Goal: Task Accomplishment & Management: Manage account settings

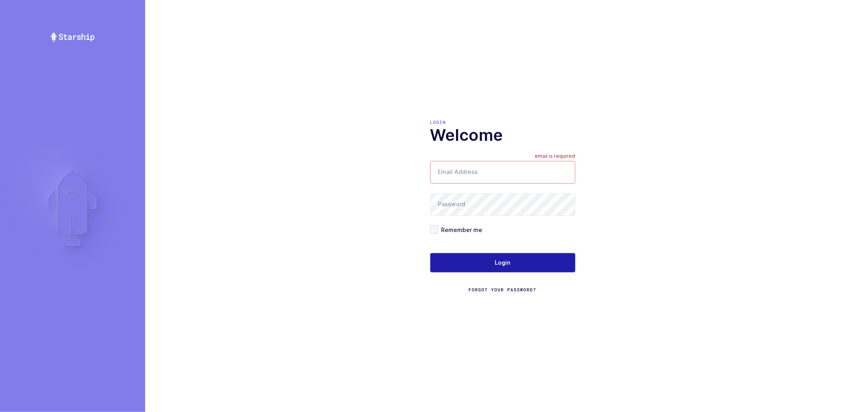
type input "[PERSON_NAME][EMAIL_ADDRESS][DOMAIN_NAME]"
click at [493, 262] on button "Login" at bounding box center [502, 262] width 145 height 19
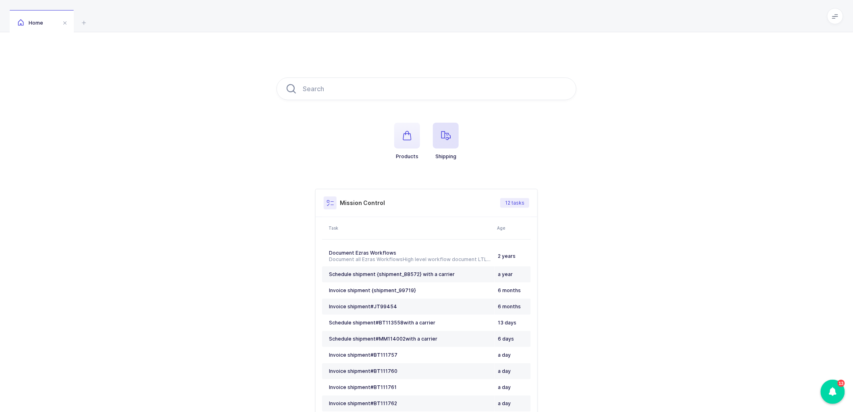
click at [447, 133] on icon "button" at bounding box center [446, 136] width 10 height 10
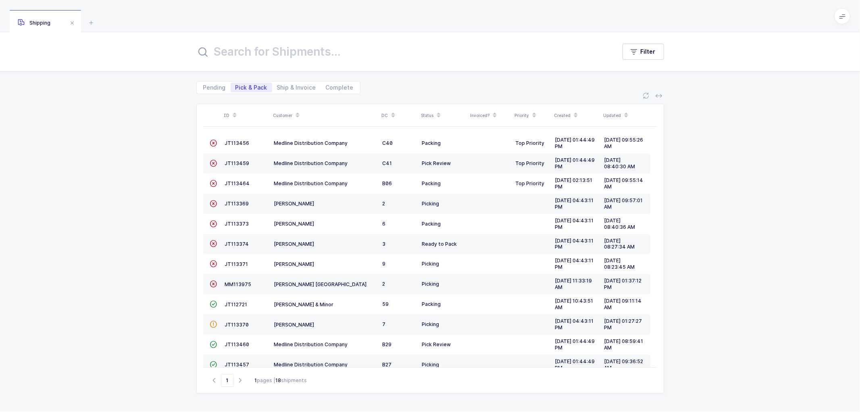
click at [296, 111] on icon at bounding box center [297, 112] width 4 height 4
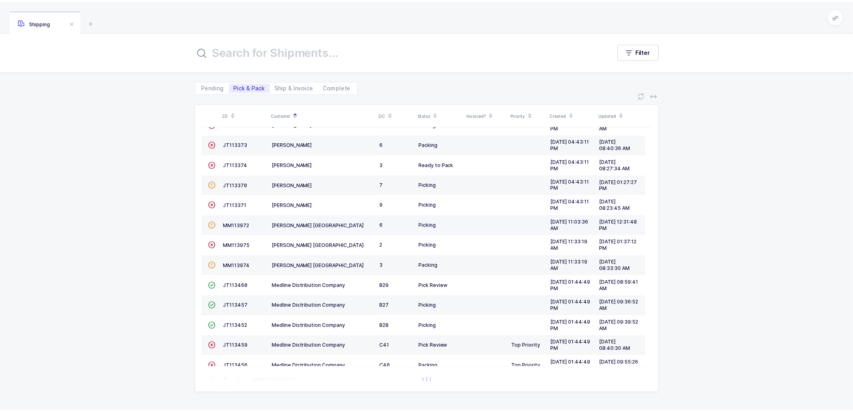
scroll to position [136, 0]
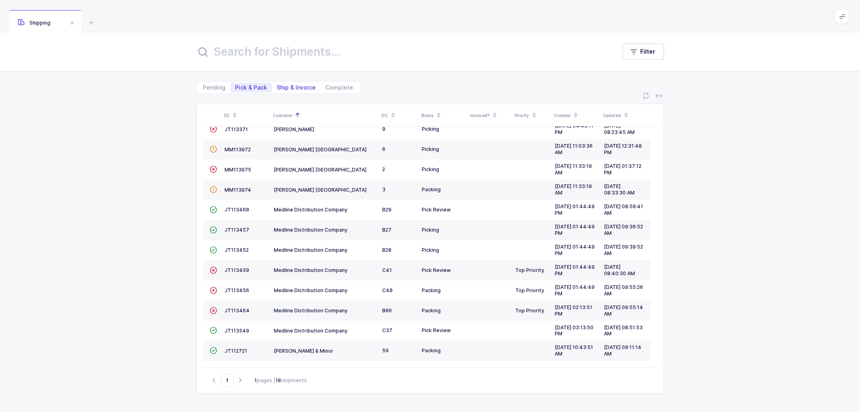
click at [293, 88] on span "Ship & Invoice" at bounding box center [296, 88] width 39 height 6
click at [277, 88] on input "Ship & Invoice" at bounding box center [274, 85] width 5 height 5
radio input "true"
radio input "false"
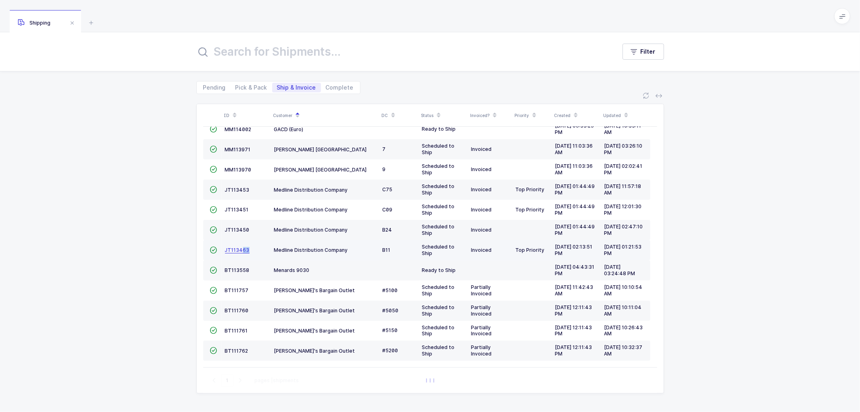
click at [243, 252] on link "JT113463" at bounding box center [237, 250] width 25 height 6
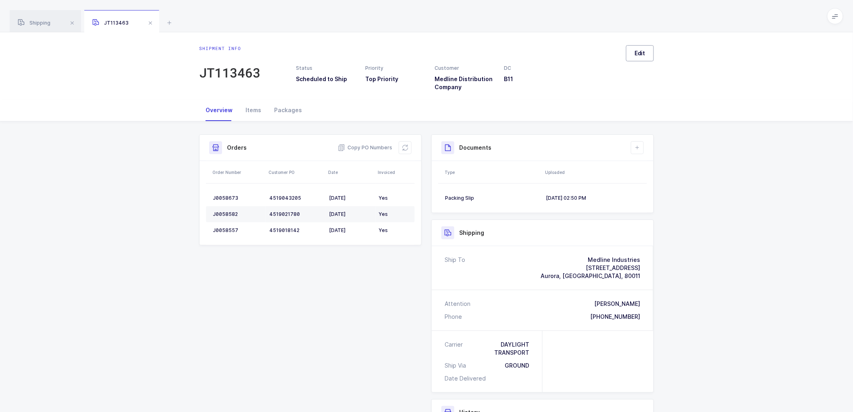
click at [638, 53] on span "Edit" at bounding box center [640, 53] width 11 height 8
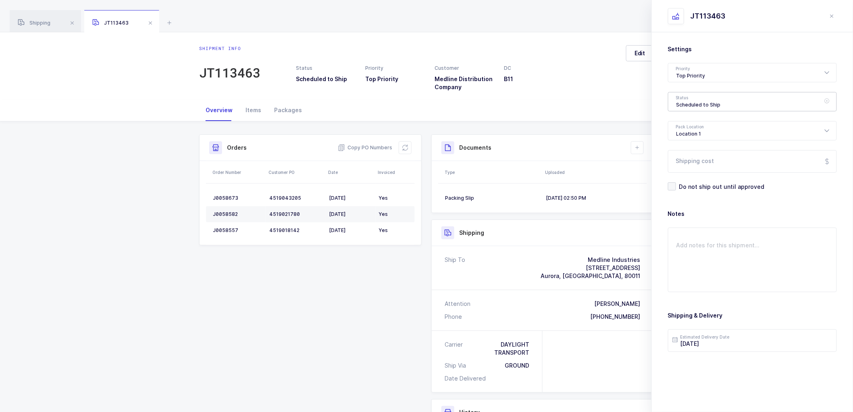
click at [690, 97] on div "Scheduled to Ship" at bounding box center [752, 101] width 169 height 19
click at [695, 162] on span "Shipped" at bounding box center [687, 163] width 23 height 7
type input "Shipped"
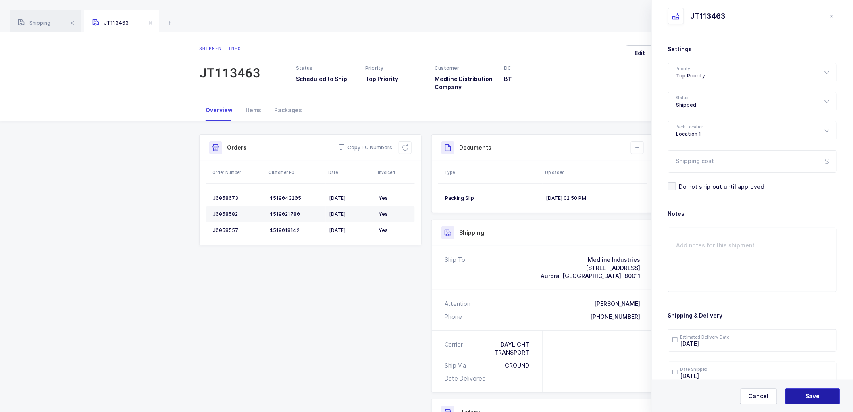
click at [803, 396] on button "Save" at bounding box center [812, 396] width 55 height 16
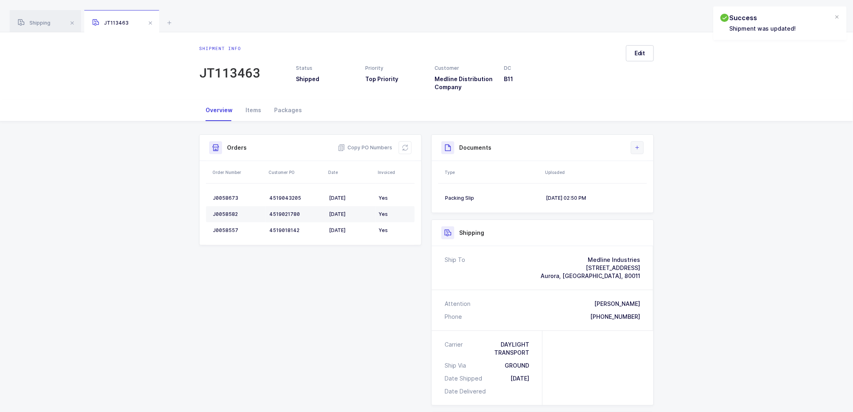
click at [639, 148] on icon at bounding box center [637, 147] width 6 height 6
click at [659, 183] on li "Upload Document" at bounding box center [665, 183] width 60 height 13
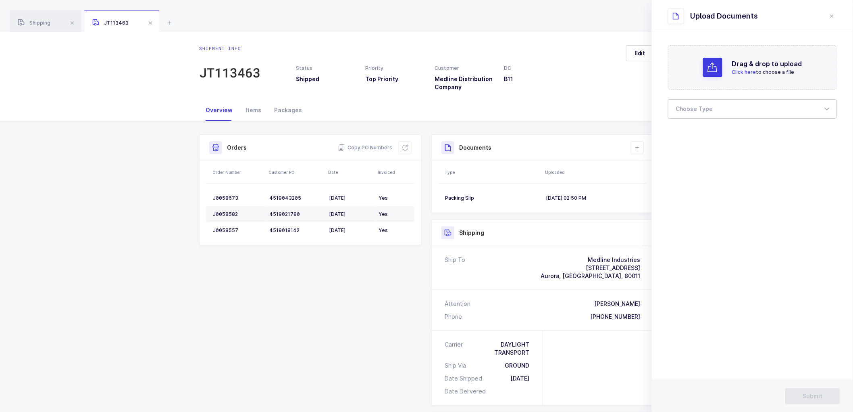
click at [690, 110] on div at bounding box center [752, 108] width 169 height 19
click at [700, 134] on span "Bill of Lading" at bounding box center [694, 134] width 36 height 7
type input "Bill of Lading"
click at [820, 396] on span "Submit" at bounding box center [813, 396] width 20 height 8
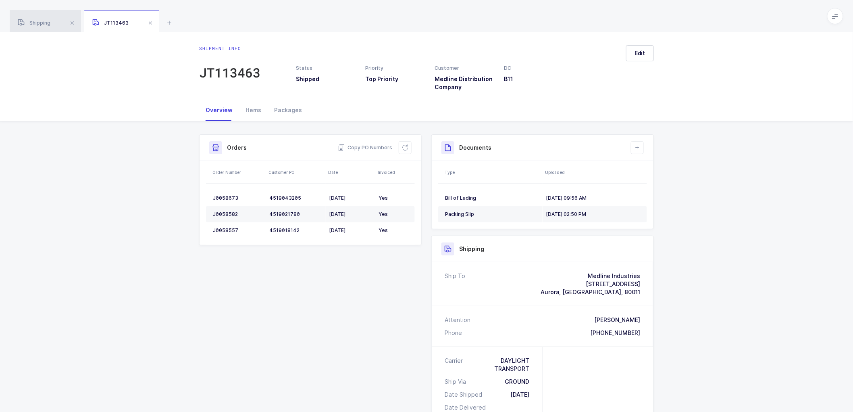
drag, startPoint x: 39, startPoint y: 23, endPoint x: 53, endPoint y: 21, distance: 14.2
click at [39, 23] on span "Shipping" at bounding box center [34, 23] width 33 height 6
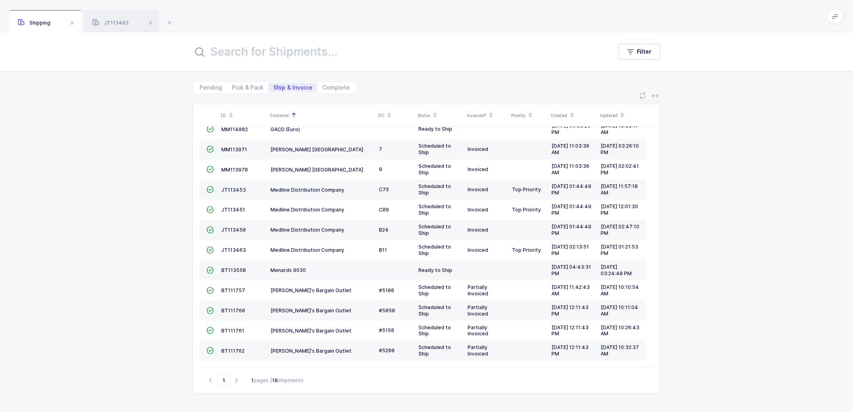
scroll to position [113, 0]
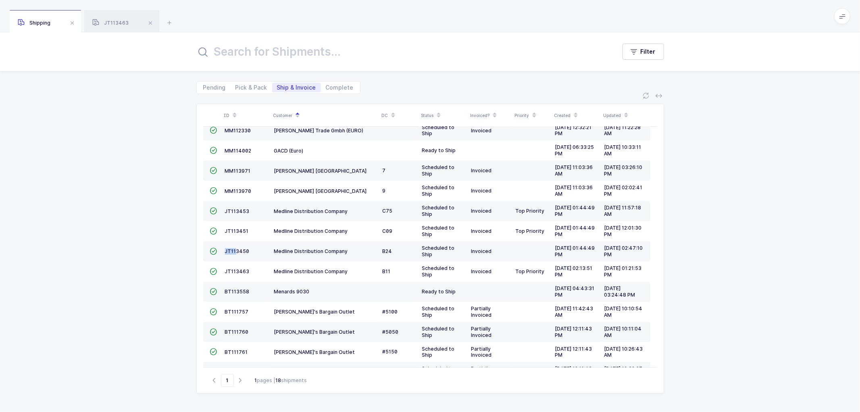
click at [235, 248] on td "JT113450" at bounding box center [246, 251] width 49 height 20
click at [240, 251] on span "JT113450" at bounding box center [237, 251] width 25 height 6
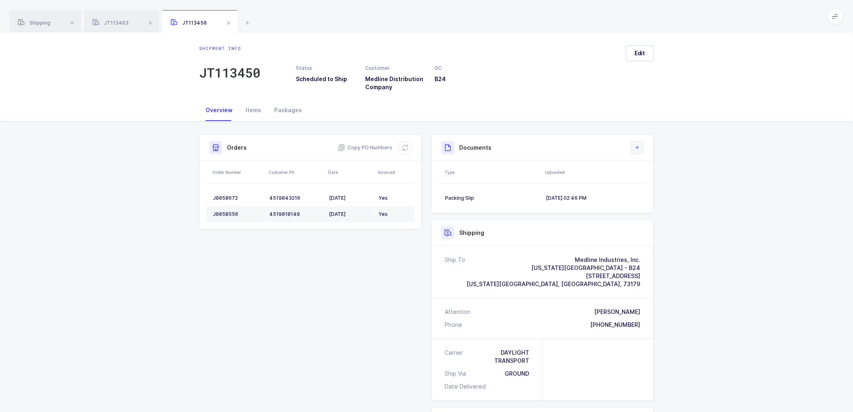
click at [637, 144] on button at bounding box center [637, 147] width 13 height 13
click at [653, 183] on li "Upload Document" at bounding box center [665, 183] width 60 height 13
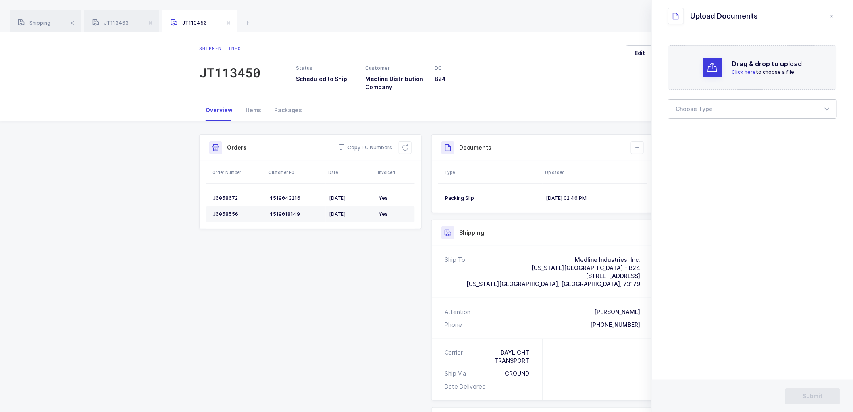
click at [690, 107] on div at bounding box center [752, 108] width 169 height 19
click at [691, 131] on span "Bill of Lading" at bounding box center [694, 134] width 36 height 7
type input "Bill of Lading"
drag, startPoint x: 818, startPoint y: 393, endPoint x: 797, endPoint y: 362, distance: 37.3
click at [818, 393] on span "Submit" at bounding box center [813, 396] width 20 height 8
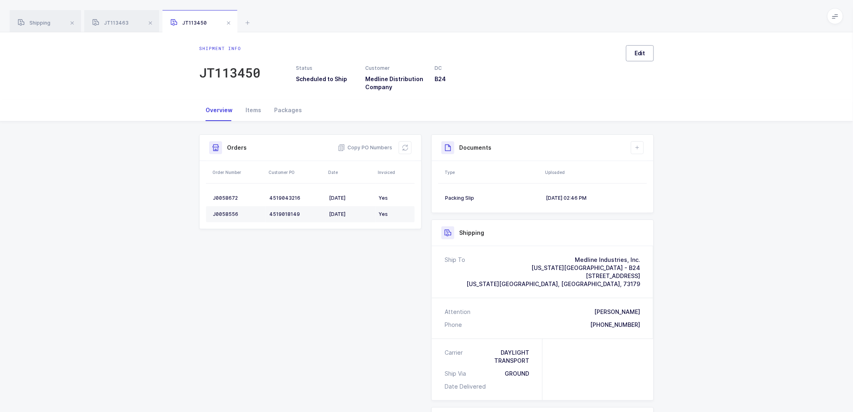
click at [637, 50] on span "Edit" at bounding box center [640, 53] width 11 height 8
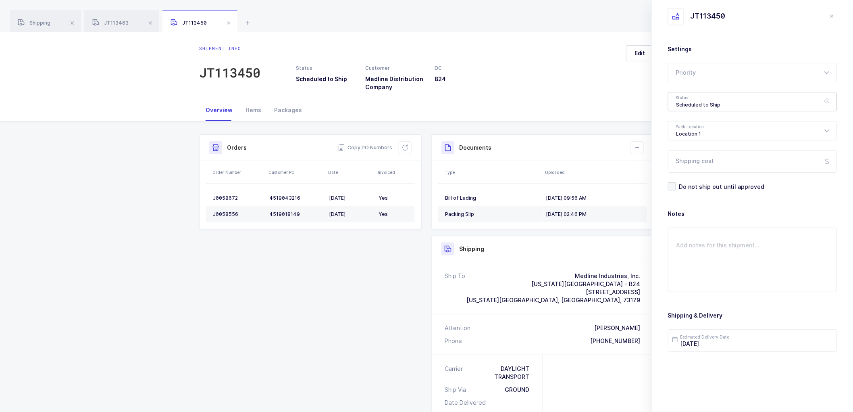
click at [687, 104] on div "Scheduled to Ship" at bounding box center [752, 101] width 169 height 19
click at [695, 160] on span "Shipped" at bounding box center [687, 163] width 23 height 7
type input "Shipped"
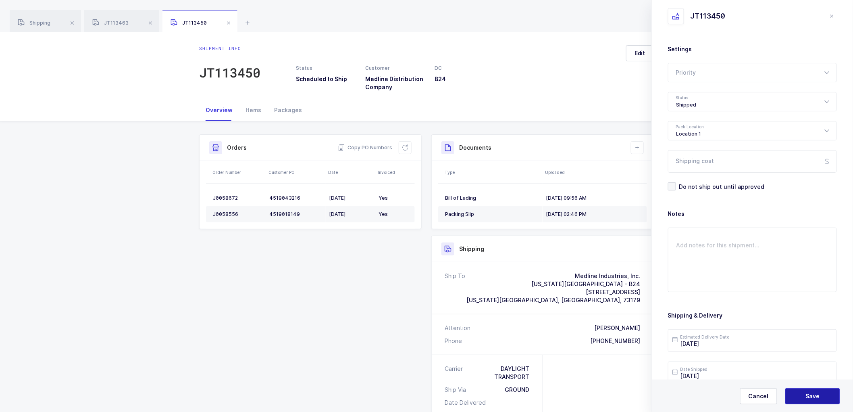
click at [818, 393] on span "Save" at bounding box center [813, 396] width 14 height 8
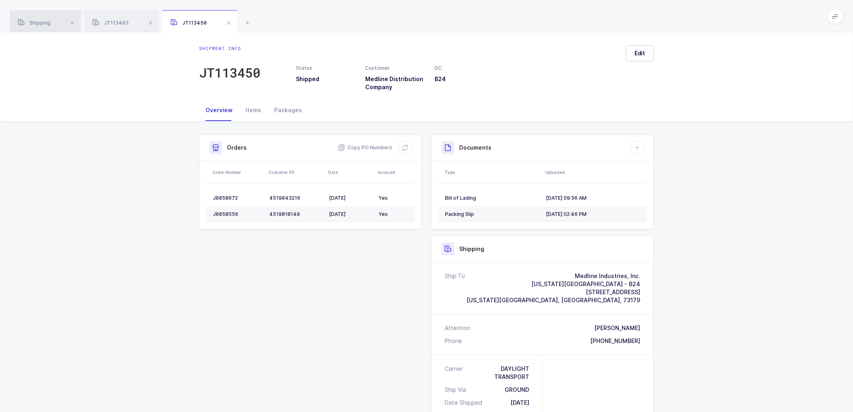
click at [39, 21] on span "Shipping" at bounding box center [34, 23] width 33 height 6
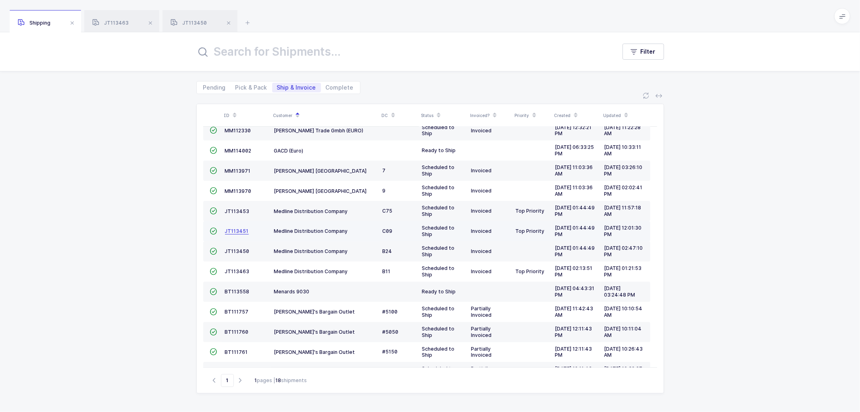
click at [235, 230] on span "JT113451" at bounding box center [237, 231] width 24 height 6
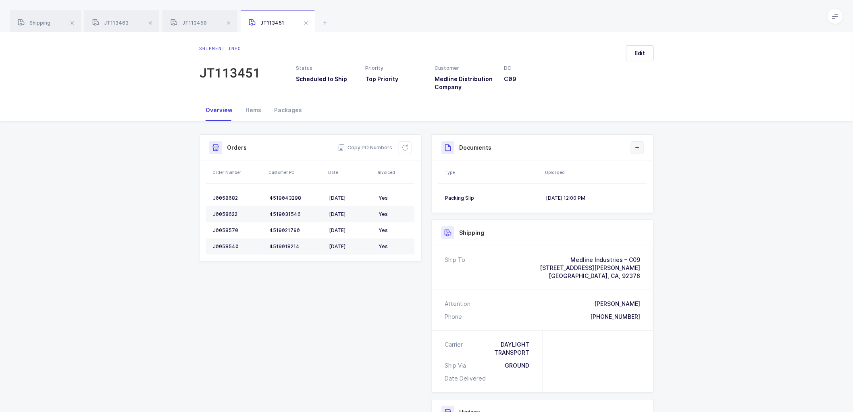
click at [638, 150] on icon at bounding box center [637, 147] width 6 height 6
click at [651, 183] on li "Upload Document" at bounding box center [665, 183] width 60 height 13
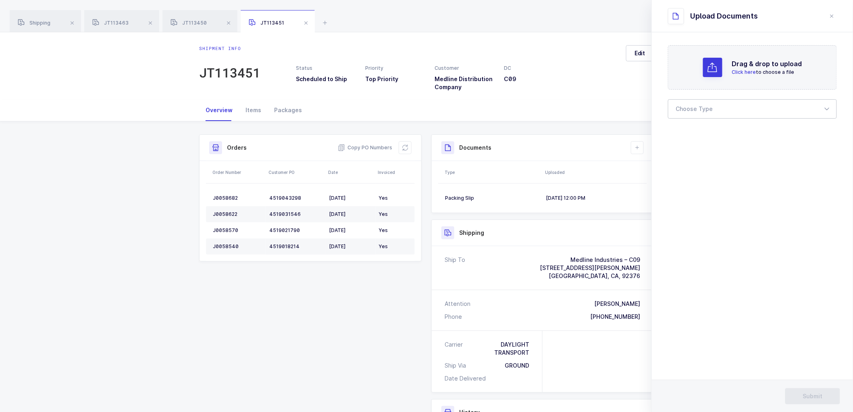
click at [684, 105] on div at bounding box center [752, 108] width 169 height 19
click at [696, 134] on span "Bill of Lading" at bounding box center [694, 134] width 36 height 7
type input "Bill of Lading"
click at [811, 396] on span "Submit" at bounding box center [813, 396] width 20 height 8
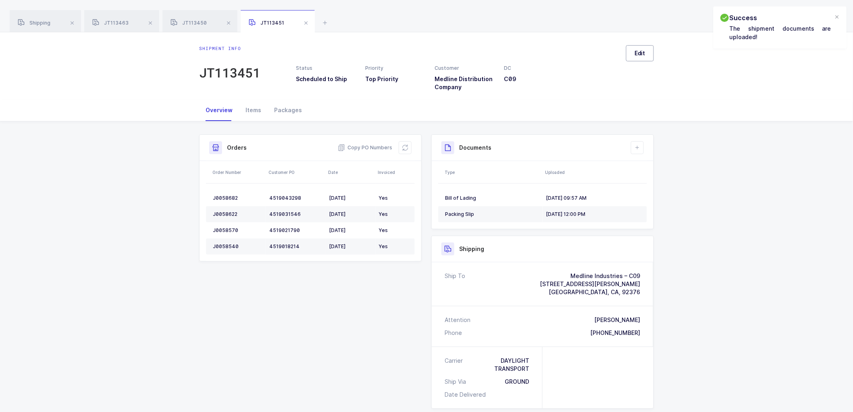
click at [638, 58] on button "Edit" at bounding box center [640, 53] width 28 height 16
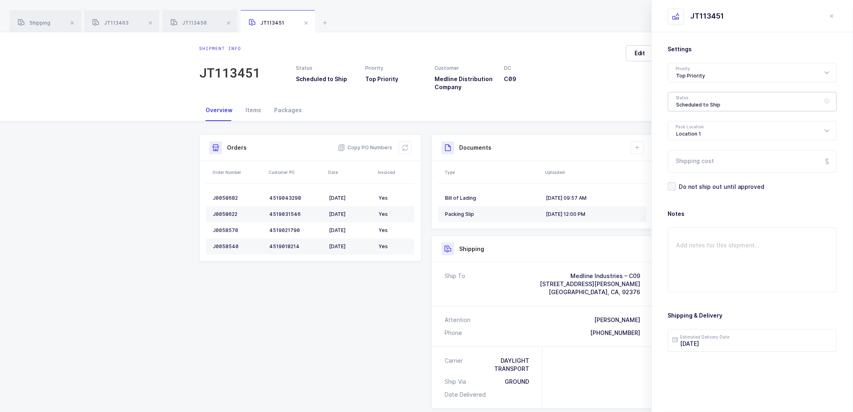
click at [686, 103] on div "Scheduled to Ship" at bounding box center [752, 101] width 169 height 19
click at [692, 160] on span "Shipped" at bounding box center [687, 163] width 23 height 7
type input "Shipped"
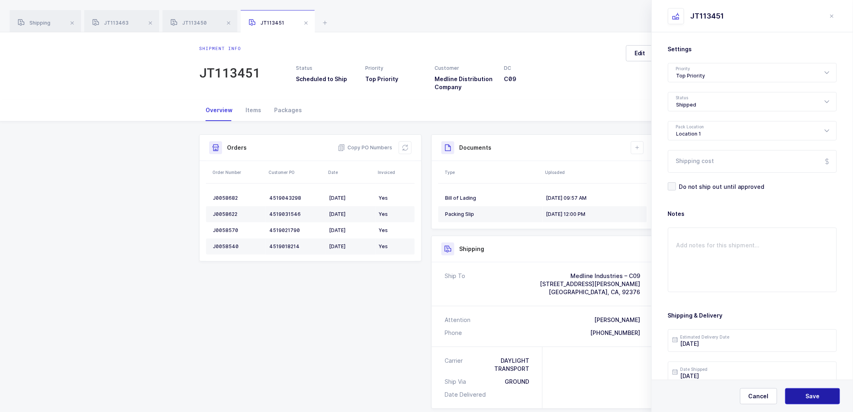
click at [811, 392] on span "Save" at bounding box center [813, 396] width 14 height 8
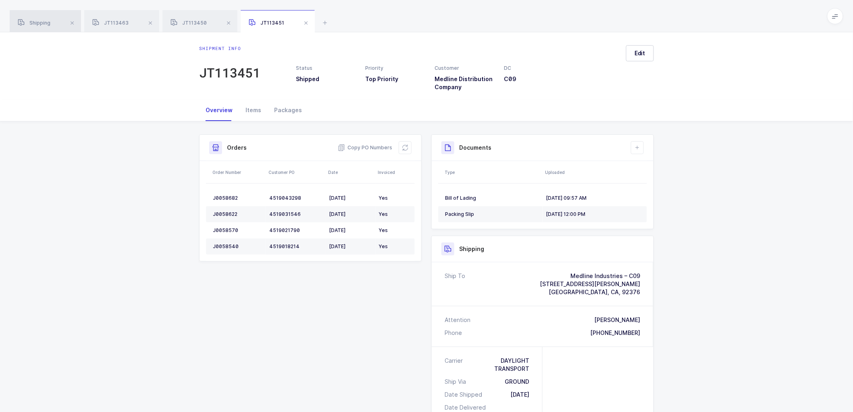
click at [37, 21] on span "Shipping" at bounding box center [34, 23] width 33 height 6
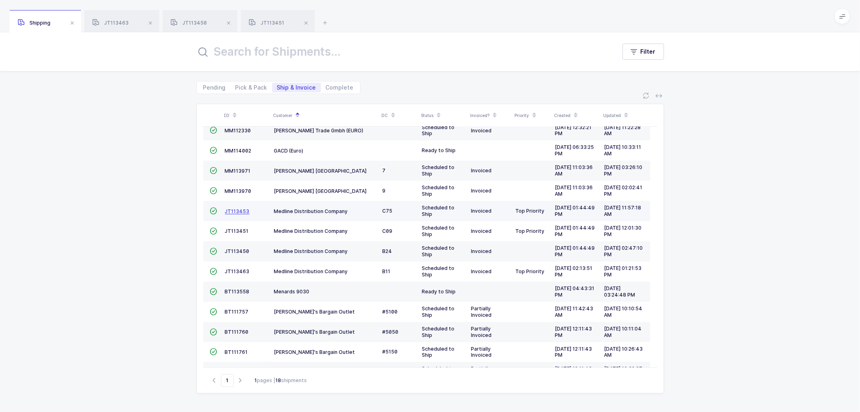
click at [231, 210] on span "JT113453" at bounding box center [237, 211] width 25 height 6
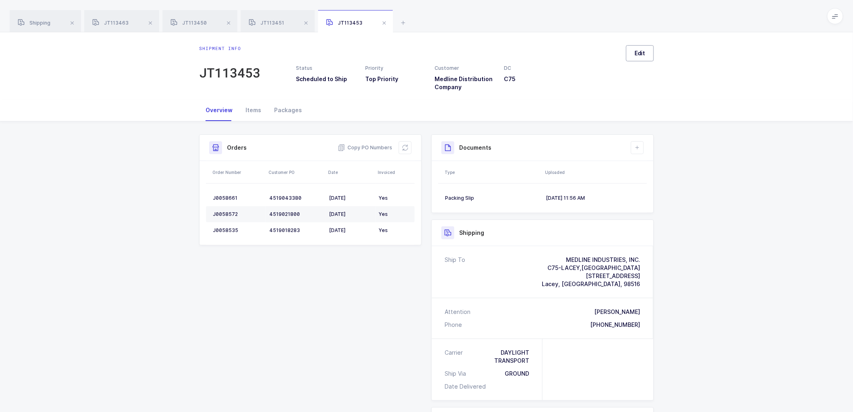
drag, startPoint x: 641, startPoint y: 53, endPoint x: 641, endPoint y: 59, distance: 6.0
click at [641, 53] on span "Edit" at bounding box center [640, 53] width 11 height 8
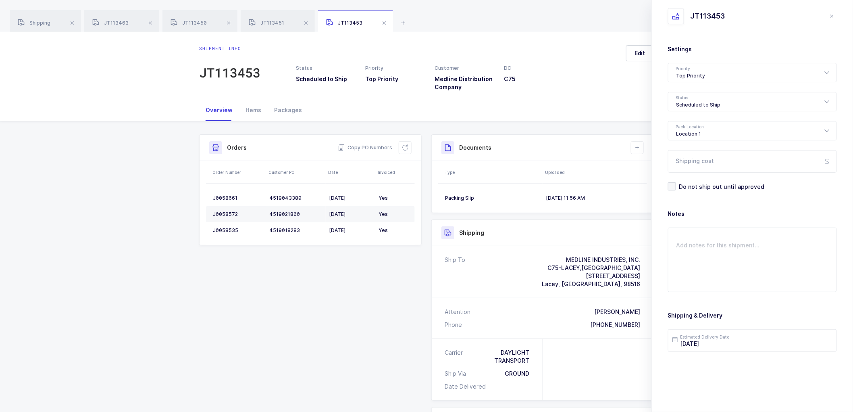
click at [389, 351] on div "Shipment Info Shipment Number JT113453 Status Scheduled to Ship Priority Top Pr…" at bounding box center [426, 329] width 464 height 390
click at [714, 101] on div "Scheduled to Ship" at bounding box center [752, 101] width 169 height 19
click at [696, 163] on span "Shipped" at bounding box center [687, 163] width 23 height 7
type input "Shipped"
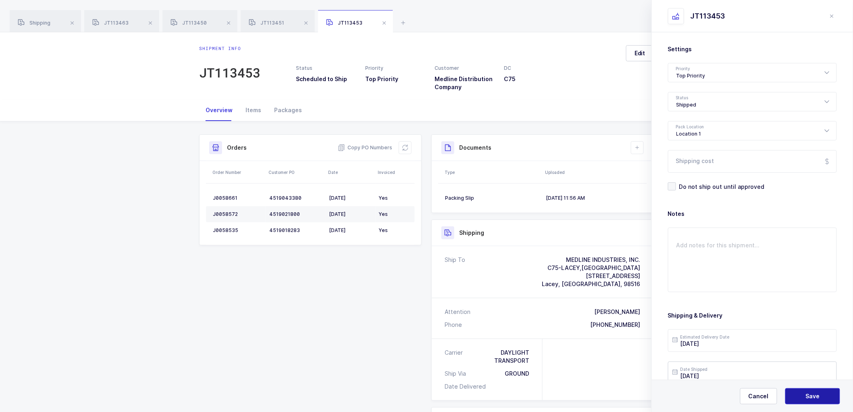
drag, startPoint x: 807, startPoint y: 393, endPoint x: 793, endPoint y: 378, distance: 20.8
click at [807, 393] on span "Save" at bounding box center [813, 396] width 14 height 8
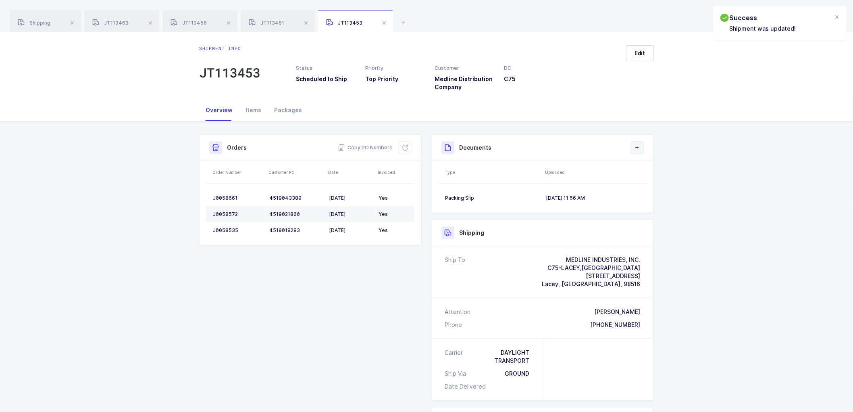
click at [642, 146] on button at bounding box center [637, 147] width 13 height 13
click at [660, 184] on li "Upload Document" at bounding box center [665, 183] width 60 height 13
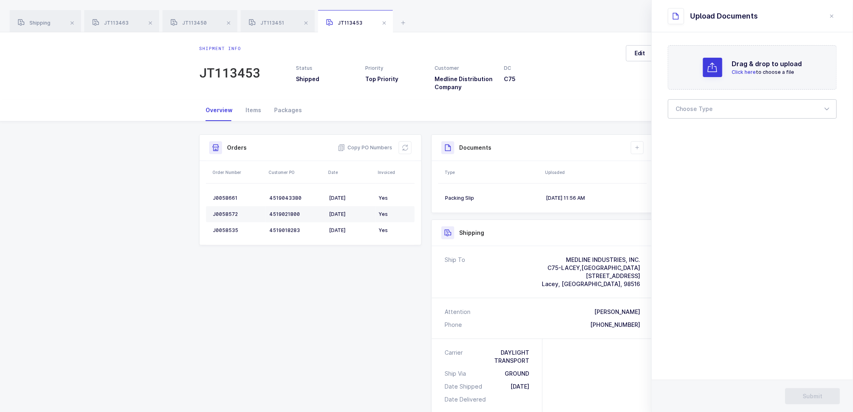
click at [687, 109] on div at bounding box center [752, 108] width 169 height 19
click at [691, 133] on span "Bill of Lading" at bounding box center [694, 134] width 36 height 7
type input "Bill of Lading"
click at [710, 110] on div "Bill of Lading" at bounding box center [752, 108] width 169 height 19
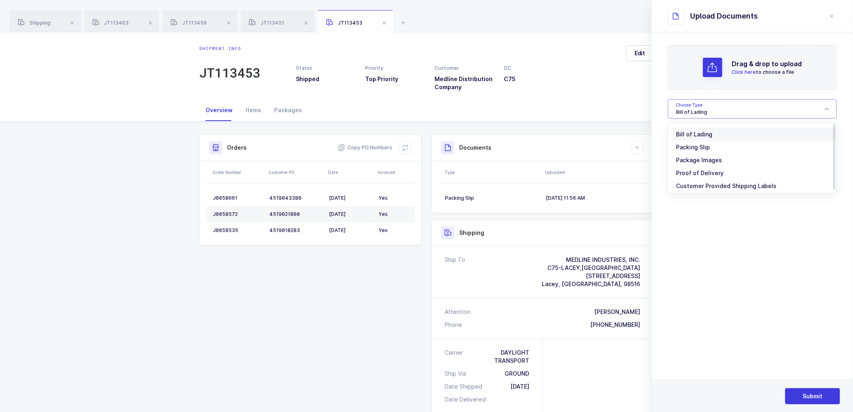
click at [700, 131] on span "Bill of Lading" at bounding box center [694, 134] width 36 height 7
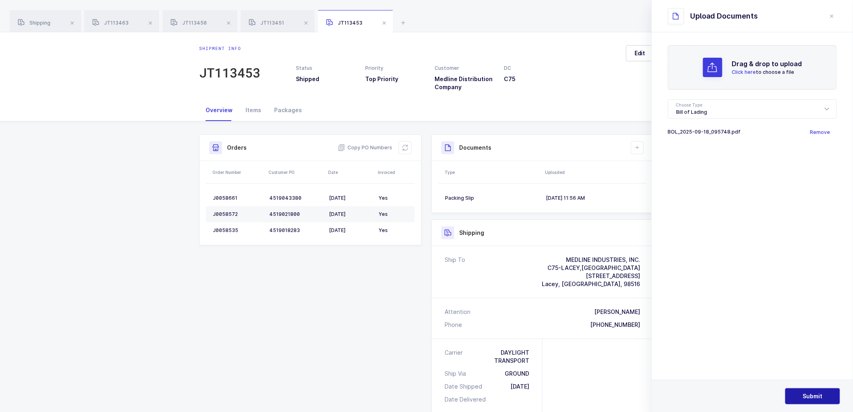
click at [807, 392] on span "Submit" at bounding box center [813, 396] width 20 height 8
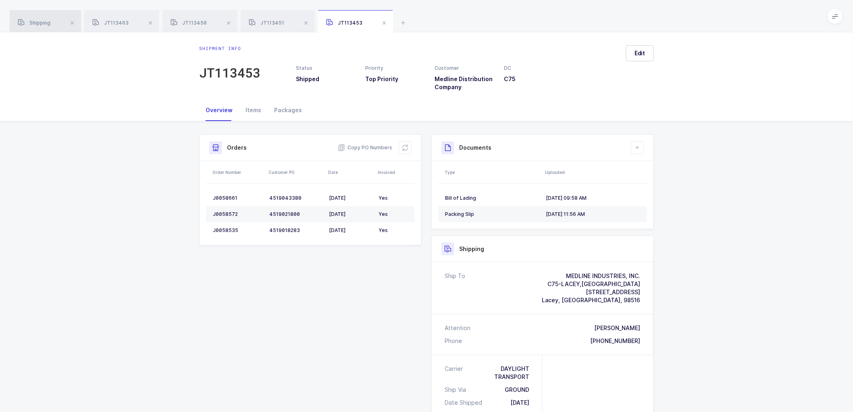
click at [38, 22] on span "Shipping" at bounding box center [34, 23] width 33 height 6
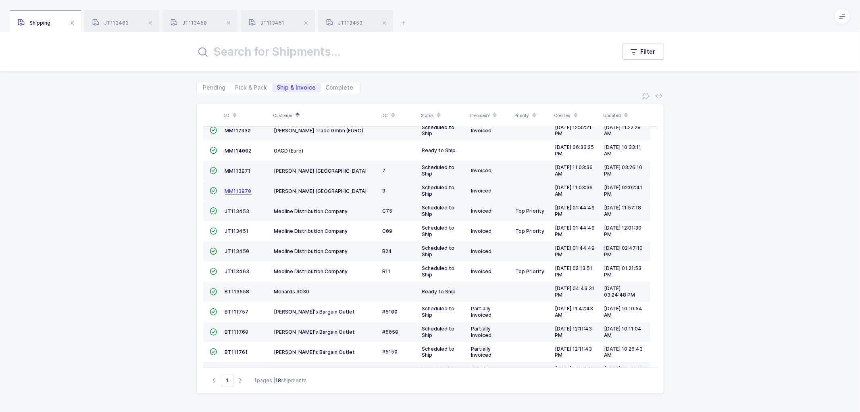
click at [236, 190] on span "MM113970" at bounding box center [238, 191] width 27 height 6
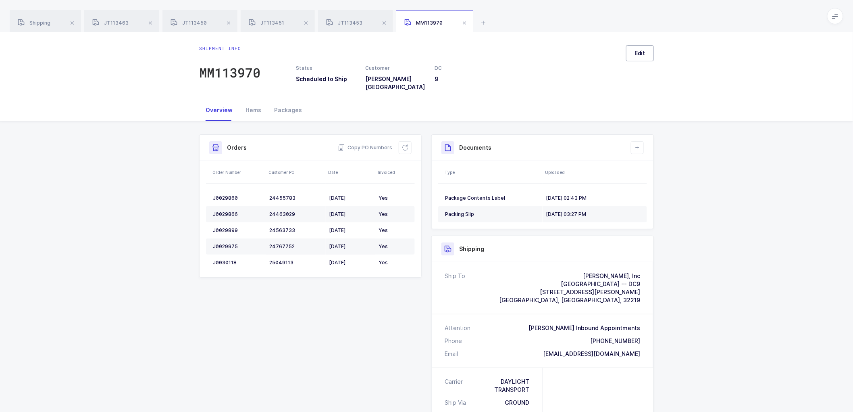
click at [641, 55] on span "Edit" at bounding box center [640, 53] width 11 height 8
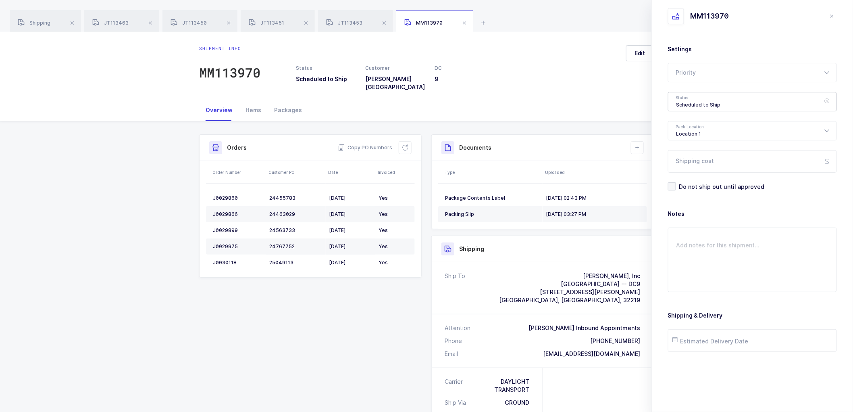
click at [680, 99] on div "Scheduled to Ship" at bounding box center [752, 101] width 169 height 19
click at [693, 161] on span "Shipped" at bounding box center [687, 163] width 23 height 7
type input "Shipped"
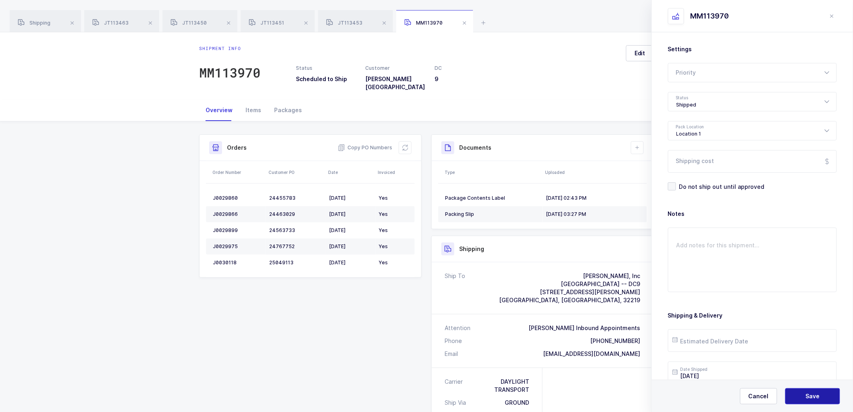
click at [807, 397] on span "Save" at bounding box center [813, 396] width 14 height 8
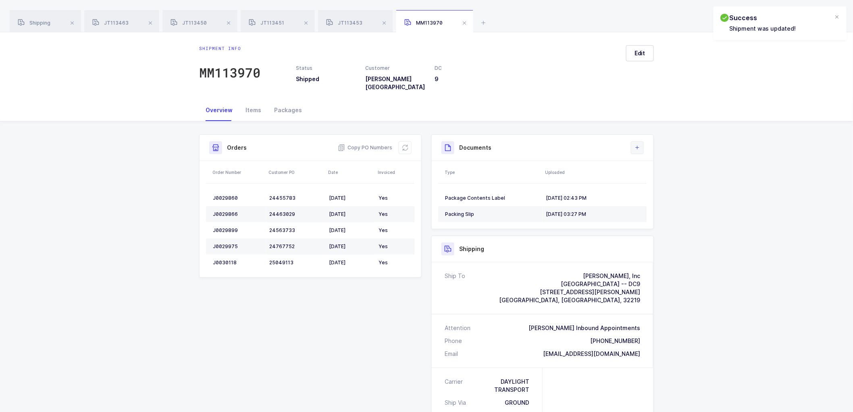
click at [637, 144] on icon at bounding box center [637, 147] width 6 height 6
click at [655, 178] on li "Upload Document" at bounding box center [665, 177] width 60 height 13
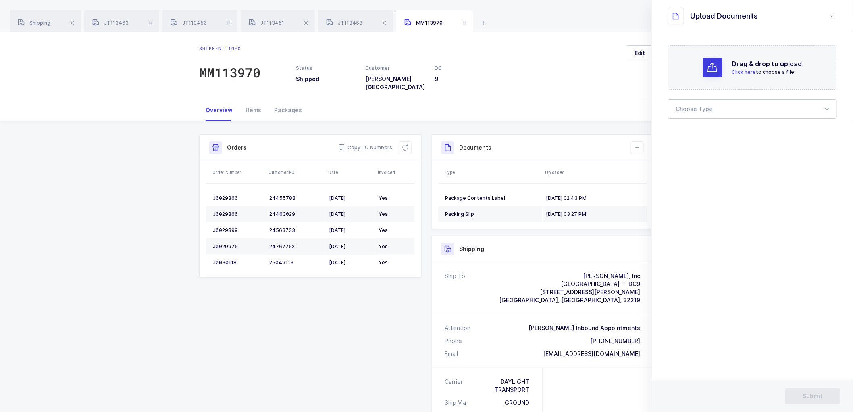
drag, startPoint x: 687, startPoint y: 106, endPoint x: 690, endPoint y: 135, distance: 29.1
click at [687, 106] on div at bounding box center [752, 108] width 169 height 19
click at [690, 135] on span "Bill of Lading" at bounding box center [694, 134] width 36 height 7
type input "Bill of Lading"
click at [129, 203] on div "Shipment Info Shipment Number MM113970 Status Shipped Customer Henry Schein USA…" at bounding box center [426, 353] width 853 height 464
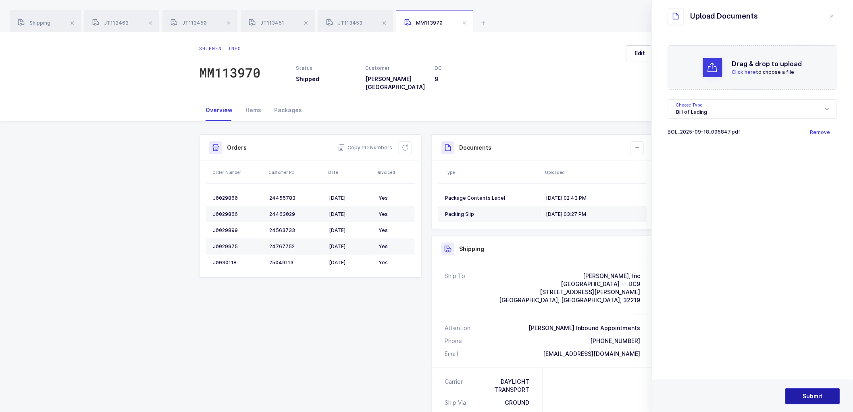
click at [813, 393] on span "Submit" at bounding box center [813, 396] width 20 height 8
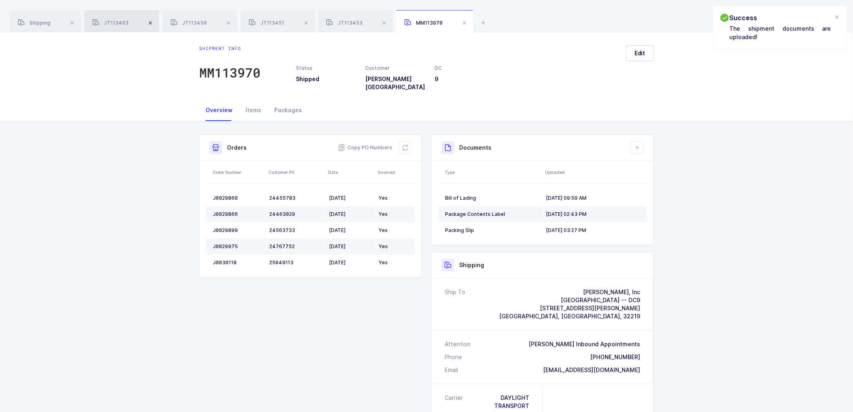
click at [152, 21] on span at bounding box center [151, 23] width 10 height 10
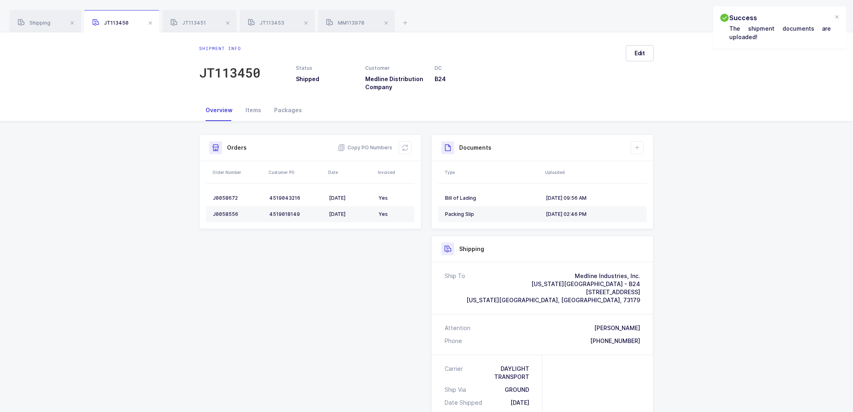
click at [152, 21] on span at bounding box center [151, 23] width 10 height 10
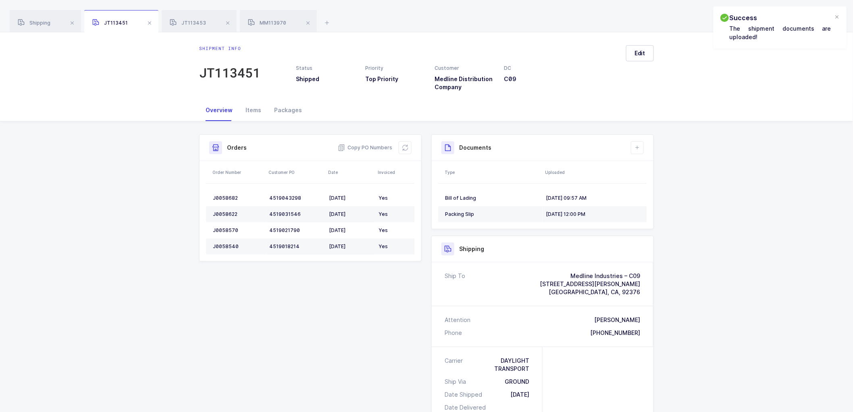
click at [152, 21] on span at bounding box center [150, 23] width 10 height 10
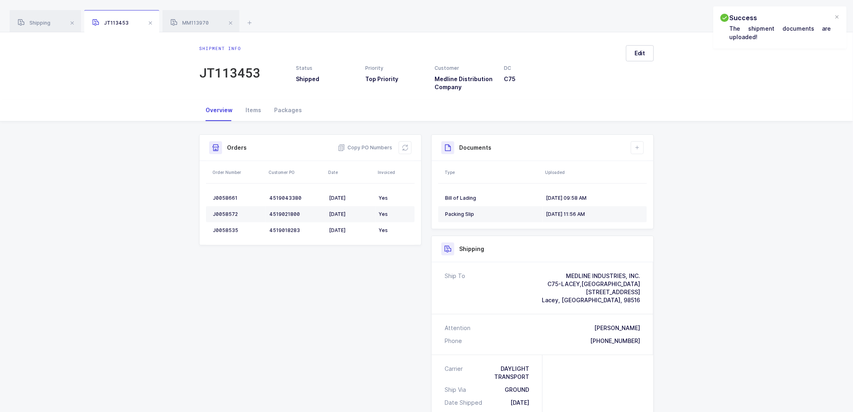
click at [152, 21] on span at bounding box center [151, 23] width 10 height 10
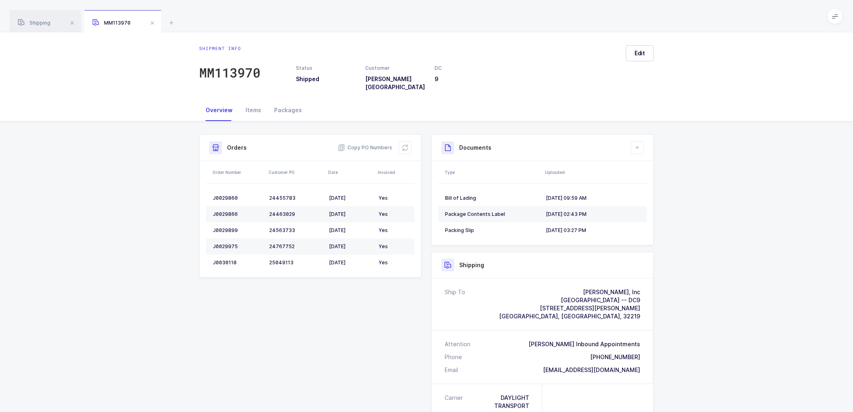
click at [152, 21] on span at bounding box center [153, 23] width 10 height 10
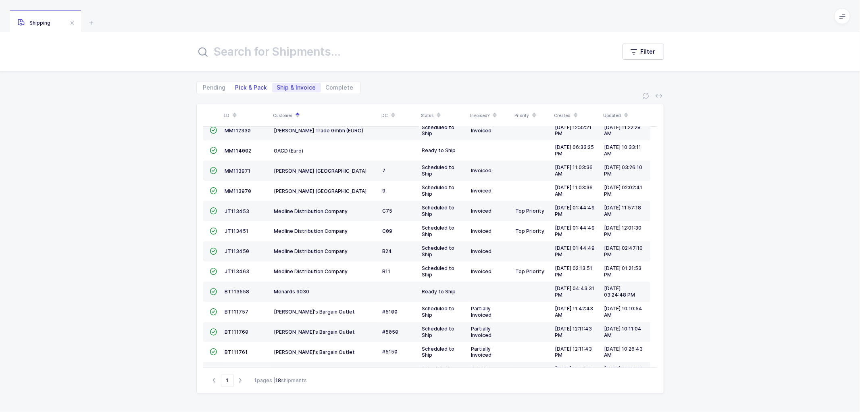
click at [243, 86] on span "Pick & Pack" at bounding box center [251, 88] width 32 height 6
click at [236, 86] on input "Pick & Pack" at bounding box center [233, 85] width 5 height 5
radio input "true"
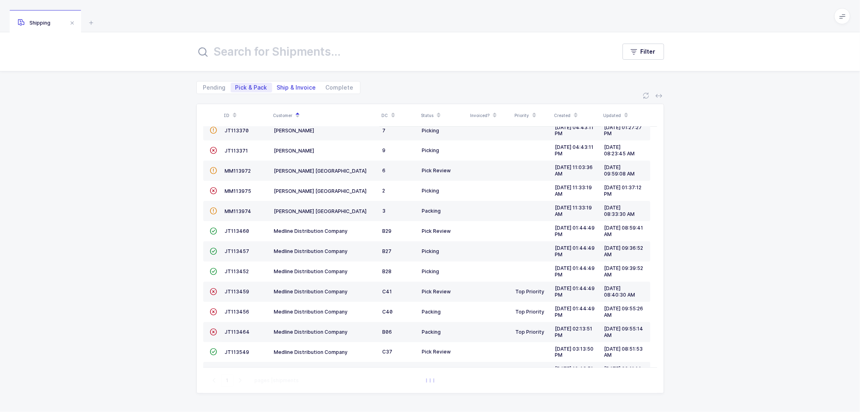
click at [289, 85] on span "Ship & Invoice" at bounding box center [296, 88] width 39 height 6
click at [277, 85] on input "Ship & Invoice" at bounding box center [274, 85] width 5 height 5
radio input "true"
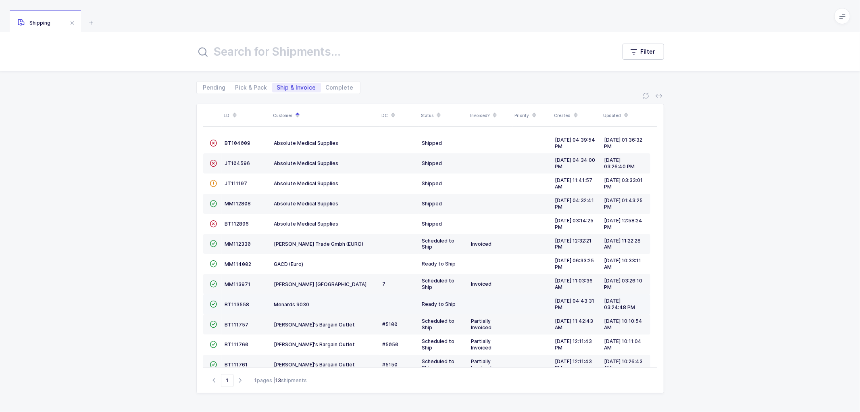
scroll to position [35, 0]
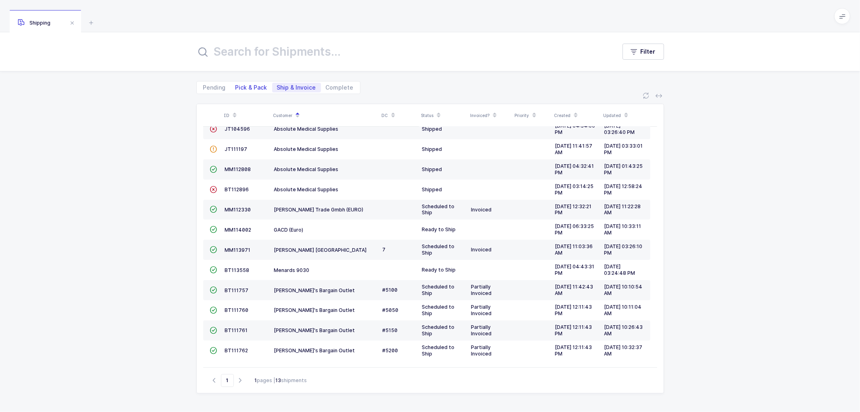
click at [243, 87] on span "Pick & Pack" at bounding box center [251, 88] width 32 height 6
click at [236, 87] on input "Pick & Pack" at bounding box center [233, 85] width 5 height 5
radio input "true"
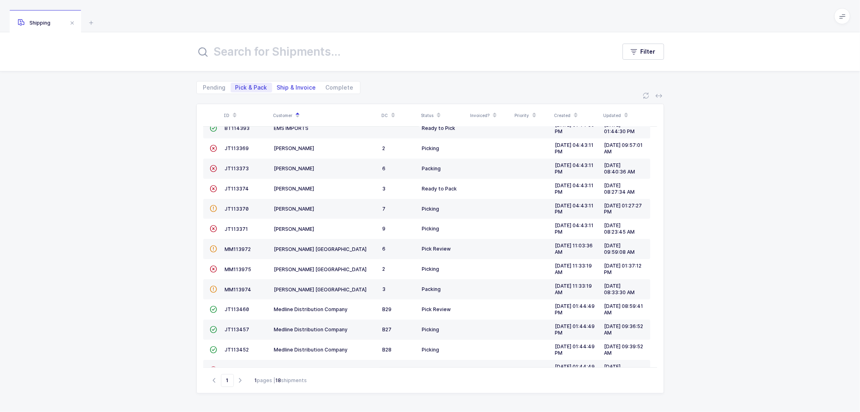
click at [295, 87] on span "Ship & Invoice" at bounding box center [296, 88] width 39 height 6
click at [277, 87] on input "Ship & Invoice" at bounding box center [274, 85] width 5 height 5
radio input "true"
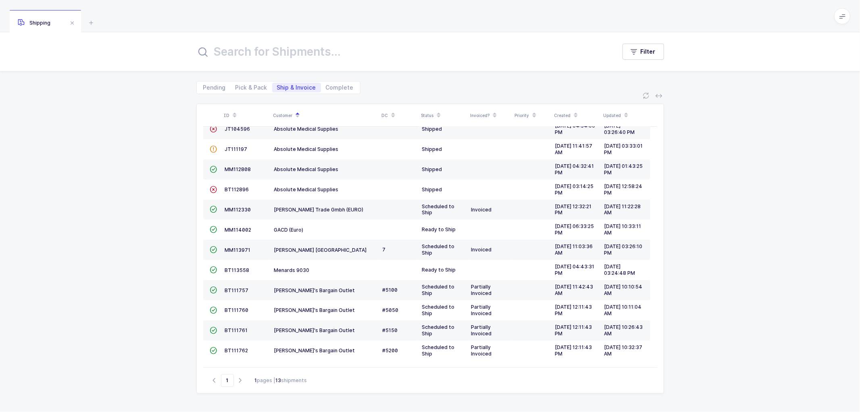
click at [378, 85] on div "Pending Pick & Pack Ship & Invoice Complete" at bounding box center [430, 82] width 468 height 23
click at [235, 251] on span "MM113971" at bounding box center [238, 250] width 26 height 6
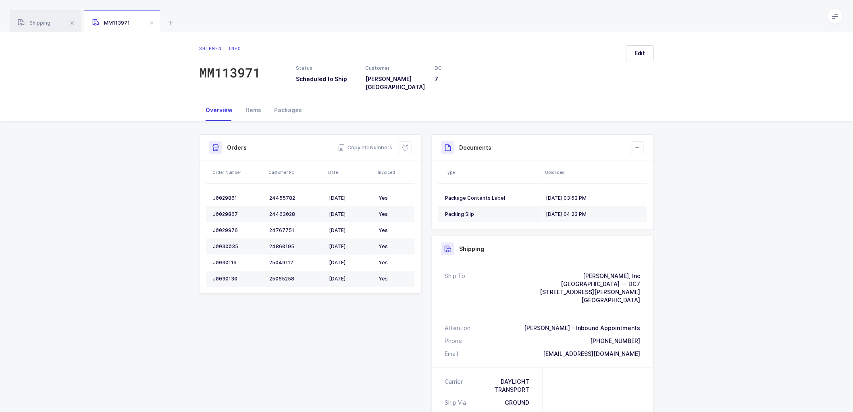
click at [151, 21] on span at bounding box center [152, 23] width 10 height 10
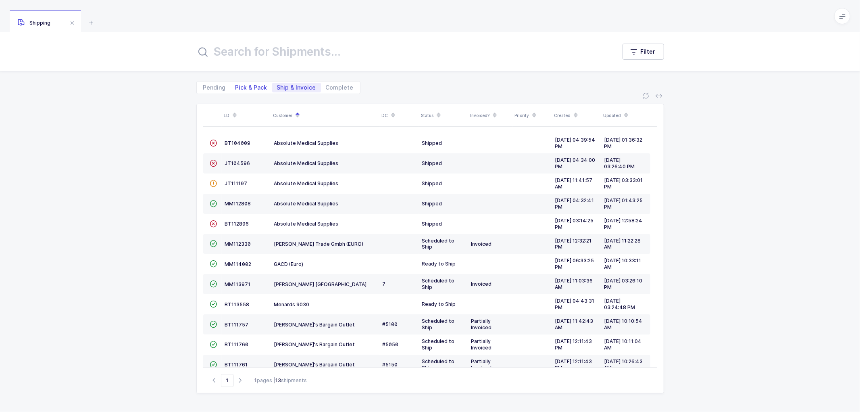
drag, startPoint x: 243, startPoint y: 85, endPoint x: 258, endPoint y: 84, distance: 15.4
click at [243, 85] on span "Pick & Pack" at bounding box center [251, 88] width 32 height 6
click at [236, 85] on input "Pick & Pack" at bounding box center [233, 85] width 5 height 5
radio input "true"
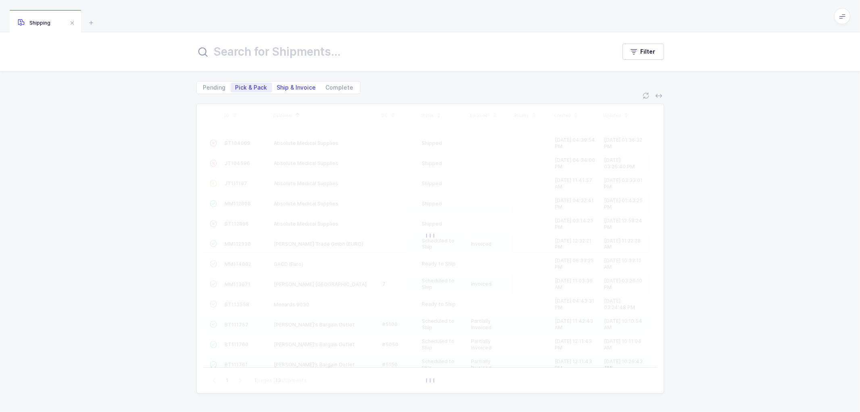
click at [293, 85] on span "Ship & Invoice" at bounding box center [296, 88] width 39 height 6
click at [277, 85] on input "Ship & Invoice" at bounding box center [274, 85] width 5 height 5
radio input "true"
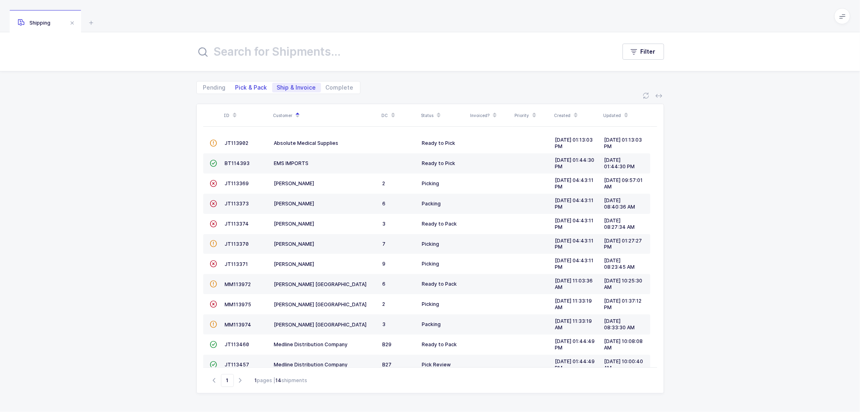
click at [244, 85] on span "Pick & Pack" at bounding box center [251, 88] width 32 height 6
click at [236, 85] on input "Pick & Pack" at bounding box center [233, 85] width 5 height 5
radio input "true"
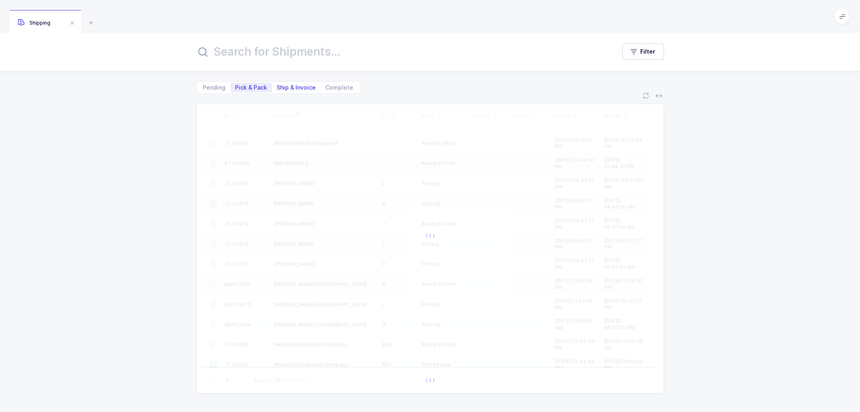
click at [297, 85] on span "Ship & Invoice" at bounding box center [296, 88] width 39 height 6
click at [277, 85] on input "Ship & Invoice" at bounding box center [274, 85] width 5 height 5
radio input "true"
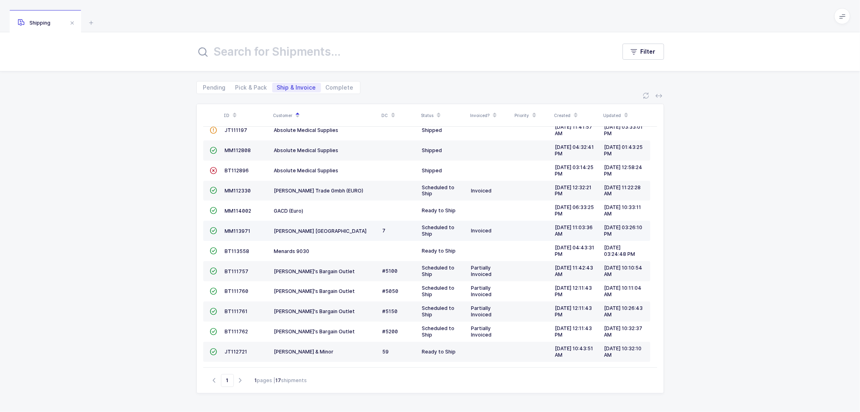
scroll to position [55, 0]
click at [246, 85] on span "Pick & Pack" at bounding box center [251, 88] width 32 height 6
click at [236, 83] on input "Pick & Pack" at bounding box center [233, 85] width 5 height 5
radio input "true"
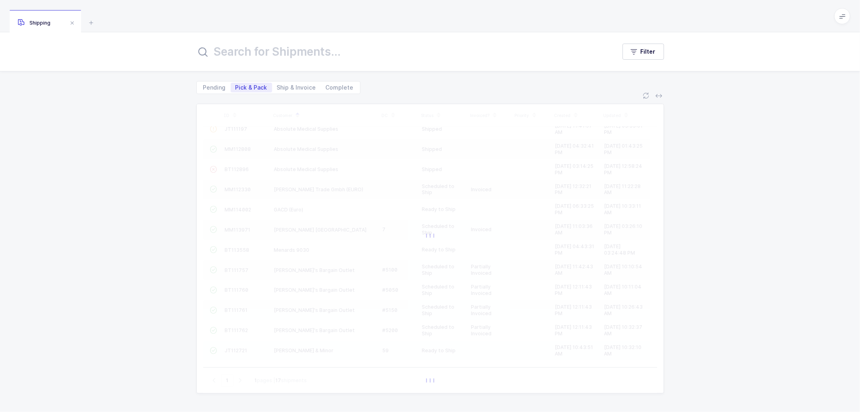
click at [75, 44] on div "Filter" at bounding box center [430, 51] width 860 height 39
click at [293, 86] on span "Ship & Invoice" at bounding box center [296, 88] width 39 height 6
click at [277, 86] on input "Ship & Invoice" at bounding box center [274, 85] width 5 height 5
radio input "true"
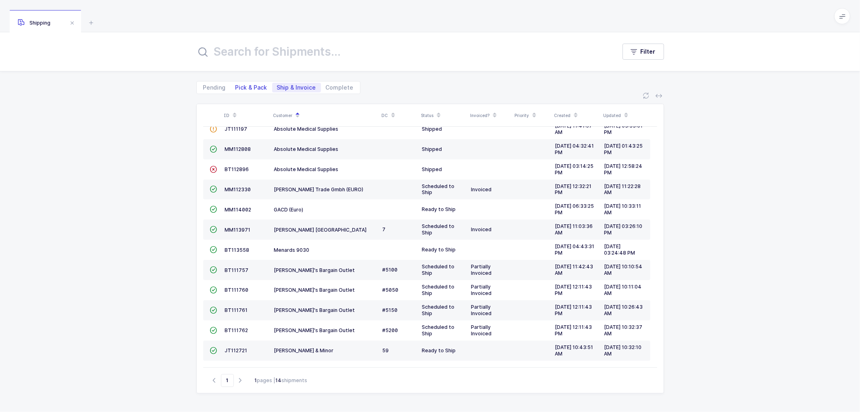
click at [246, 85] on span "Pick & Pack" at bounding box center [251, 88] width 32 height 6
click at [236, 84] on input "Pick & Pack" at bounding box center [233, 85] width 5 height 5
radio input "true"
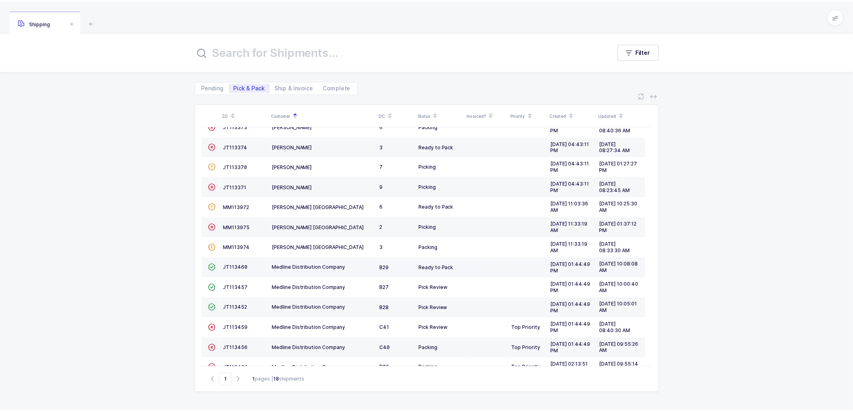
scroll to position [136, 0]
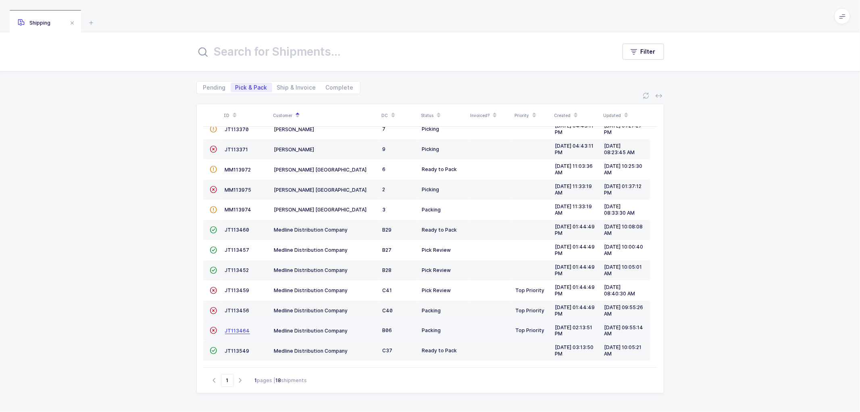
click at [240, 331] on span "JT113464" at bounding box center [237, 330] width 25 height 6
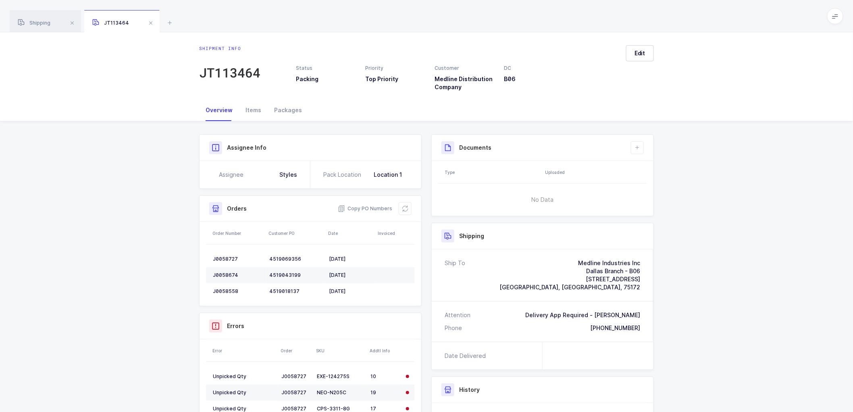
scroll to position [45, 0]
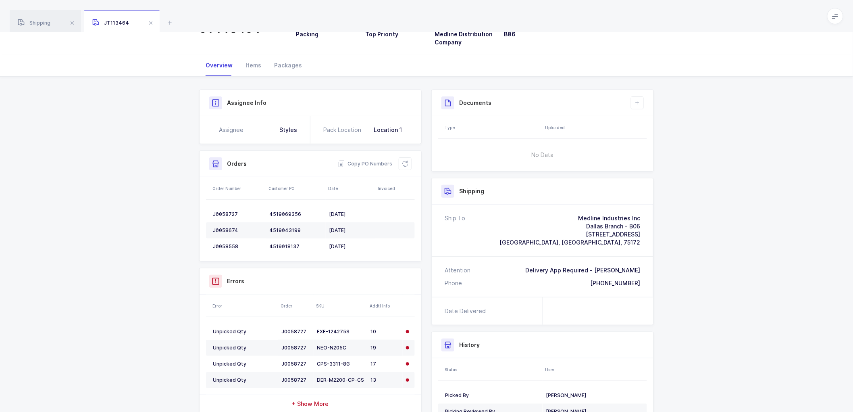
click at [748, 241] on div "Shipment Info Shipment Number JT113464 Status Packing Priority Top Priority Cus…" at bounding box center [426, 272] width 853 height 391
click at [36, 20] on span "Shipping" at bounding box center [34, 23] width 33 height 6
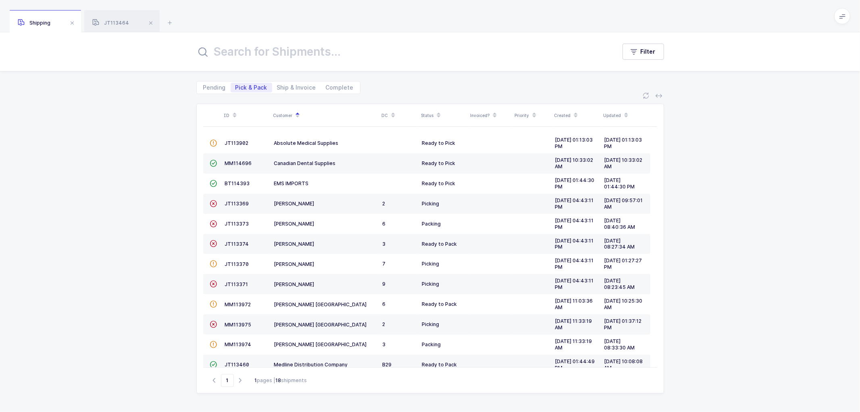
click at [747, 218] on div "ID Customer DC Status Invoiced? Priority Created Updated  JT113902 Absolute Me…" at bounding box center [430, 253] width 860 height 318
click at [166, 141] on div "ID Customer DC Status Invoiced? Priority Created Updated  JT113902 Absolute Me…" at bounding box center [430, 253] width 860 height 318
click at [297, 88] on span "Ship & Invoice" at bounding box center [296, 88] width 39 height 6
click at [277, 88] on input "Ship & Invoice" at bounding box center [274, 85] width 5 height 5
radio input "true"
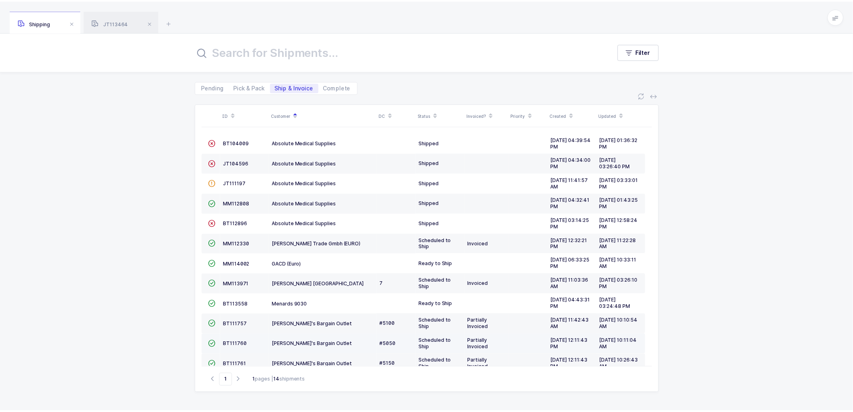
scroll to position [55, 0]
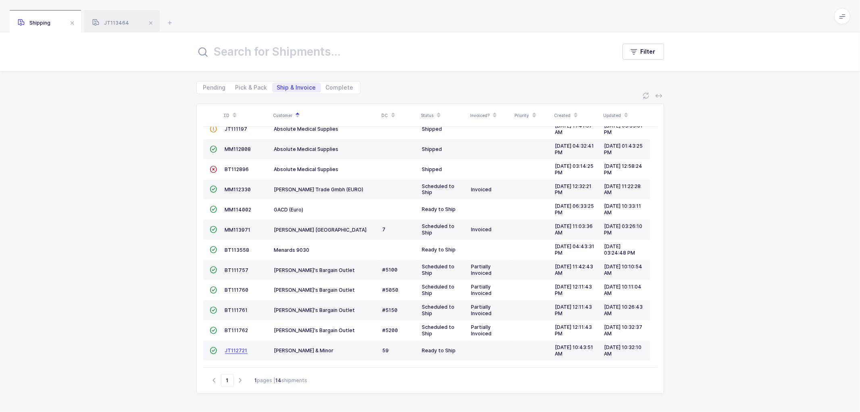
click at [238, 351] on span "JT112721" at bounding box center [236, 350] width 23 height 6
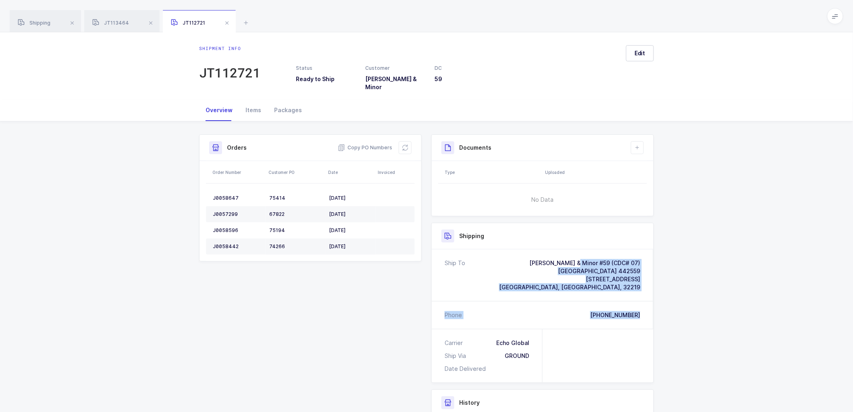
drag, startPoint x: 644, startPoint y: 309, endPoint x: 543, endPoint y: 246, distance: 118.9
click at [543, 249] on div "Ship To Owens & Minor #59 (CDC# 07) Jacksonville 442559 8489 Westside Industria…" at bounding box center [543, 288] width 222 height 79
copy div "Owens & Minor #59 (CDC# 07) Jacksonville 442559 8489 Westside Industrial Drive …"
click at [367, 144] on span "Copy PO Numbers" at bounding box center [365, 148] width 54 height 8
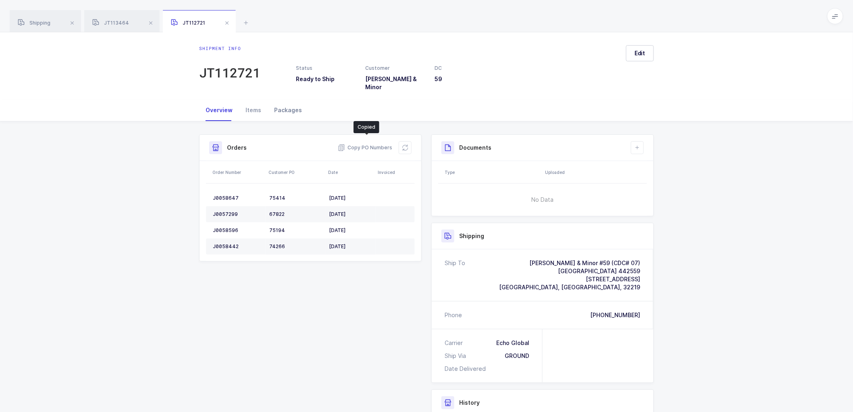
click at [286, 103] on div "Packages" at bounding box center [288, 110] width 41 height 22
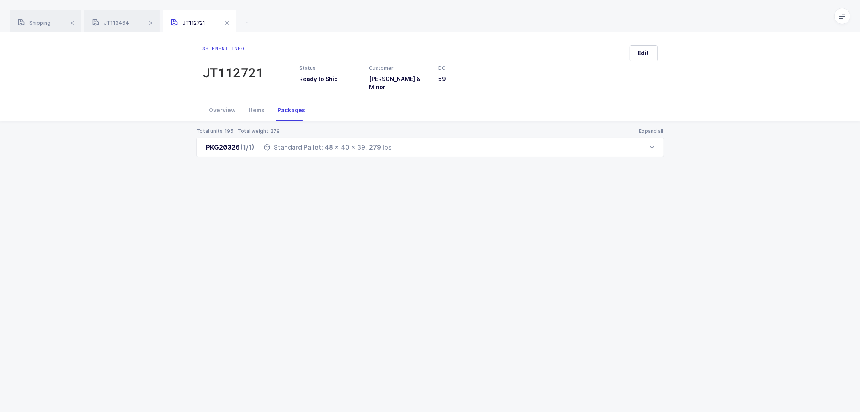
drag, startPoint x: 204, startPoint y: 142, endPoint x: 403, endPoint y: 154, distance: 199.1
click at [403, 154] on div "Total units: 195 Total weight: 279 Expand all PKG20326 (1/1) Standard Pallet: 4…" at bounding box center [429, 151] width 847 height 61
copy div "PKG20326 (1/1) Standard Pallet: 48 x 40 x 39, 279 lbs"
click at [287, 212] on div "Shipment info JT112721 Status Ready to Ship Customer Owens & Minor DC 59 Edit O…" at bounding box center [430, 221] width 860 height 379
click at [219, 103] on div "Overview" at bounding box center [223, 110] width 40 height 22
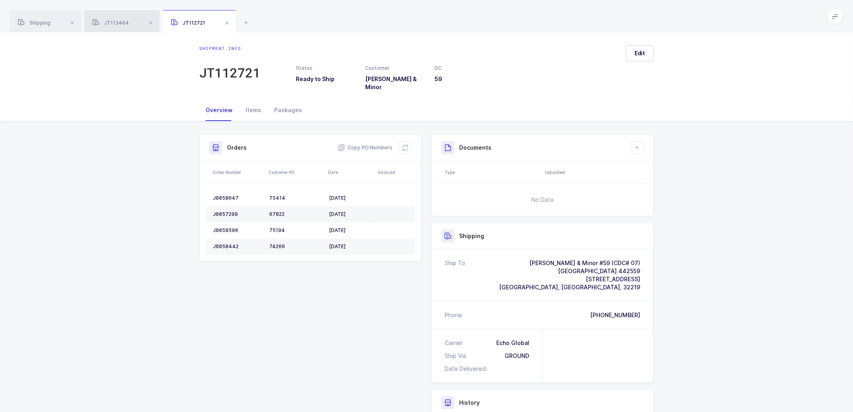
drag, startPoint x: 111, startPoint y: 17, endPoint x: 159, endPoint y: 25, distance: 48.6
click at [111, 17] on div "JT113464" at bounding box center [121, 21] width 75 height 23
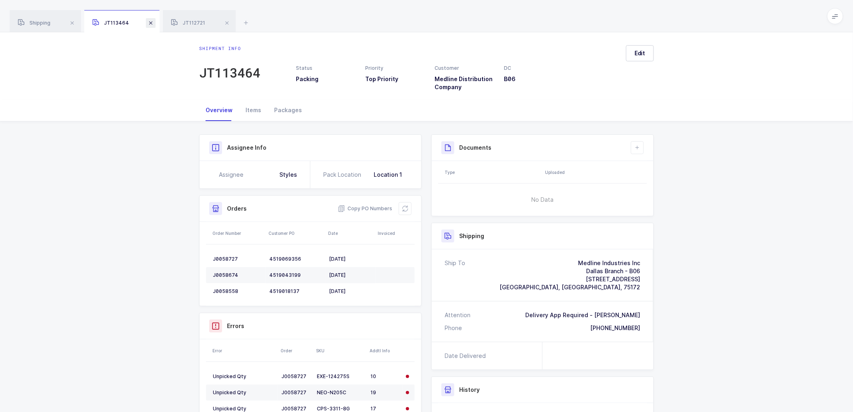
click at [148, 22] on span at bounding box center [151, 23] width 10 height 10
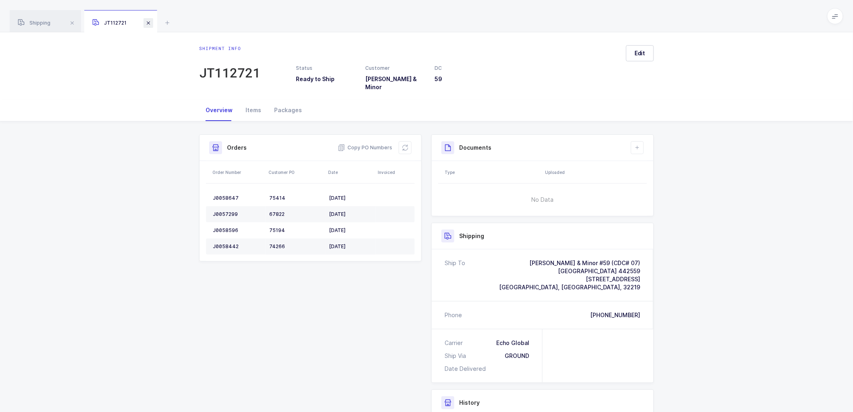
click at [146, 23] on span at bounding box center [149, 23] width 10 height 10
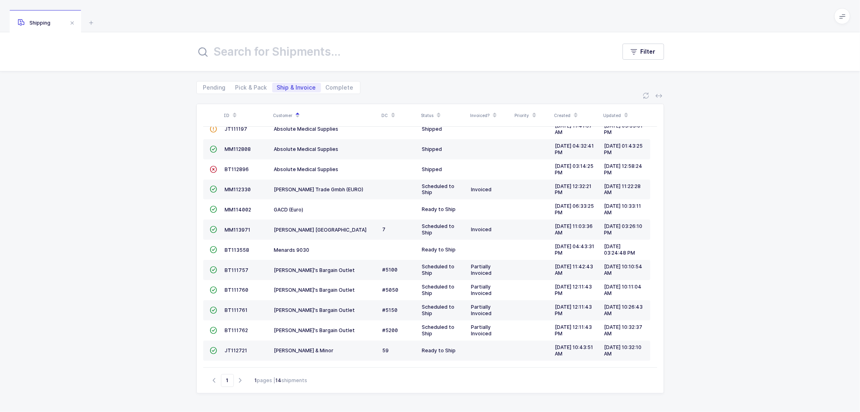
scroll to position [33, 0]
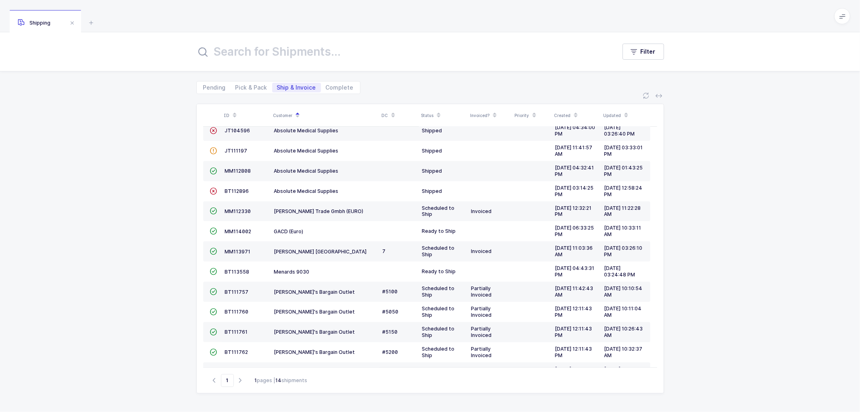
click at [708, 192] on div "ID Customer DC Status Invoiced? Priority Created Updated  BT104009 Absolute Me…" at bounding box center [430, 253] width 860 height 318
click at [248, 83] on span "Pick & Pack" at bounding box center [252, 88] width 42 height 10
click at [288, 86] on span "Ship & Invoice" at bounding box center [296, 88] width 39 height 6
click at [277, 86] on input "Ship & Invoice" at bounding box center [274, 85] width 5 height 5
click at [257, 85] on span "Pick & Pack" at bounding box center [251, 88] width 32 height 6
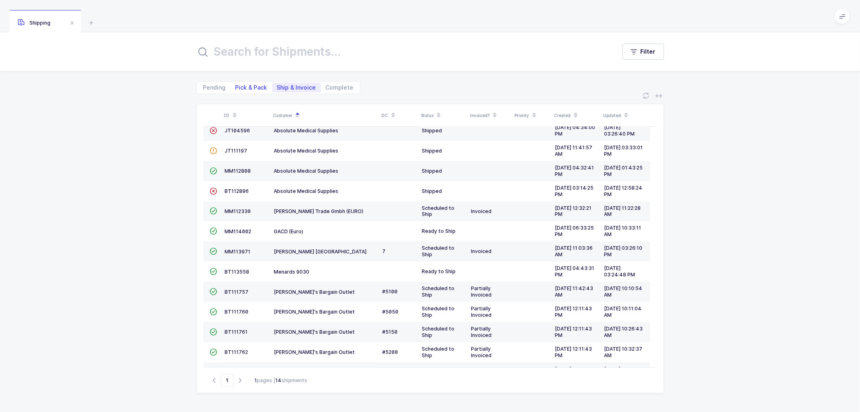
click at [236, 83] on input "Pick & Pack" at bounding box center [233, 85] width 5 height 5
radio input "true"
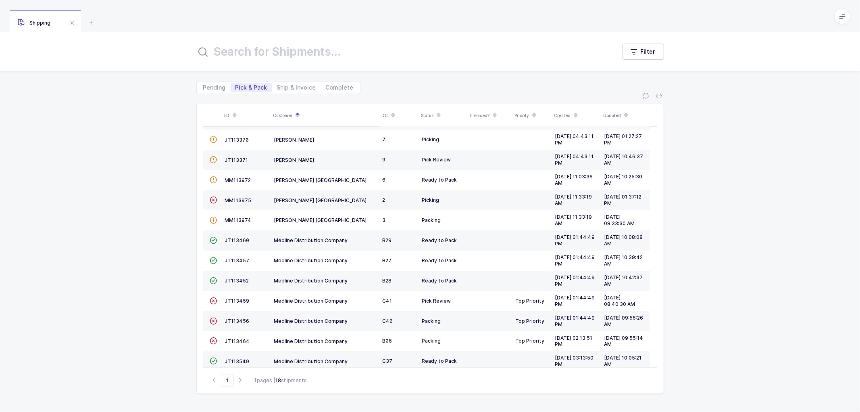
scroll to position [136, 0]
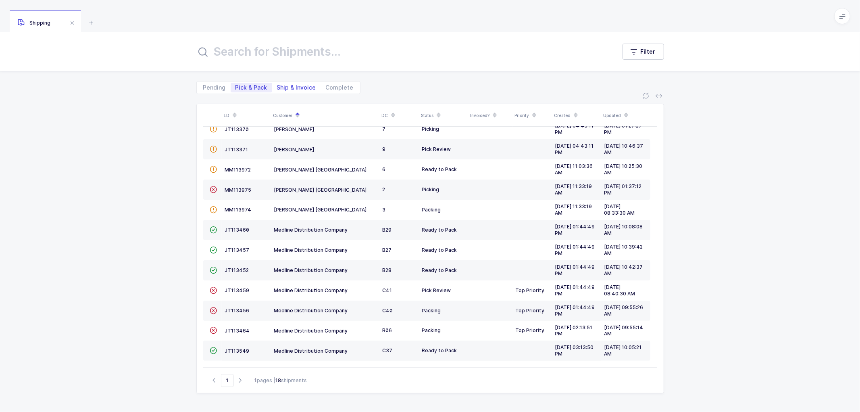
click at [289, 86] on span "Ship & Invoice" at bounding box center [296, 88] width 39 height 6
click at [277, 86] on input "Ship & Invoice" at bounding box center [274, 85] width 5 height 5
radio input "true"
radio input "false"
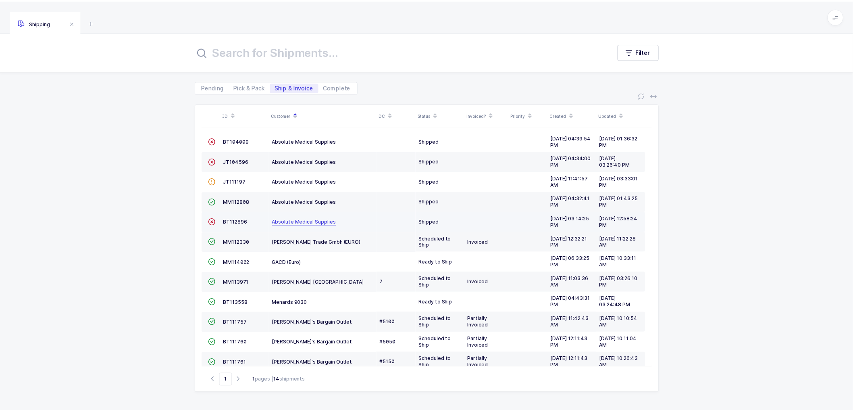
scroll to position [0, 0]
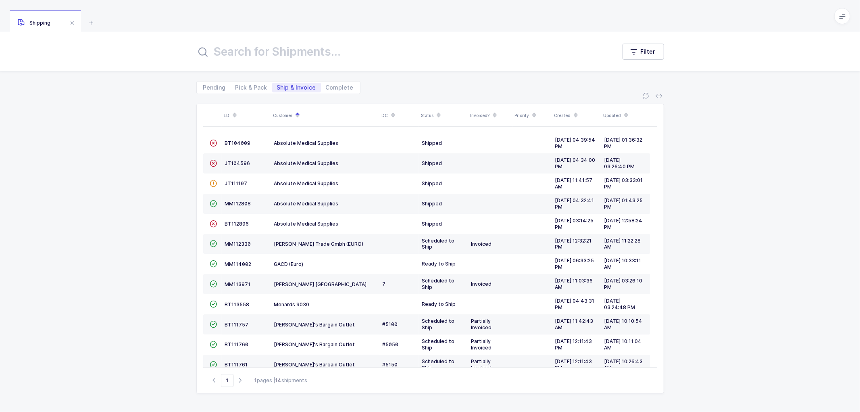
click at [147, 119] on div "ID Customer DC Status Invoiced? Priority Created Updated  BT104009 Absolute Me…" at bounding box center [430, 253] width 860 height 318
click at [705, 146] on div "ID Customer DC Status Invoiced? Priority Created Updated  BT104009 Absolute Me…" at bounding box center [430, 253] width 860 height 318
click at [231, 283] on span "MM113971" at bounding box center [238, 284] width 26 height 6
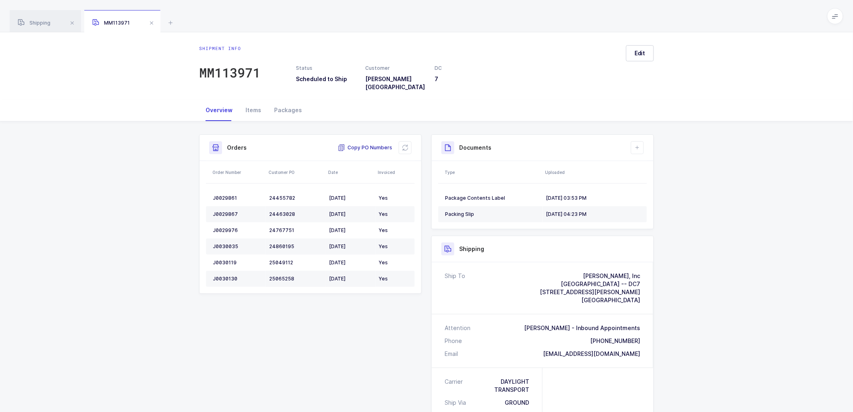
click at [361, 144] on span "Copy PO Numbers" at bounding box center [365, 148] width 54 height 8
click at [291, 103] on div "Packages" at bounding box center [288, 110] width 41 height 22
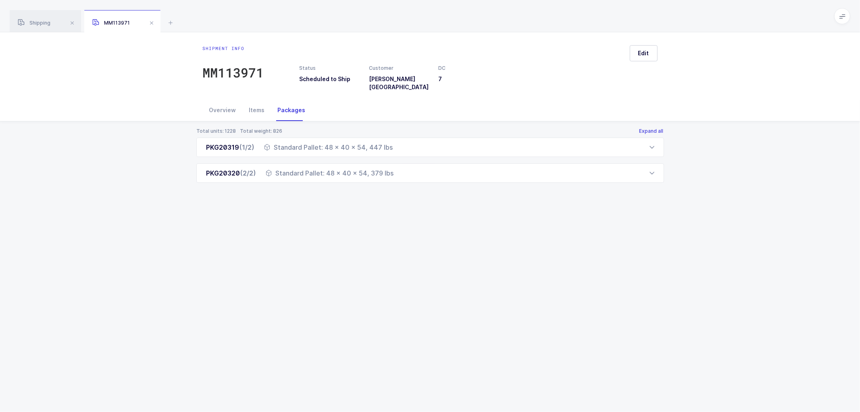
click at [647, 128] on button "Expand all" at bounding box center [651, 131] width 25 height 6
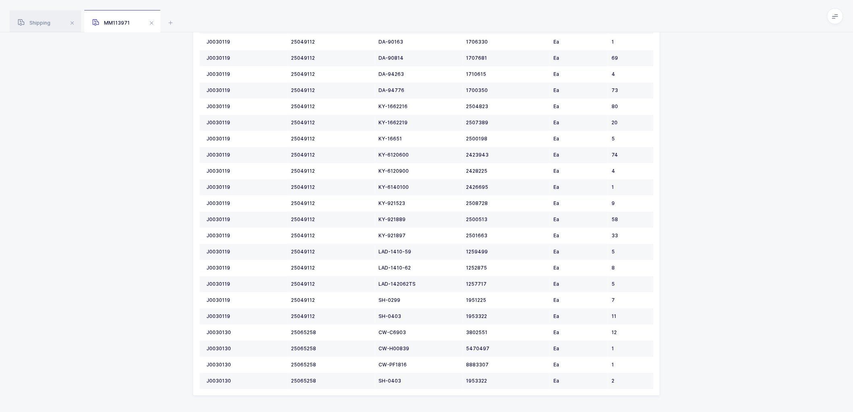
scroll to position [821, 0]
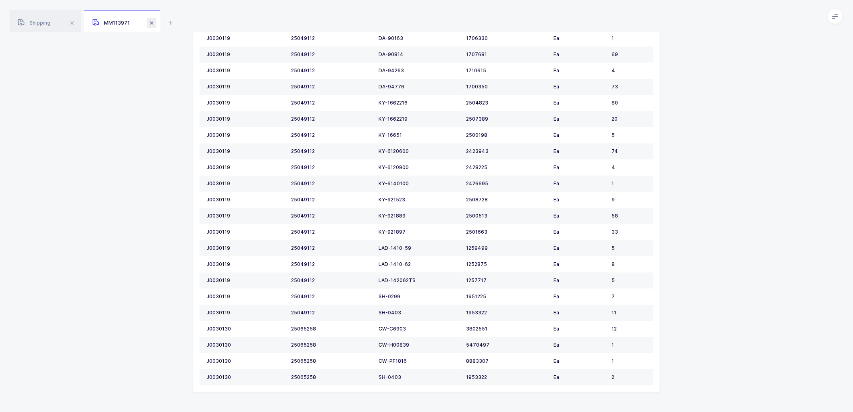
click at [152, 21] on span at bounding box center [152, 23] width 10 height 10
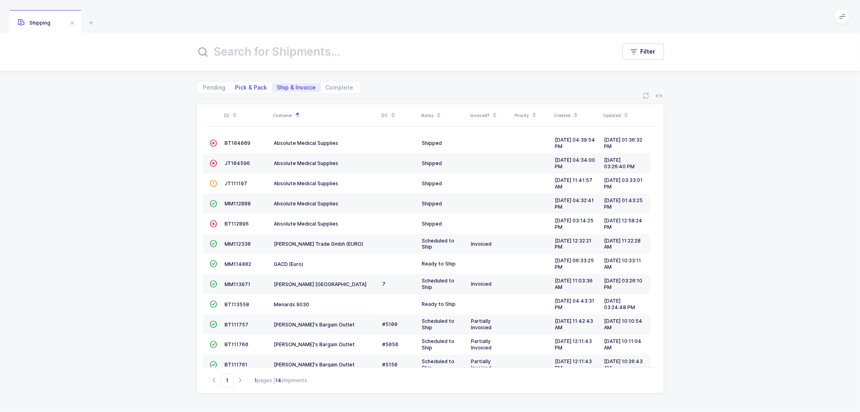
click at [235, 87] on span "Pick & Pack" at bounding box center [251, 88] width 32 height 6
click at [235, 87] on input "Pick & Pack" at bounding box center [233, 85] width 5 height 5
radio input "true"
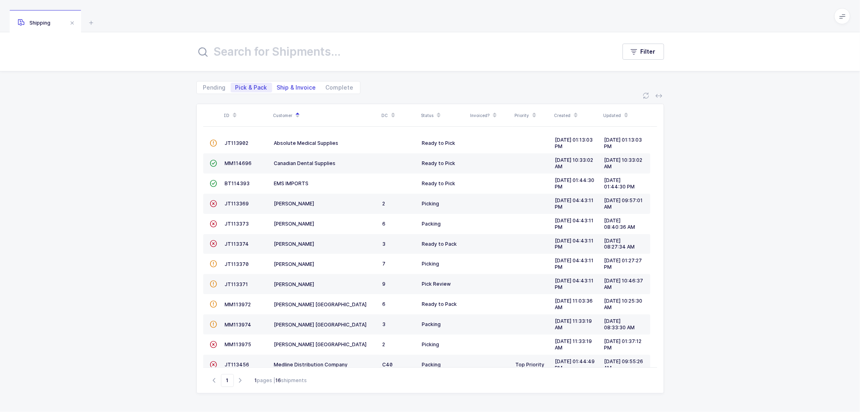
click at [290, 85] on span "Ship & Invoice" at bounding box center [296, 88] width 39 height 6
click at [277, 85] on input "Ship & Invoice" at bounding box center [274, 85] width 5 height 5
radio input "true"
radio input "false"
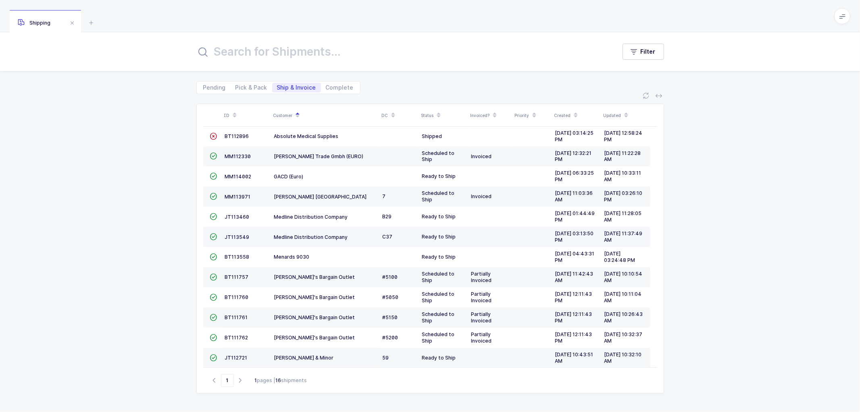
scroll to position [96, 0]
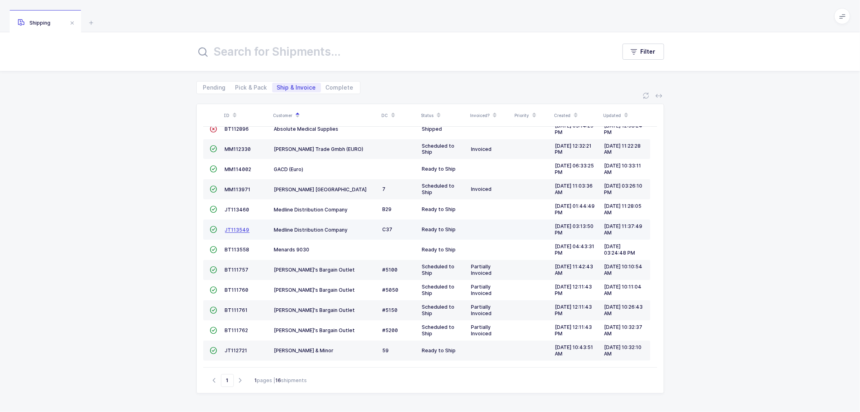
click at [231, 227] on span "JT113549" at bounding box center [237, 230] width 25 height 6
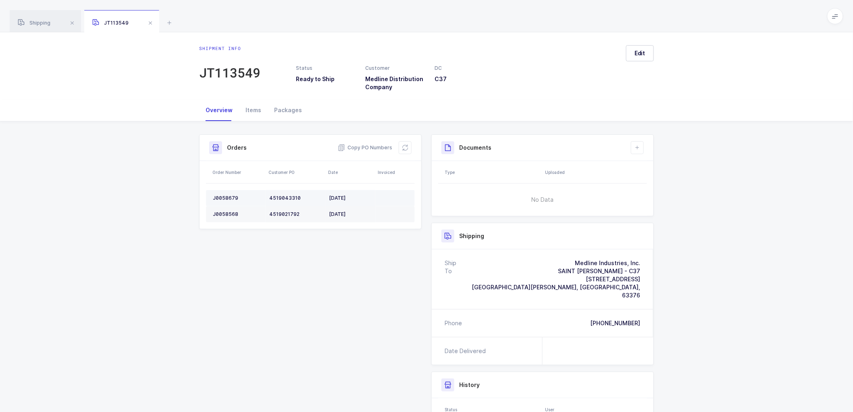
click at [223, 196] on div "J0058679" at bounding box center [238, 198] width 50 height 6
copy div "J0058679"
click at [227, 195] on div "J0058679" at bounding box center [238, 198] width 50 height 6
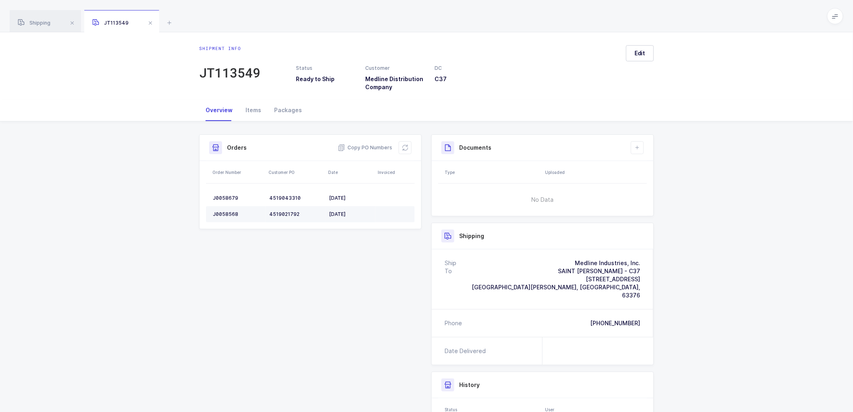
click at [231, 211] on div "J0058568" at bounding box center [238, 214] width 50 height 6
copy div "J0058568"
click at [366, 144] on span "Copy PO Numbers" at bounding box center [365, 148] width 54 height 8
click at [292, 108] on div "Packages" at bounding box center [288, 110] width 41 height 22
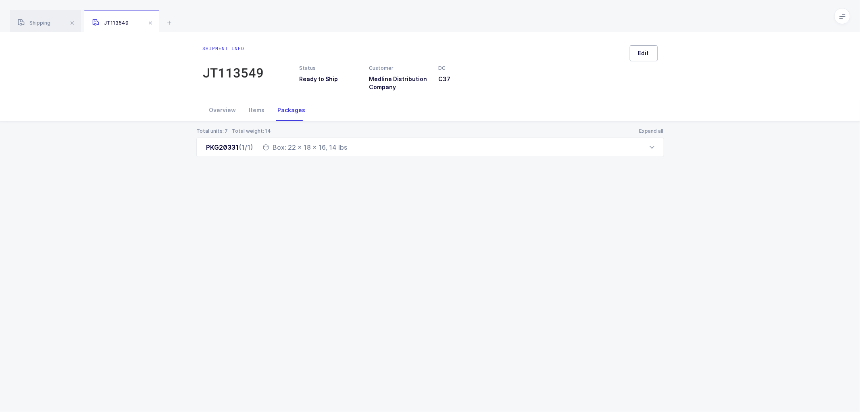
click at [641, 53] on span "Edit" at bounding box center [643, 53] width 11 height 8
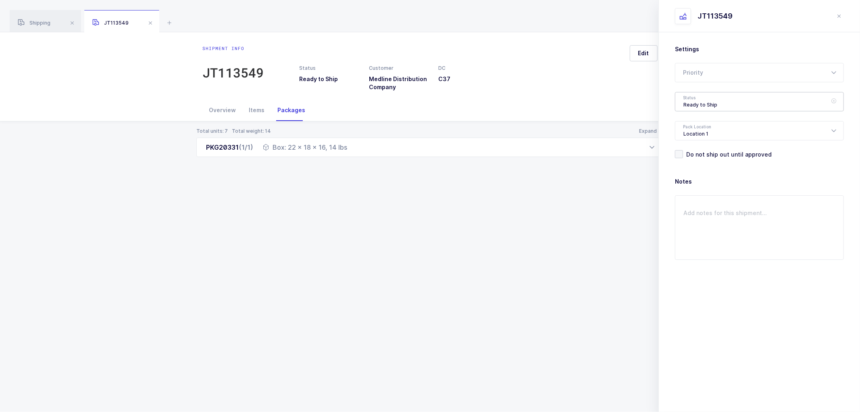
click at [705, 100] on div "Ready to Ship" at bounding box center [759, 101] width 169 height 19
click at [695, 162] on span "Shipped" at bounding box center [694, 163] width 23 height 7
type input "Shipped"
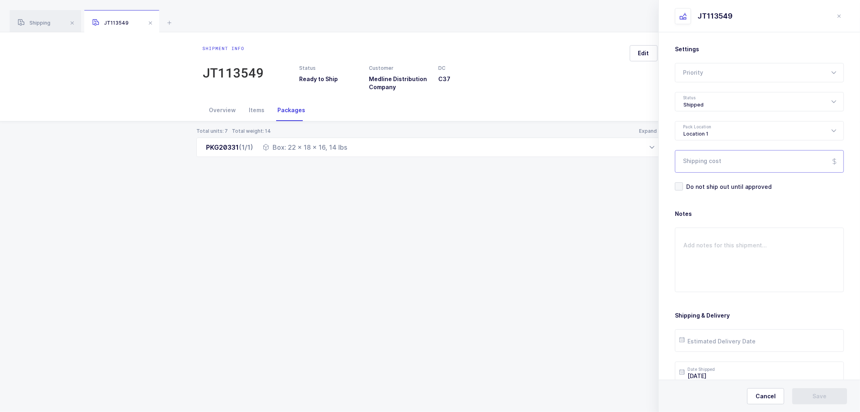
click at [705, 160] on input "Shipping cost" at bounding box center [759, 161] width 169 height 23
paste input "31.33"
type input "31.33"
click at [741, 339] on input "text" at bounding box center [759, 340] width 169 height 23
click at [722, 279] on span "23" at bounding box center [723, 280] width 10 height 10
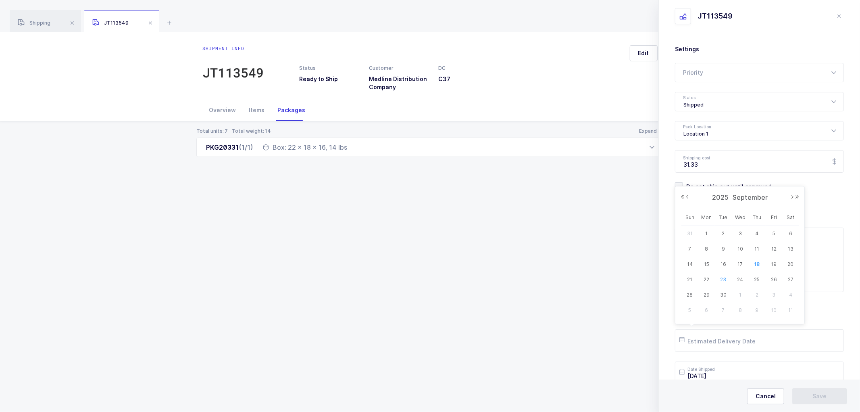
type input "2025-09-23"
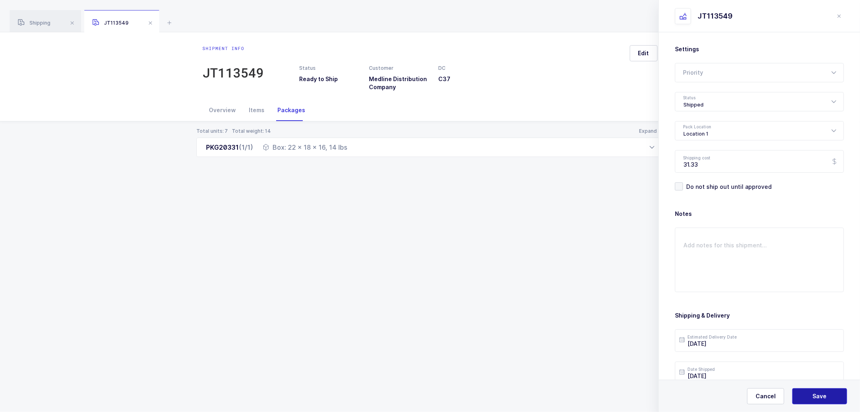
click at [818, 397] on span "Save" at bounding box center [820, 396] width 14 height 8
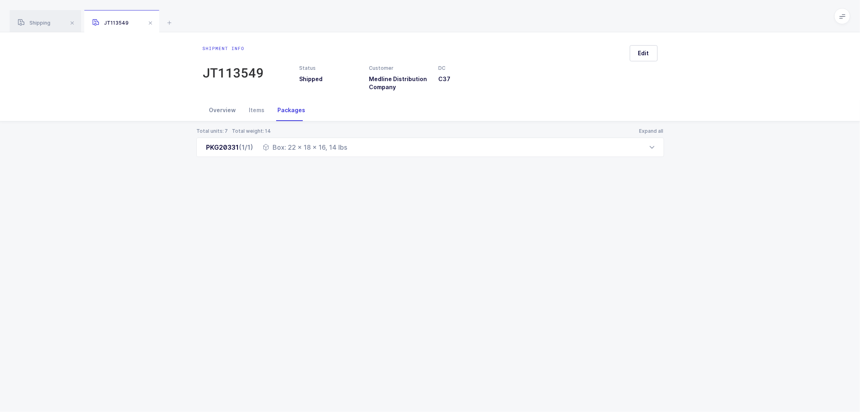
click at [216, 106] on div "Overview" at bounding box center [223, 110] width 40 height 22
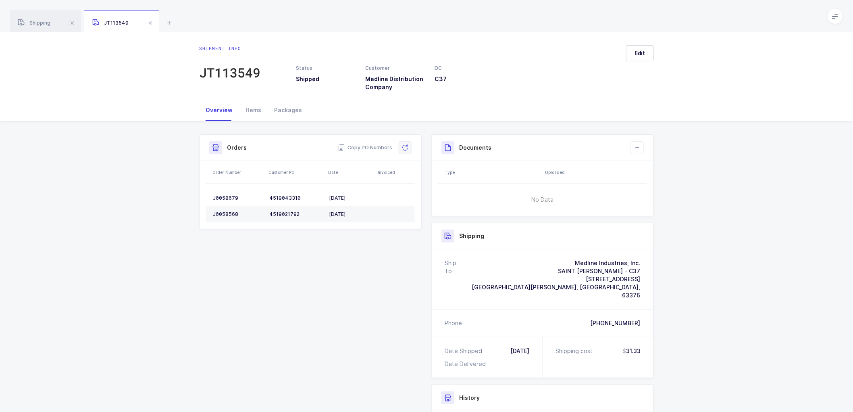
click at [406, 146] on icon at bounding box center [405, 147] width 6 height 6
drag, startPoint x: 635, startPoint y: 53, endPoint x: 652, endPoint y: 61, distance: 18.6
click at [635, 53] on span "Edit" at bounding box center [640, 53] width 11 height 8
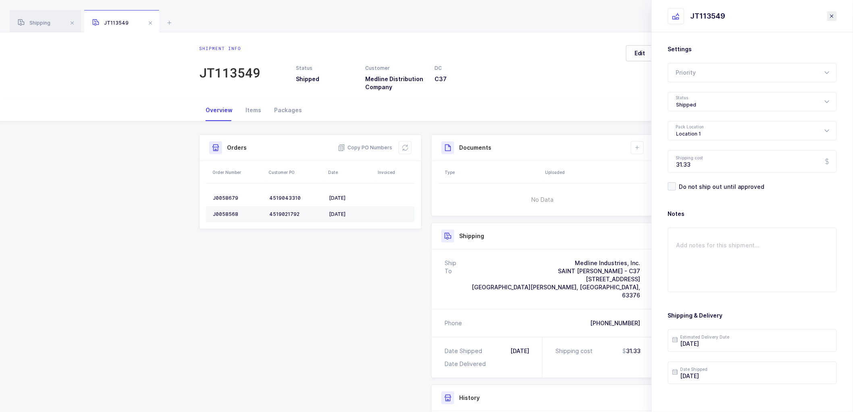
click at [835, 13] on icon "close drawer" at bounding box center [832, 16] width 6 height 6
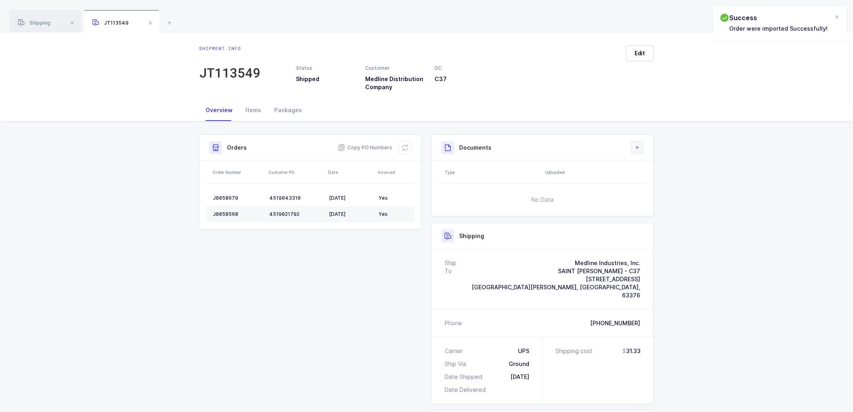
click at [637, 146] on icon at bounding box center [637, 147] width 6 height 6
click at [645, 169] on li "Create Document" at bounding box center [665, 170] width 60 height 13
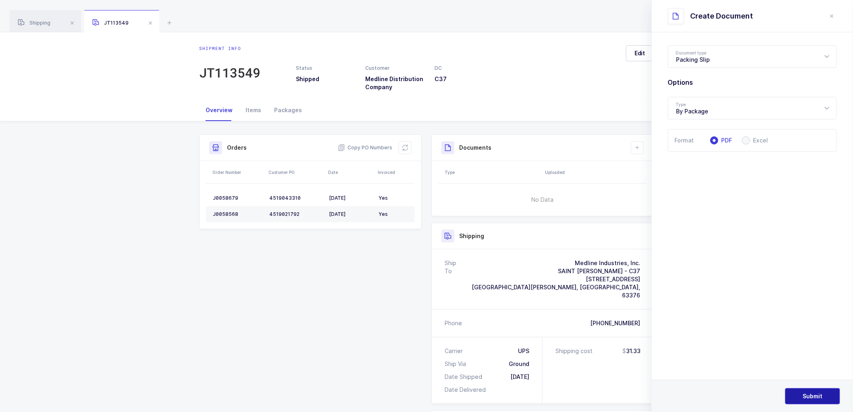
click at [819, 394] on span "Submit" at bounding box center [813, 396] width 20 height 8
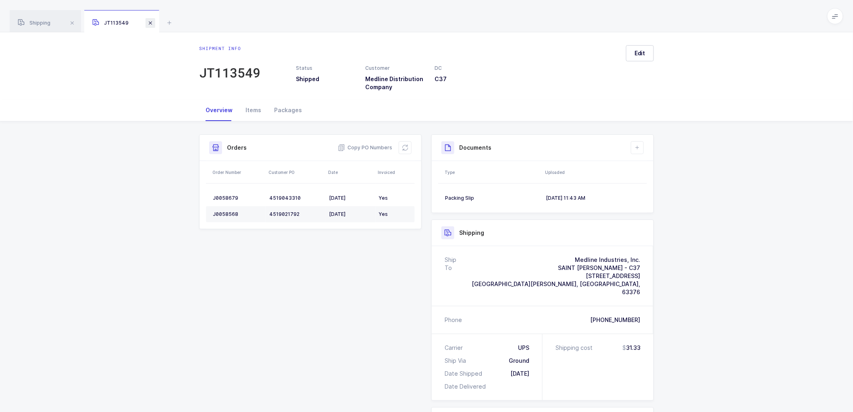
click at [146, 20] on span at bounding box center [151, 23] width 10 height 10
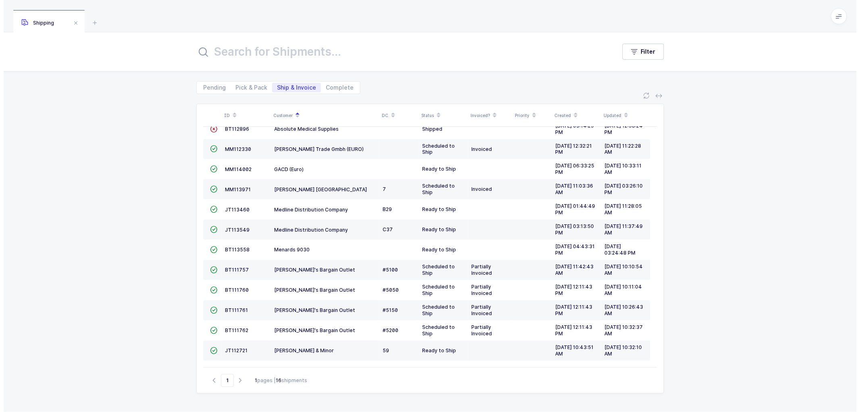
scroll to position [73, 0]
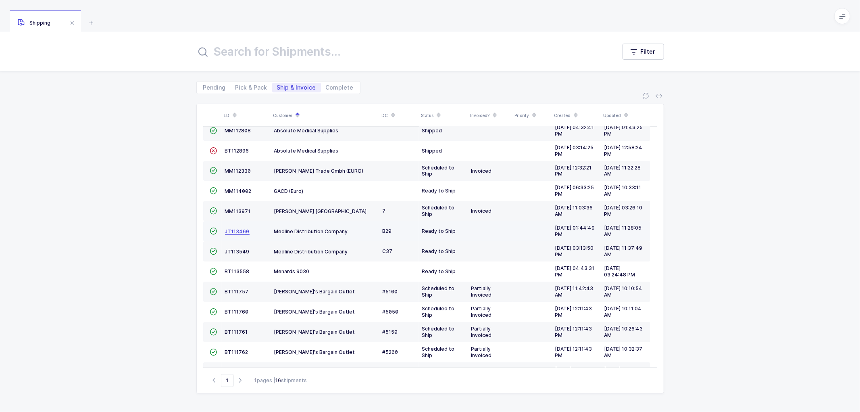
click at [240, 229] on span "JT113460" at bounding box center [237, 231] width 25 height 6
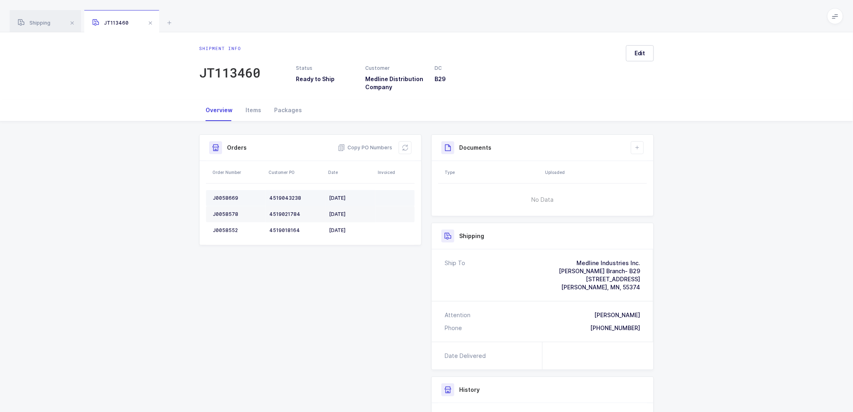
click at [222, 198] on div "J0058669" at bounding box center [238, 198] width 50 height 6
copy div "J0058669"
click at [220, 211] on div "J0058578" at bounding box center [238, 214] width 50 height 6
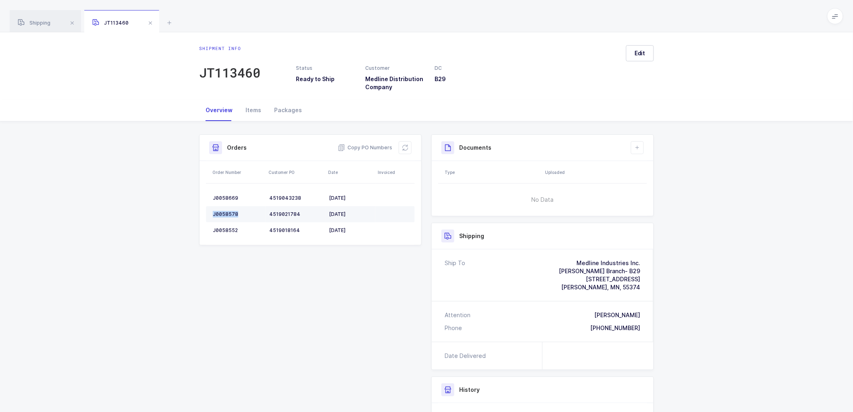
copy div "J0058578"
click at [219, 232] on div "J0058552" at bounding box center [238, 230] width 50 height 6
click at [220, 231] on div "J0058552" at bounding box center [238, 230] width 50 height 6
copy div "J0058552"
click at [367, 146] on span "Copy PO Numbers" at bounding box center [365, 148] width 54 height 8
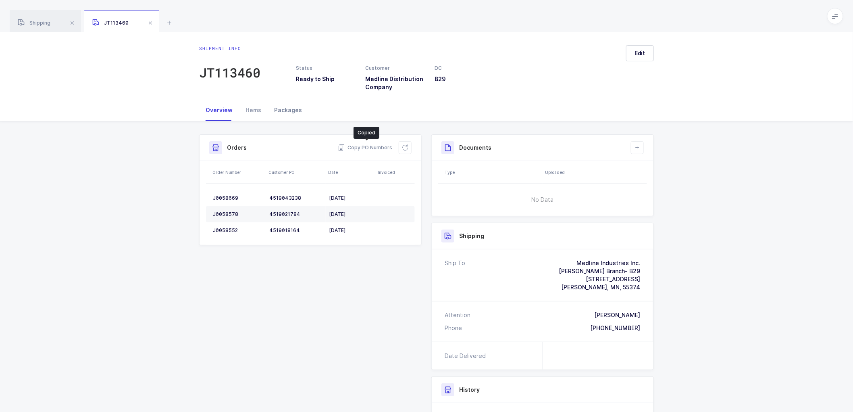
click at [285, 106] on div "Packages" at bounding box center [288, 110] width 41 height 22
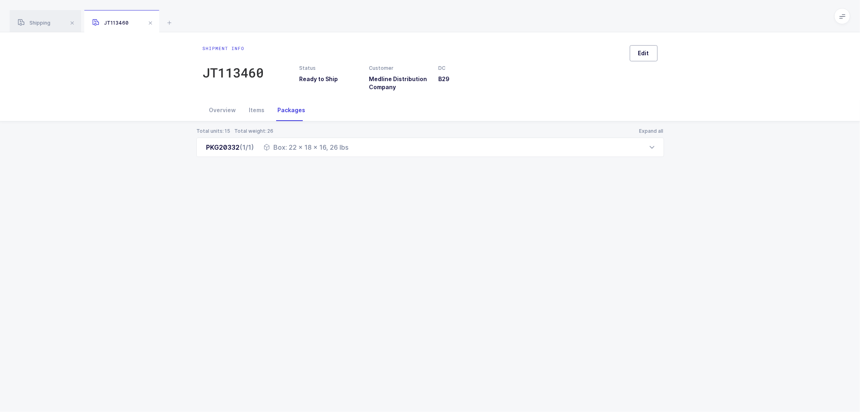
click at [647, 53] on span "Edit" at bounding box center [643, 53] width 11 height 8
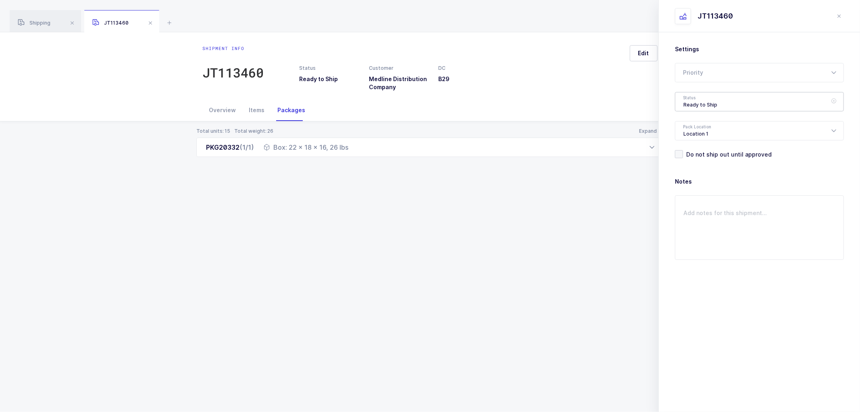
click at [699, 95] on div "Ready to Ship" at bounding box center [759, 101] width 169 height 19
click at [692, 164] on span "Shipped" at bounding box center [694, 163] width 23 height 7
type input "Shipped"
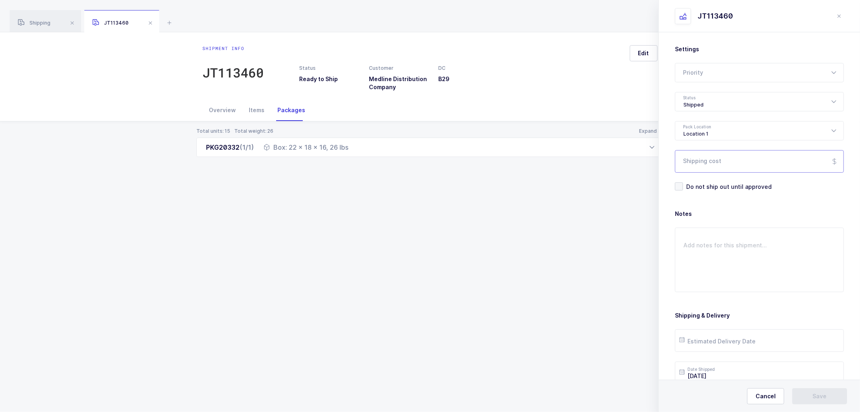
click at [703, 165] on input "Shipping cost" at bounding box center [759, 161] width 169 height 23
paste input "39.19"
type input "39.19"
click at [718, 342] on input "text" at bounding box center [759, 340] width 169 height 23
click at [723, 279] on span "23" at bounding box center [723, 280] width 10 height 10
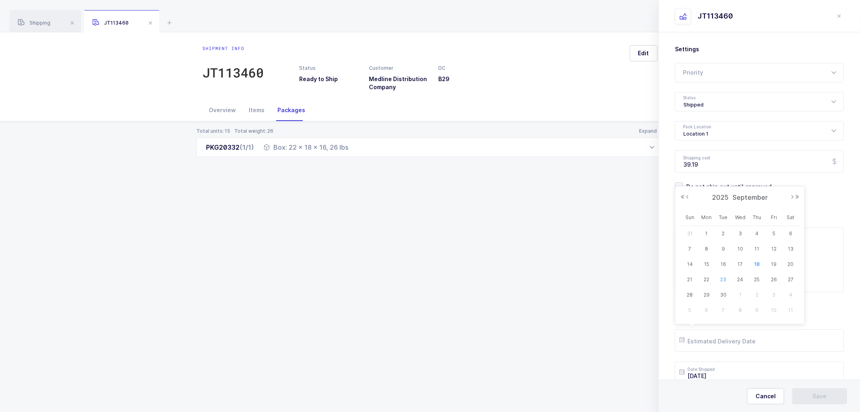
type input "2025-09-23"
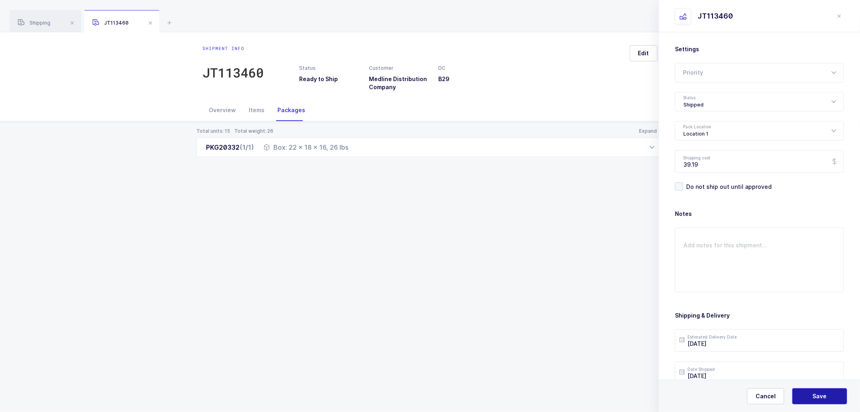
click at [822, 397] on span "Save" at bounding box center [820, 396] width 14 height 8
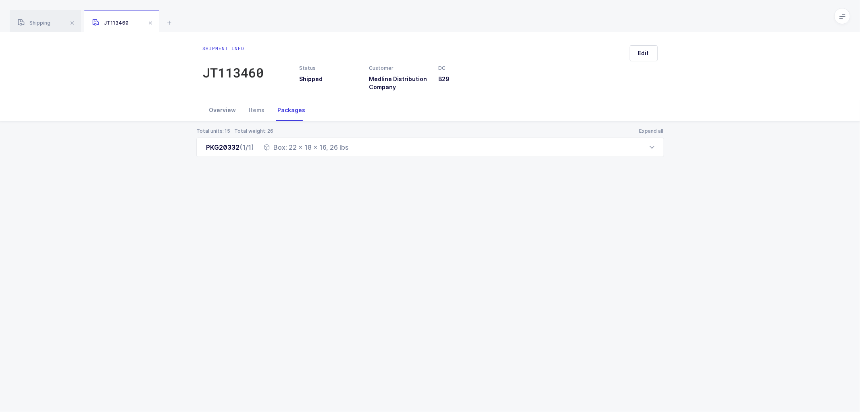
click at [220, 109] on div "Overview" at bounding box center [223, 110] width 40 height 22
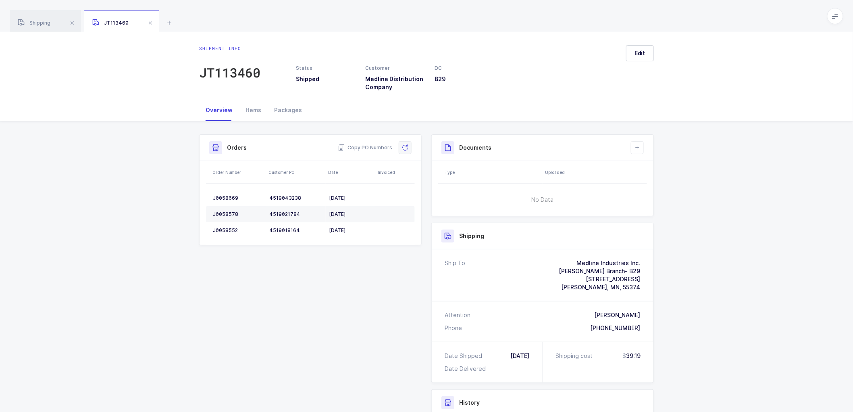
click at [406, 146] on icon at bounding box center [405, 147] width 6 height 6
click at [638, 144] on icon at bounding box center [637, 147] width 6 height 6
click at [654, 171] on li "Create Document" at bounding box center [665, 170] width 60 height 13
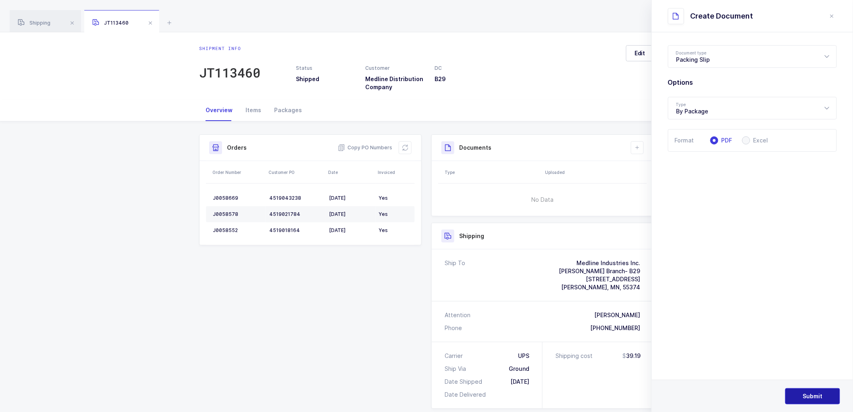
click at [800, 393] on button "Submit" at bounding box center [812, 396] width 55 height 16
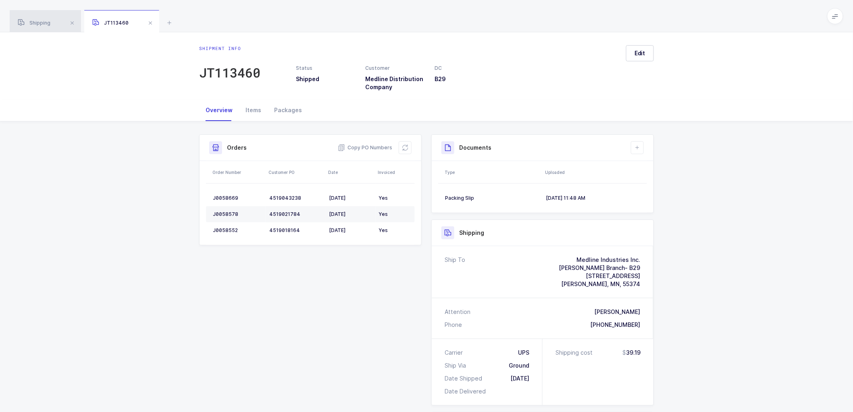
click at [38, 23] on span "Shipping" at bounding box center [34, 23] width 33 height 6
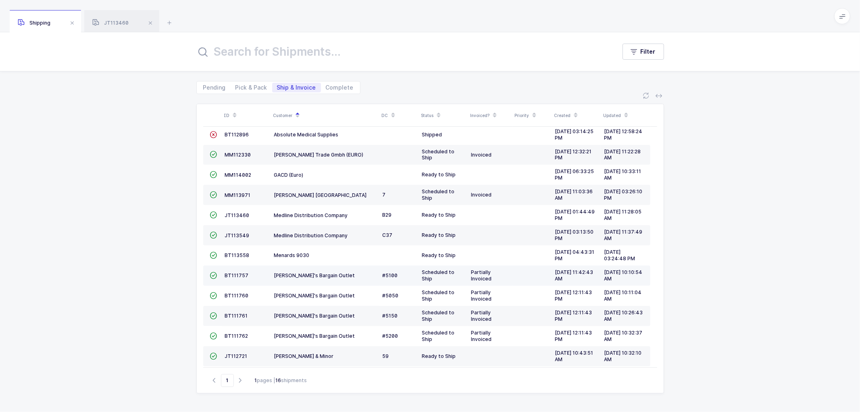
scroll to position [96, 0]
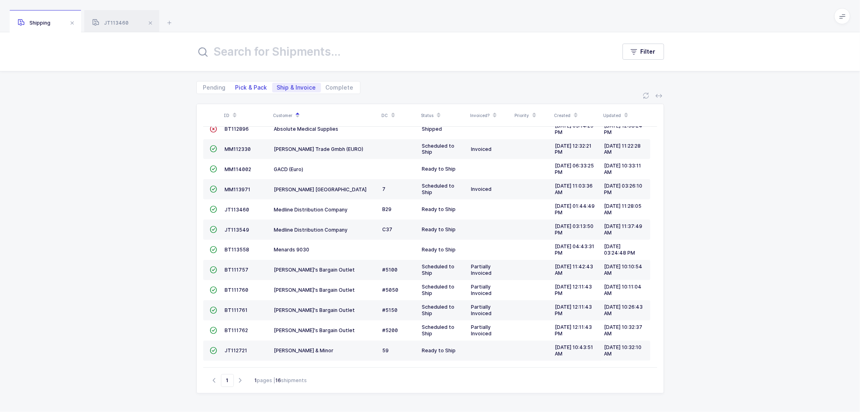
click at [242, 87] on span "Pick & Pack" at bounding box center [251, 88] width 32 height 6
click at [236, 87] on input "Pick & Pack" at bounding box center [233, 85] width 5 height 5
radio input "true"
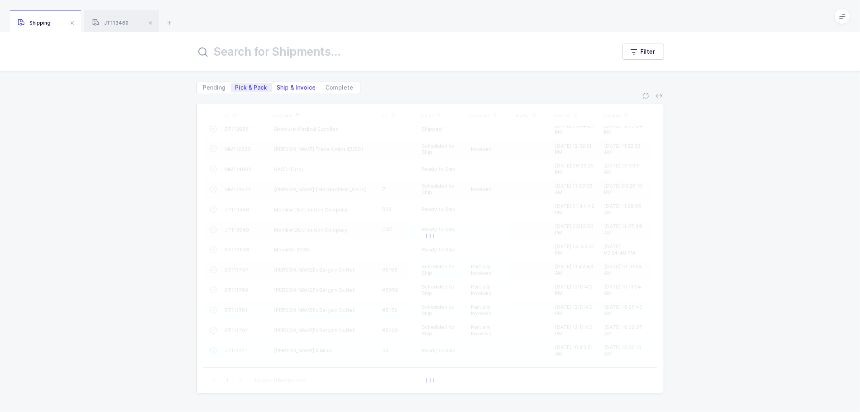
click at [295, 86] on span "Ship & Invoice" at bounding box center [296, 88] width 39 height 6
click at [277, 86] on input "Ship & Invoice" at bounding box center [274, 85] width 5 height 5
radio input "true"
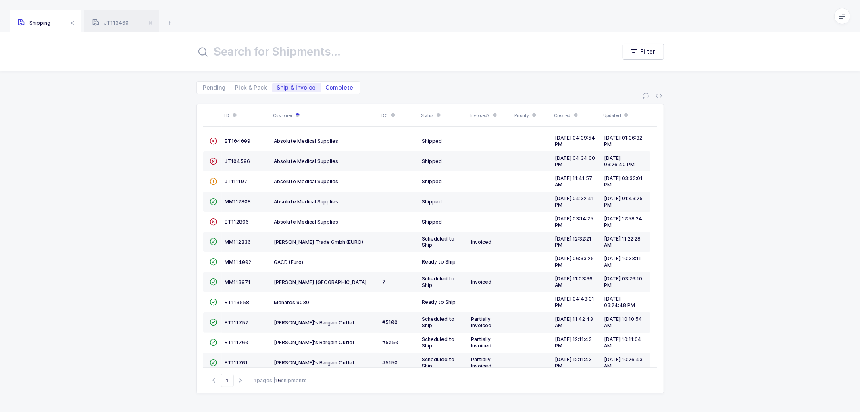
scroll to position [0, 0]
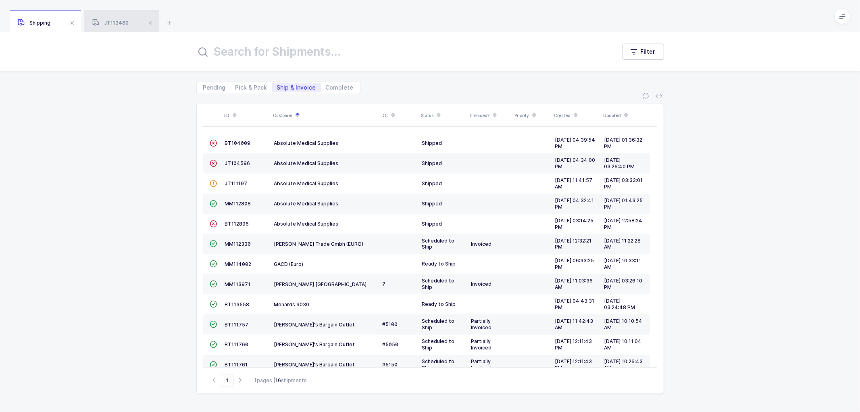
click at [114, 23] on span "JT113460" at bounding box center [110, 23] width 36 height 6
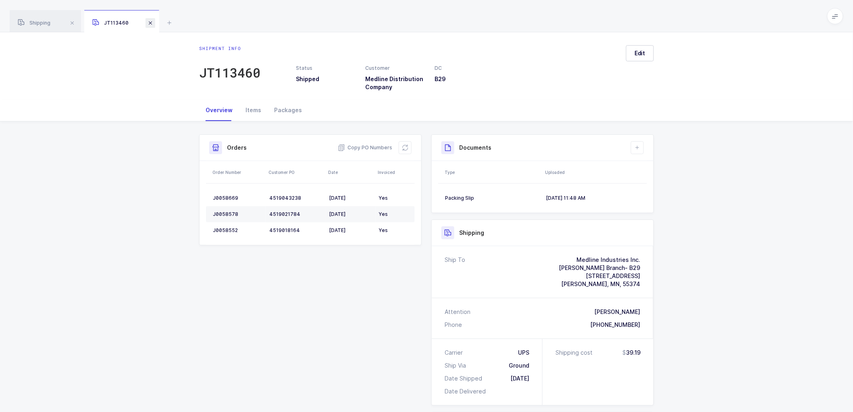
click at [149, 21] on span at bounding box center [151, 23] width 10 height 10
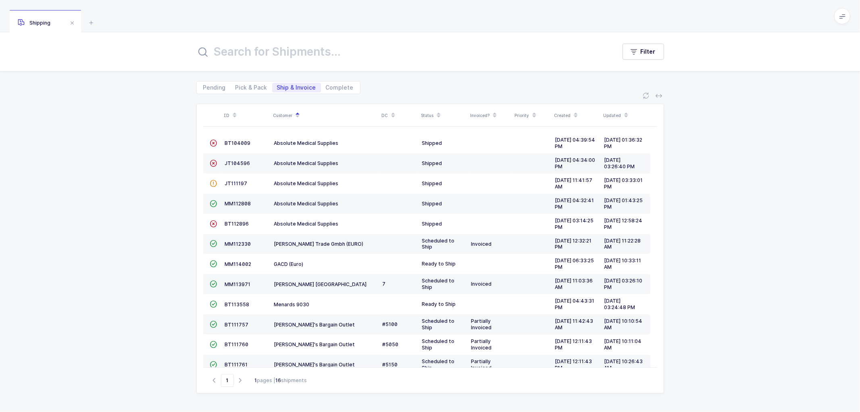
click at [695, 155] on div "ID Customer DC Status Invoiced? Priority Created Updated  BT104009 Absolute Me…" at bounding box center [430, 253] width 860 height 318
click at [164, 240] on div "ID Customer DC Status Invoiced? Priority Created Updated  BT104009 Absolute Me…" at bounding box center [430, 253] width 860 height 318
click at [243, 83] on span "Pick & Pack" at bounding box center [252, 88] width 42 height 10
click at [236, 83] on input "Pick & Pack" at bounding box center [233, 85] width 5 height 5
radio input "true"
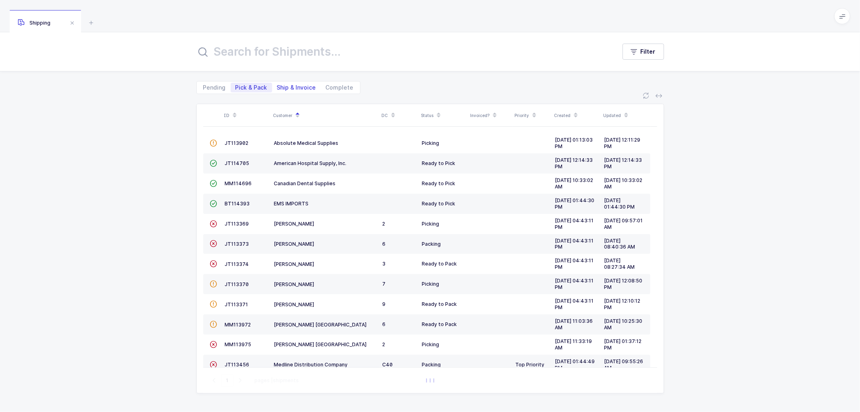
click at [293, 85] on span "Ship & Invoice" at bounding box center [296, 88] width 39 height 6
click at [277, 85] on input "Ship & Invoice" at bounding box center [274, 85] width 5 height 5
radio input "true"
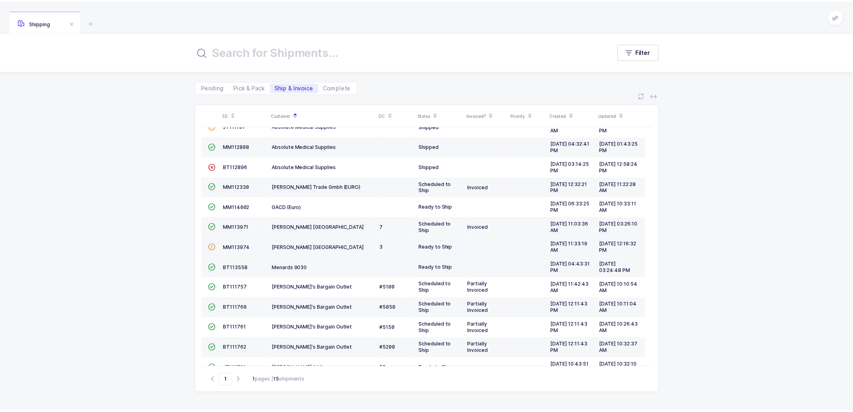
scroll to position [75, 0]
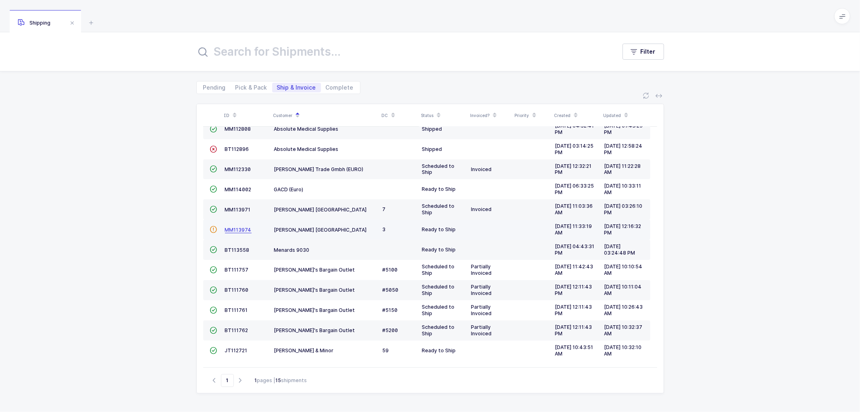
click at [234, 227] on span "MM113974" at bounding box center [238, 230] width 27 height 6
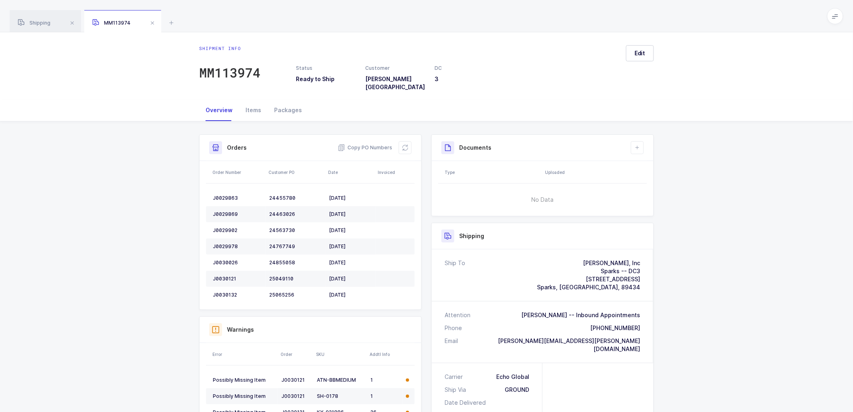
click at [183, 202] on div "Shipment Info Shipment Number MM113974 Status Ready to Ship Customer Henry Sche…" at bounding box center [426, 340] width 853 height 438
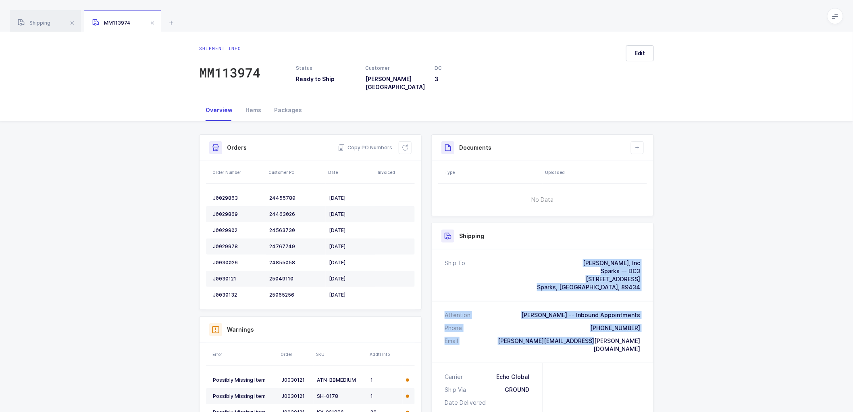
drag, startPoint x: 643, startPoint y: 336, endPoint x: 520, endPoint y: 263, distance: 142.6
click at [520, 263] on div "Ship To Henry Schein, Inc Sparks -- DC3 255 Vista Blvd #104 Sparks, NV, 89434 A…" at bounding box center [543, 305] width 222 height 113
copy div "Henry Schein, Inc Sparks -- DC3 255 Vista Blvd #104 Sparks, NV, 89434 Attention…"
click at [725, 347] on div "Shipment Info Shipment Number MM113974 Status Ready to Ship Customer Henry Sche…" at bounding box center [426, 340] width 853 height 438
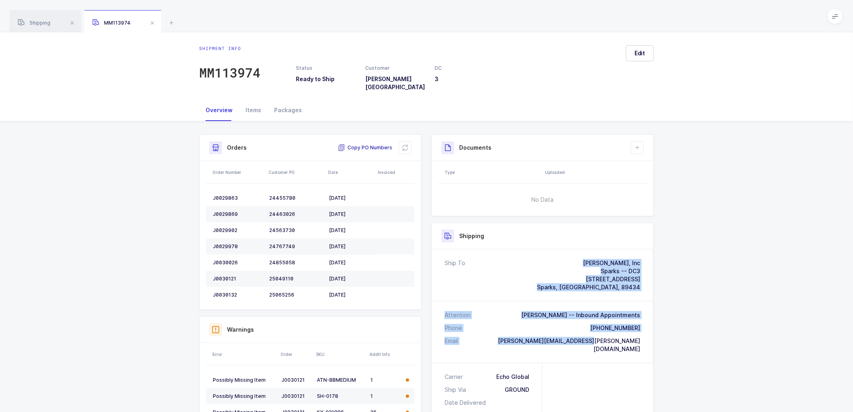
click at [377, 144] on span "Copy PO Numbers" at bounding box center [365, 148] width 54 height 8
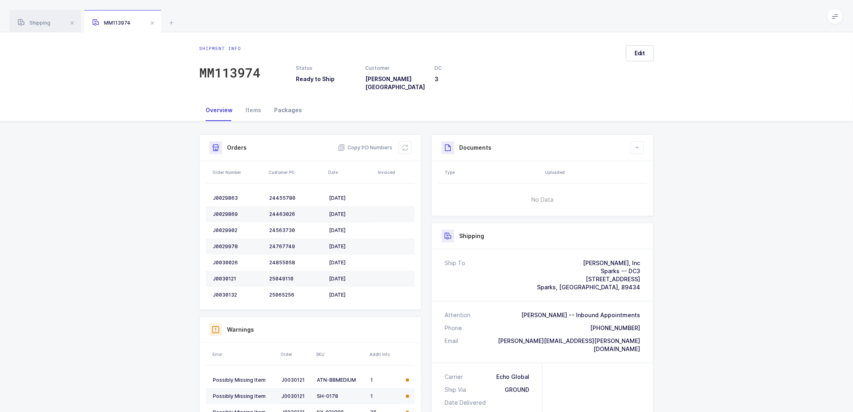
click at [283, 102] on div "Packages" at bounding box center [288, 110] width 41 height 22
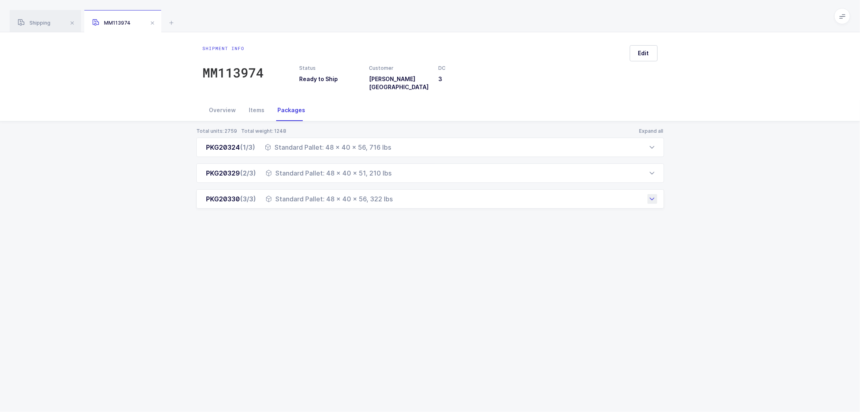
drag, startPoint x: 202, startPoint y: 141, endPoint x: 409, endPoint y: 200, distance: 215.5
click at [409, 200] on div "PKG20324 (1/3) Standard Pallet: 48 x 40 x 56, 716 lbs Order Number Customer PO …" at bounding box center [430, 172] width 468 height 71
copy div "PKG20324 (1/3) Standard Pallet: 48 x 40 x 56, 716 lbs Order Number Customer PO …"
click at [252, 103] on div "Items" at bounding box center [257, 110] width 29 height 22
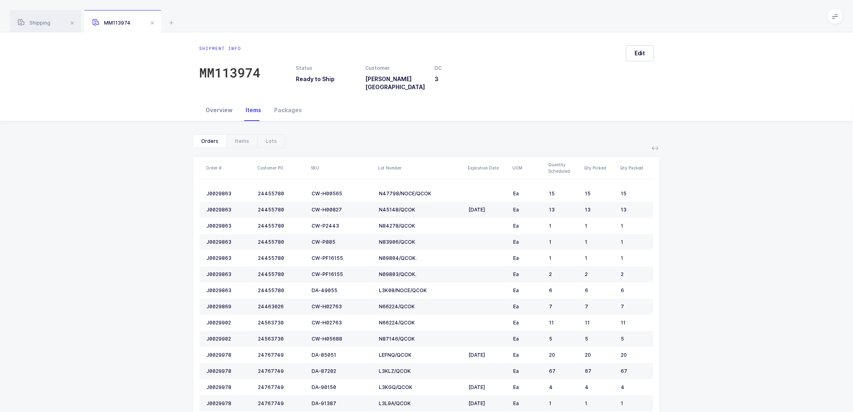
click at [218, 106] on div "Overview" at bounding box center [219, 110] width 40 height 22
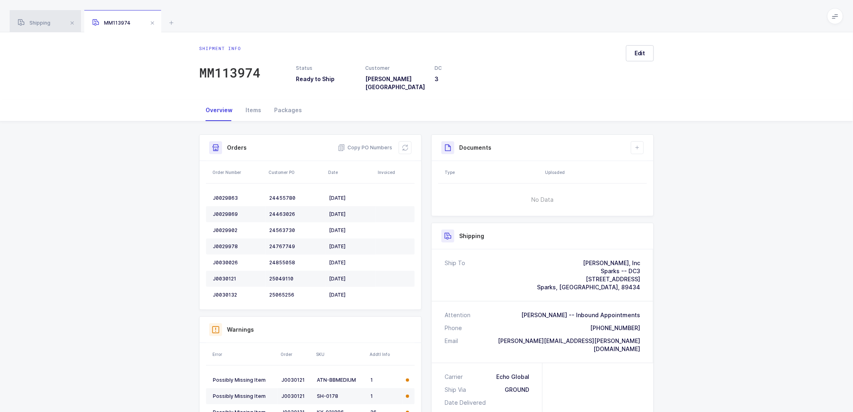
click at [30, 19] on div "Shipping" at bounding box center [45, 21] width 71 height 23
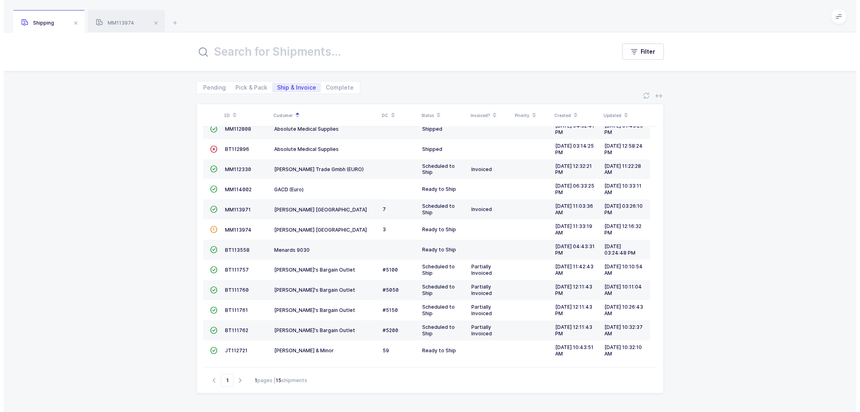
scroll to position [53, 0]
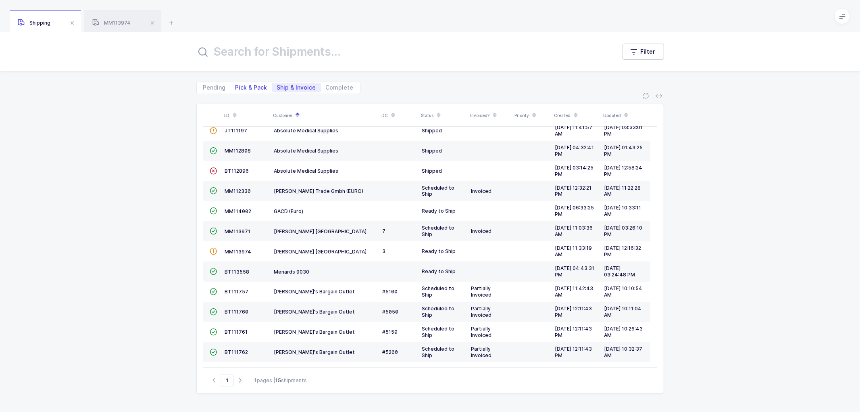
click at [244, 86] on span "Pick & Pack" at bounding box center [251, 88] width 32 height 6
click at [236, 86] on input "Pick & Pack" at bounding box center [233, 85] width 5 height 5
radio input "true"
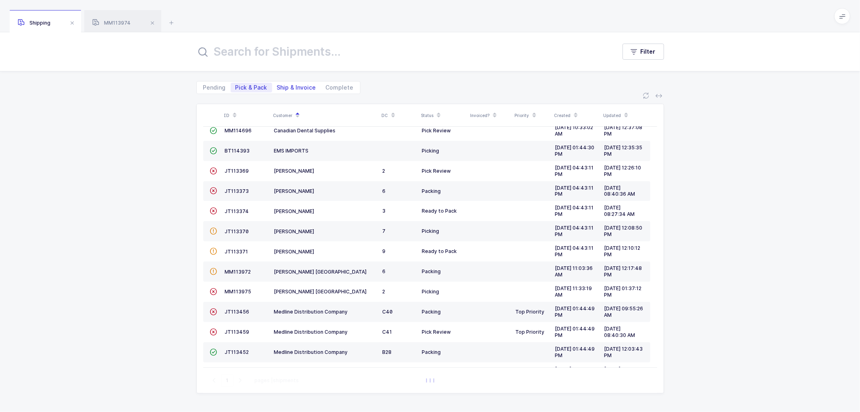
click at [292, 85] on span "Ship & Invoice" at bounding box center [296, 88] width 39 height 6
click at [277, 85] on input "Ship & Invoice" at bounding box center [274, 85] width 5 height 5
radio input "true"
radio input "false"
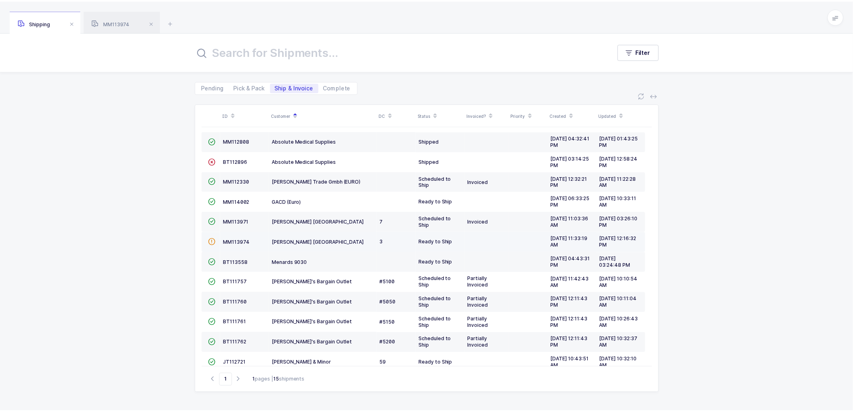
scroll to position [75, 0]
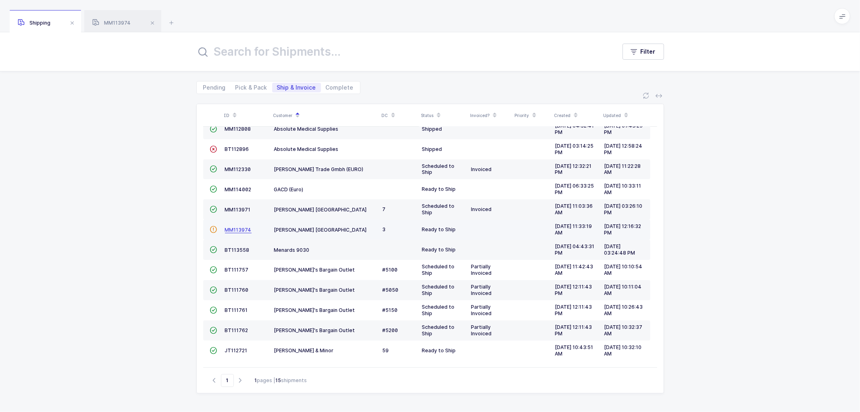
click at [238, 227] on span "MM113974" at bounding box center [238, 230] width 27 height 6
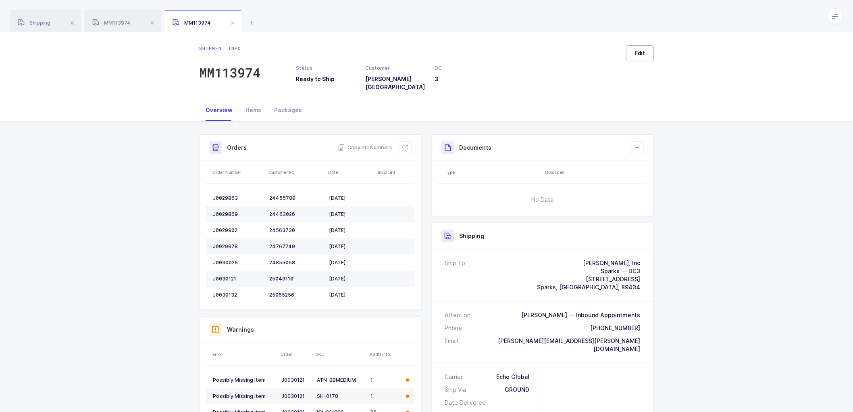
click at [646, 53] on button "Edit" at bounding box center [640, 53] width 28 height 16
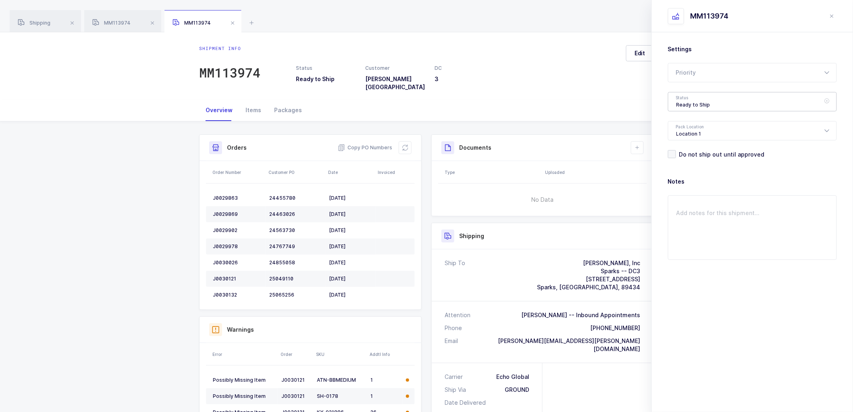
click at [696, 100] on div "Ready to Ship" at bounding box center [752, 101] width 169 height 19
click at [692, 147] on span "Scheduled to Ship" at bounding box center [701, 150] width 51 height 7
type input "Scheduled to Ship"
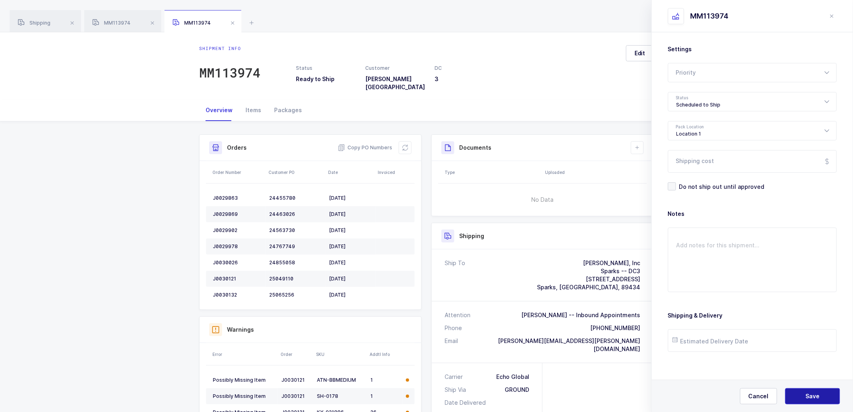
click at [807, 394] on span "Save" at bounding box center [813, 396] width 14 height 8
click at [36, 24] on span "Shipping" at bounding box center [34, 23] width 33 height 6
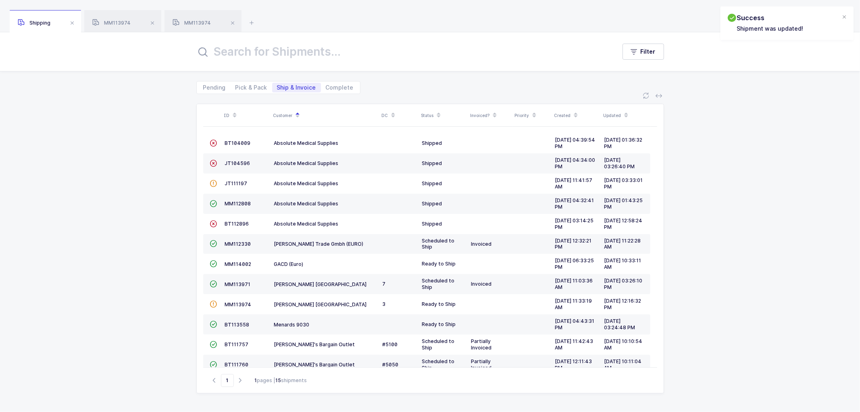
drag, startPoint x: 50, startPoint y: 159, endPoint x: 120, endPoint y: 55, distance: 125.4
click at [53, 156] on div "ID Customer DC Status Invoiced? Priority Created Updated  BT104009 Absolute Me…" at bounding box center [430, 253] width 860 height 318
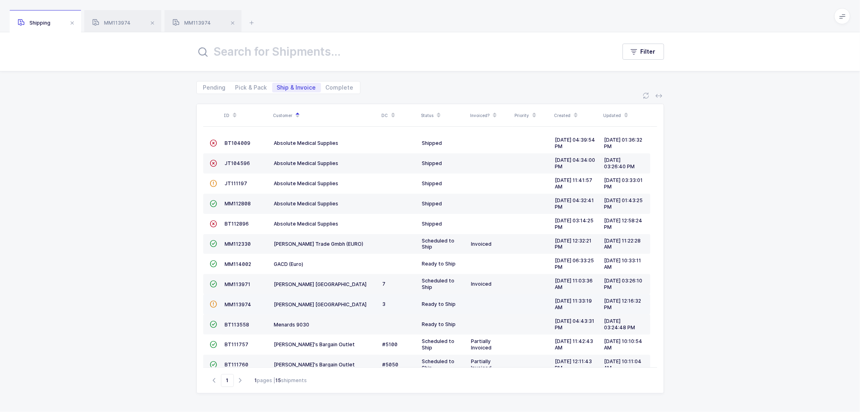
drag, startPoint x: 237, startPoint y: 300, endPoint x: 252, endPoint y: 306, distance: 16.2
click at [237, 300] on td "MM113974" at bounding box center [246, 304] width 49 height 20
click at [233, 302] on span "MM113974" at bounding box center [238, 304] width 27 height 6
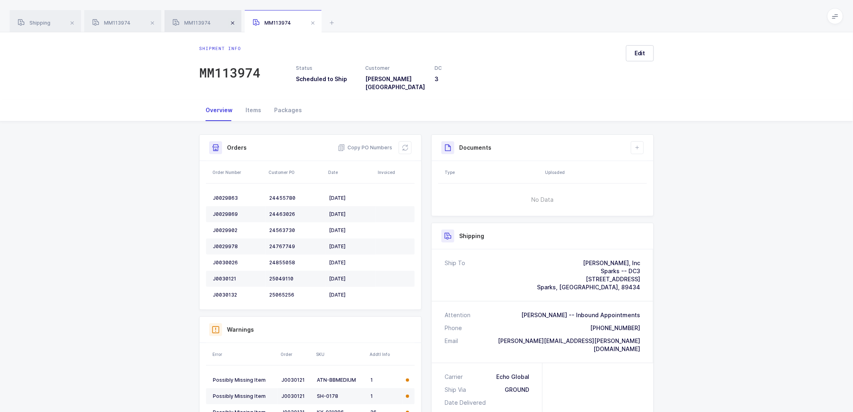
click at [152, 23] on span at bounding box center [153, 23] width 10 height 10
click at [232, 22] on span at bounding box center [233, 23] width 10 height 10
click at [712, 169] on div "Shipment Info Shipment Number MM113974 Status Scheduled to Ship Customer Henry …" at bounding box center [426, 349] width 853 height 457
click at [222, 195] on div "J0029863" at bounding box center [238, 198] width 50 height 6
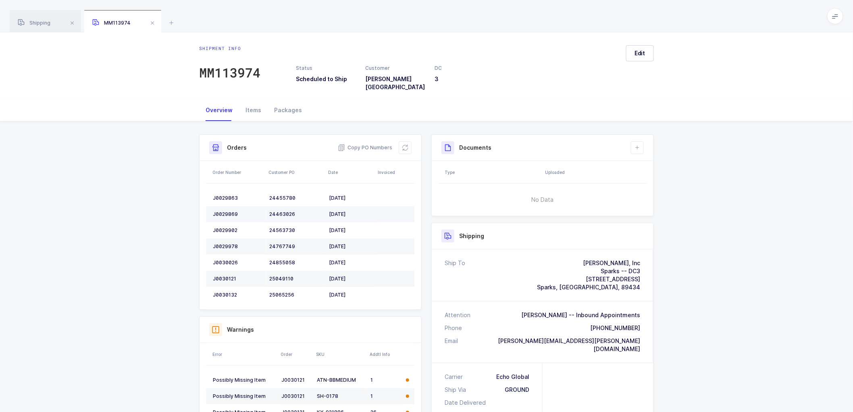
click at [222, 206] on td "J0029869" at bounding box center [236, 214] width 60 height 16
click at [230, 227] on div "J0029902" at bounding box center [238, 230] width 50 height 6
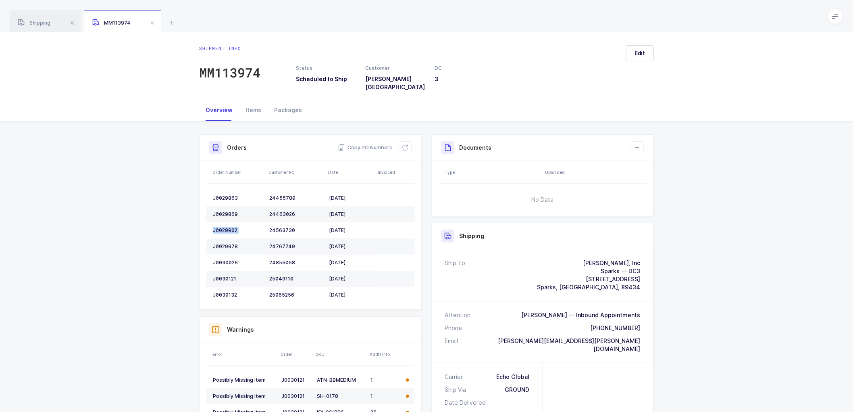
click at [219, 243] on div "J0029978" at bounding box center [238, 246] width 50 height 6
click at [224, 254] on td "J0030026" at bounding box center [236, 262] width 60 height 16
click at [218, 275] on div "J0030121" at bounding box center [238, 278] width 50 height 6
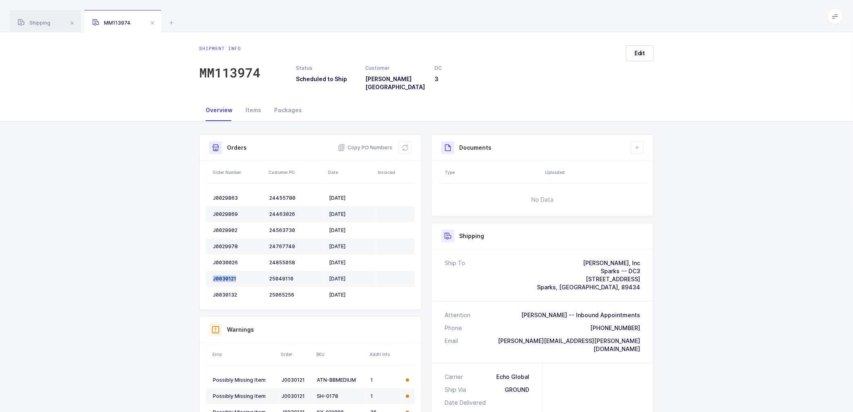
click at [218, 275] on div "J0030121" at bounding box center [238, 278] width 50 height 6
click at [221, 287] on td "J0030132" at bounding box center [236, 295] width 60 height 16
click at [404, 144] on icon at bounding box center [405, 147] width 6 height 6
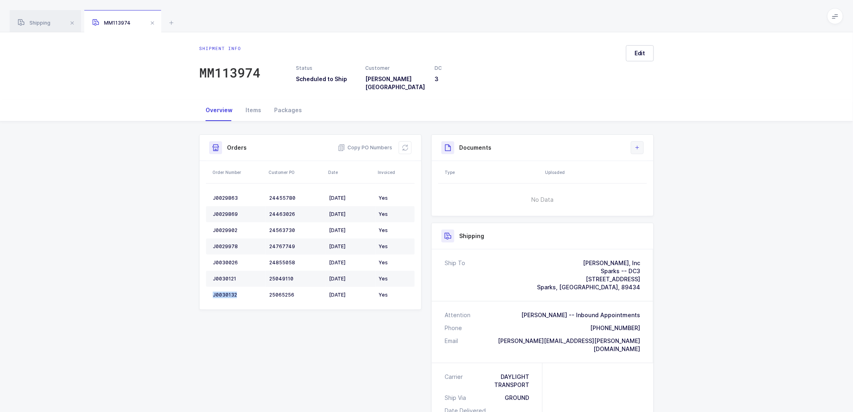
click at [638, 144] on icon at bounding box center [637, 147] width 6 height 6
click at [658, 167] on li "Create Document" at bounding box center [665, 164] width 60 height 13
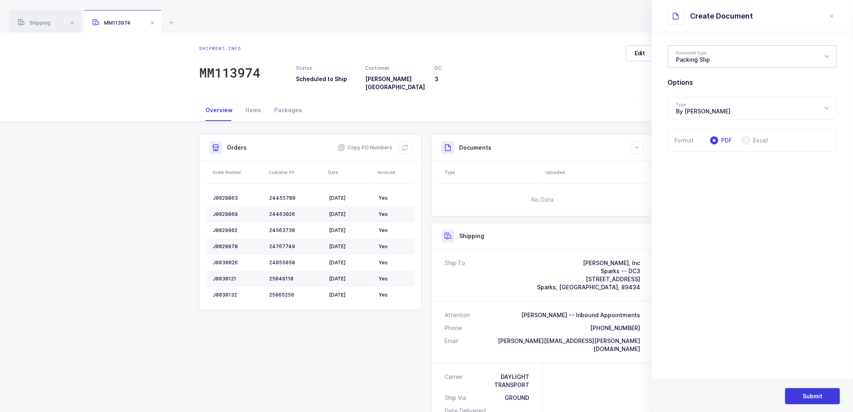
click at [701, 59] on div "Packing Slip" at bounding box center [752, 56] width 169 height 23
click at [691, 98] on span "Package Contents Label" at bounding box center [710, 96] width 68 height 7
type input "Package Contents Label"
click at [819, 391] on button "Submit" at bounding box center [812, 396] width 55 height 16
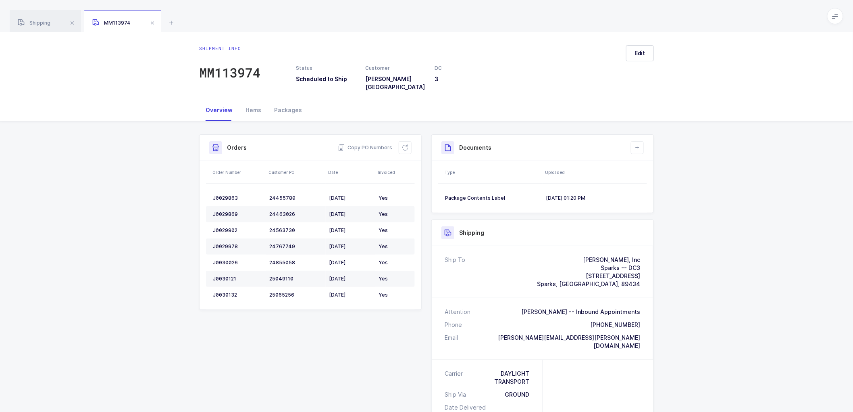
drag, startPoint x: 743, startPoint y: 166, endPoint x: 722, endPoint y: 166, distance: 20.6
click at [743, 166] on div "Shipment Info Shipment Number MM113974 Status Scheduled to Ship Customer Henry …" at bounding box center [426, 352] width 853 height 462
click at [371, 144] on span "Copy PO Numbers" at bounding box center [365, 148] width 54 height 8
click at [232, 70] on div "MM113974" at bounding box center [229, 72] width 61 height 16
click at [638, 144] on icon at bounding box center [637, 147] width 6 height 6
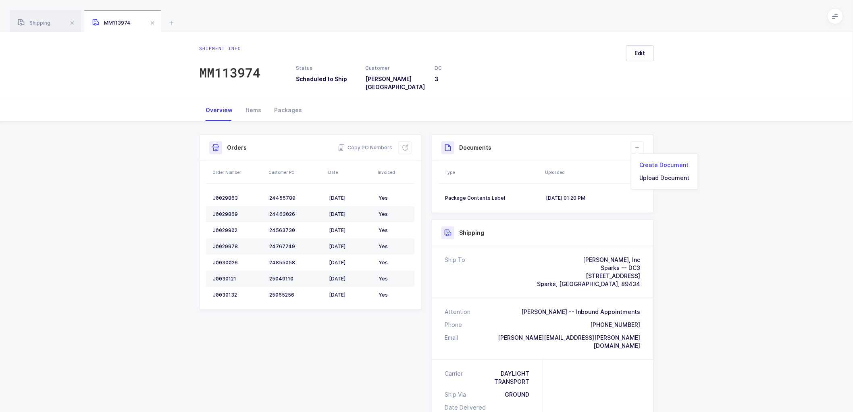
click at [655, 162] on li "Create Document" at bounding box center [665, 164] width 60 height 13
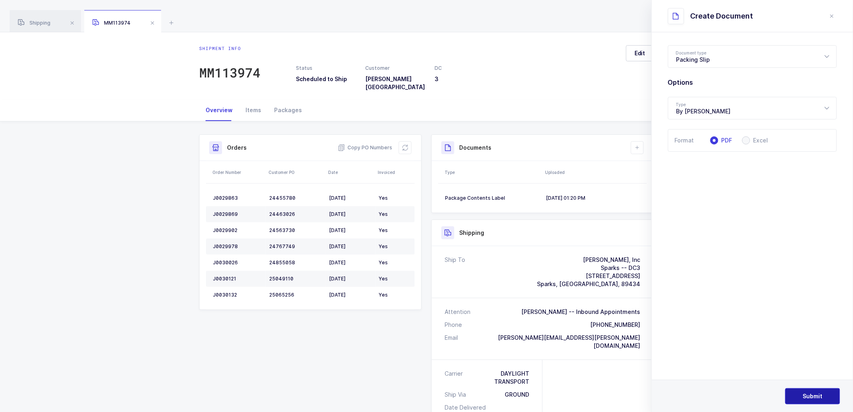
click at [804, 393] on span "Submit" at bounding box center [813, 396] width 20 height 8
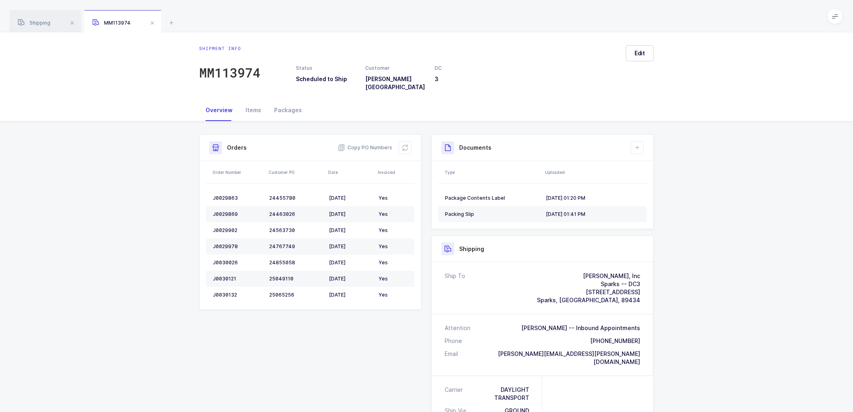
click at [152, 19] on span at bounding box center [153, 23] width 10 height 10
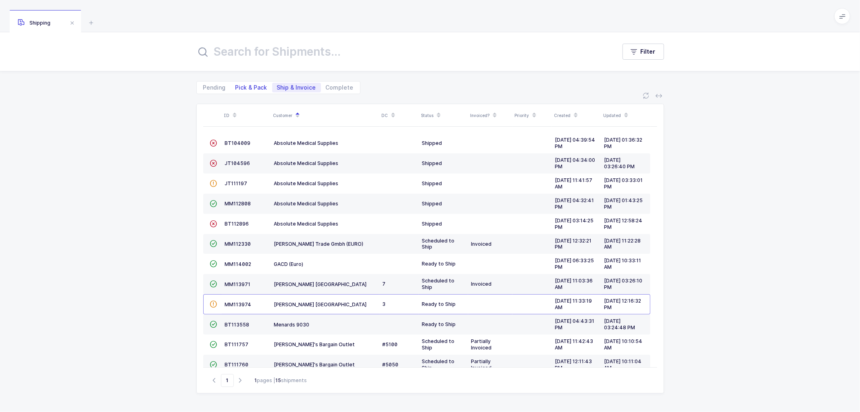
click at [243, 87] on span "Pick & Pack" at bounding box center [251, 88] width 32 height 6
click at [236, 87] on input "Pick & Pack" at bounding box center [233, 85] width 5 height 5
radio input "true"
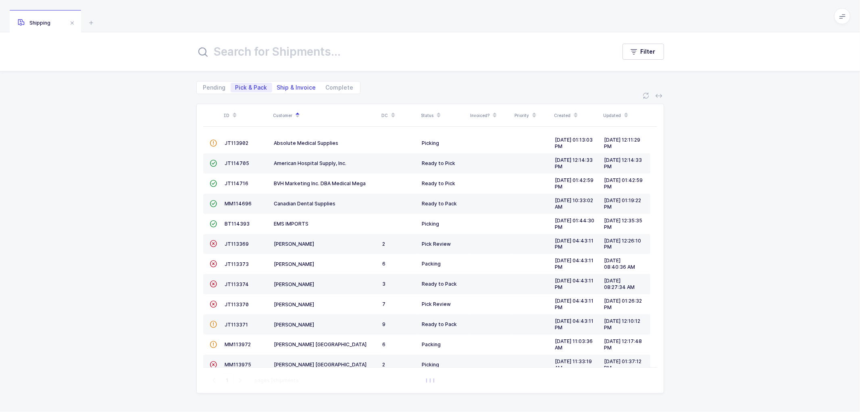
click at [293, 85] on span "Ship & Invoice" at bounding box center [296, 88] width 39 height 6
click at [277, 85] on input "Ship & Invoice" at bounding box center [274, 85] width 5 height 5
radio input "true"
radio input "false"
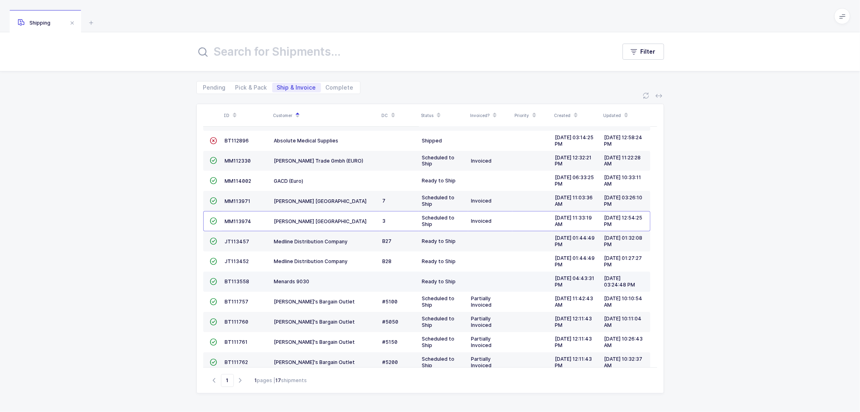
scroll to position [116, 0]
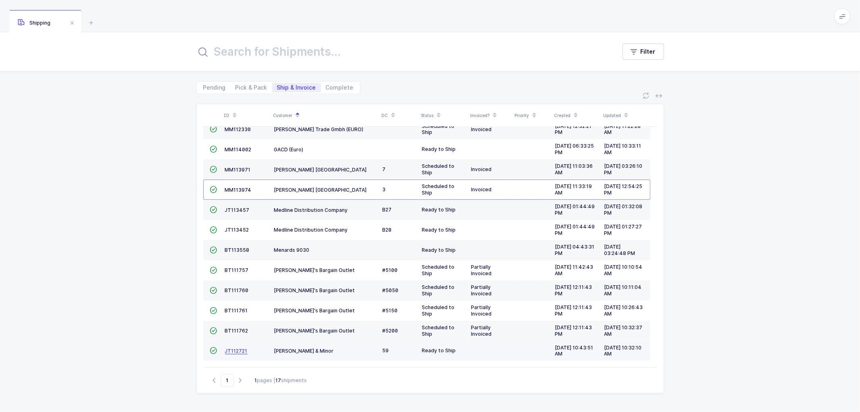
click at [229, 352] on span "JT112721" at bounding box center [236, 350] width 23 height 6
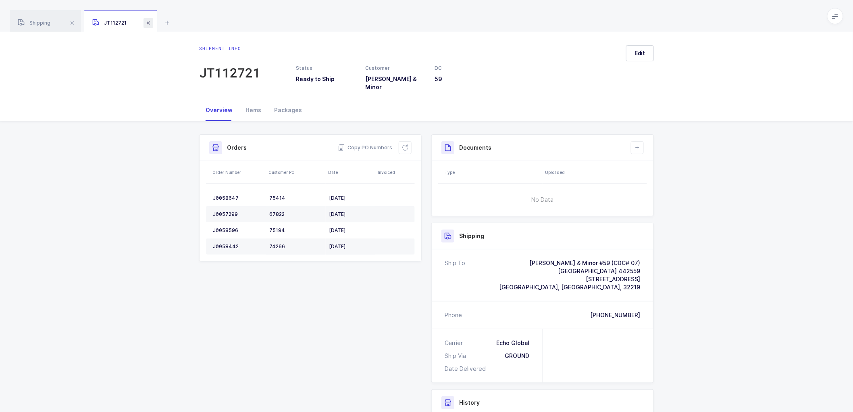
click at [149, 22] on span at bounding box center [149, 23] width 10 height 10
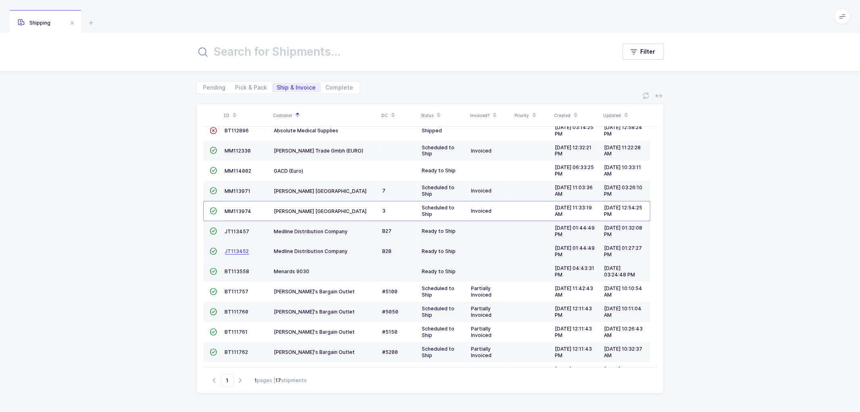
click at [235, 250] on span "JT113452" at bounding box center [237, 251] width 24 height 6
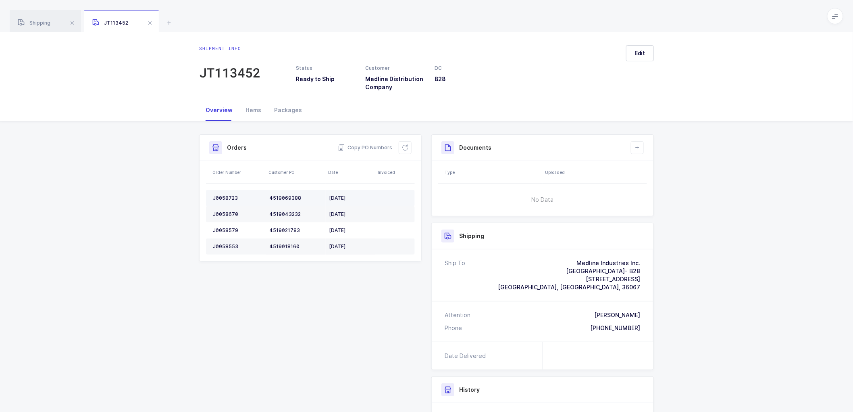
click at [225, 196] on div "J0058723" at bounding box center [238, 198] width 50 height 6
click at [223, 215] on div "J0058670" at bounding box center [238, 214] width 50 height 6
click at [223, 231] on div "J0058579" at bounding box center [238, 230] width 50 height 6
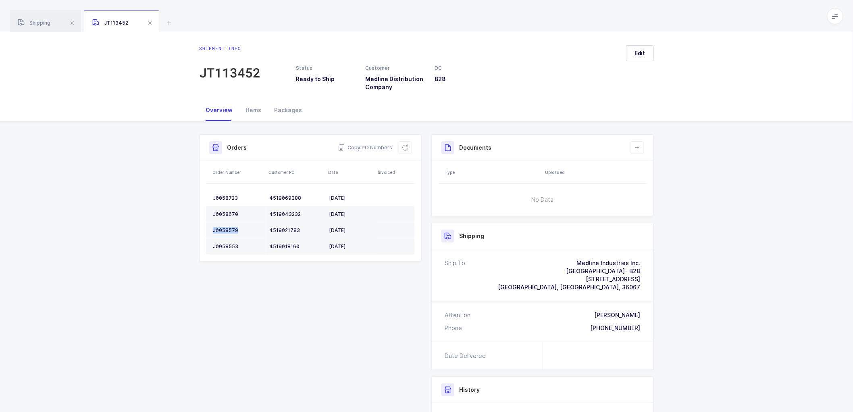
click at [223, 231] on div "J0058579" at bounding box center [238, 230] width 50 height 6
click at [221, 245] on div "J0058553" at bounding box center [238, 246] width 50 height 6
click at [364, 146] on span "Copy PO Numbers" at bounding box center [365, 148] width 54 height 8
click at [361, 142] on div "Copy PO Numbers" at bounding box center [375, 147] width 74 height 13
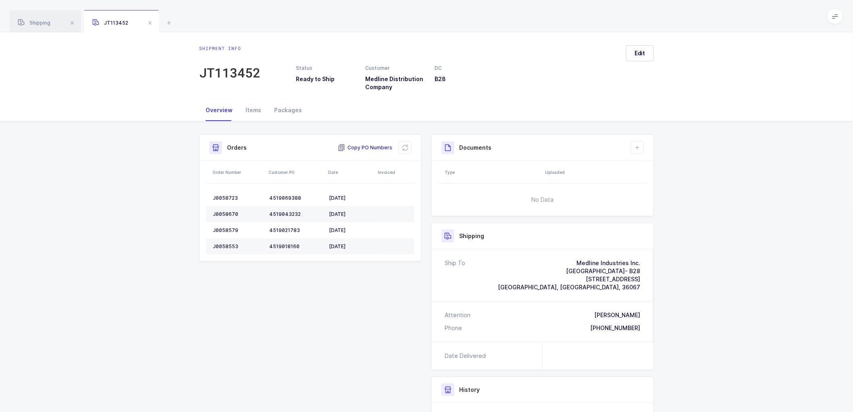
click at [365, 146] on span "Copy PO Numbers" at bounding box center [365, 148] width 54 height 8
click at [283, 108] on div "Packages" at bounding box center [288, 110] width 41 height 22
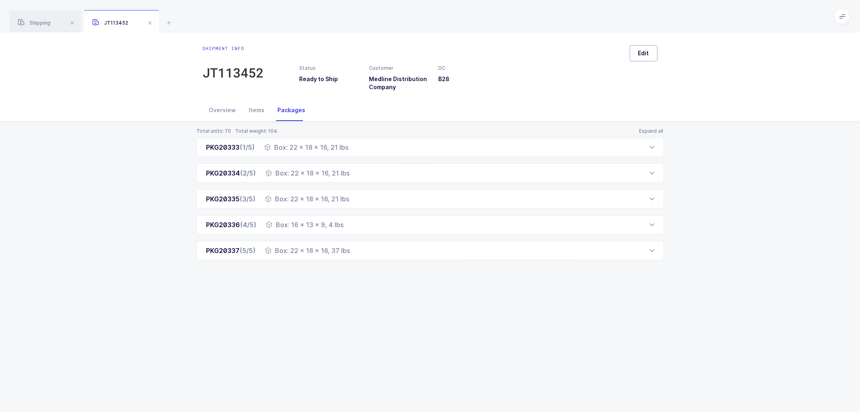
click at [655, 57] on button "Edit" at bounding box center [644, 53] width 28 height 16
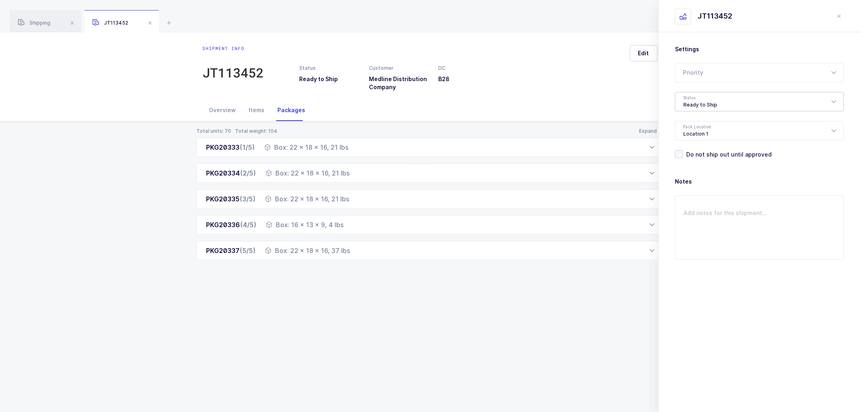
drag, startPoint x: 705, startPoint y: 90, endPoint x: 708, endPoint y: 104, distance: 13.5
click at [704, 95] on div "Settings Priority Rush Overnight Top Priority Status Ready to Ship Pending Read…" at bounding box center [759, 101] width 169 height 113
click at [708, 104] on div "Ready to Ship" at bounding box center [759, 101] width 169 height 19
click at [698, 162] on span "Shipped" at bounding box center [694, 163] width 23 height 7
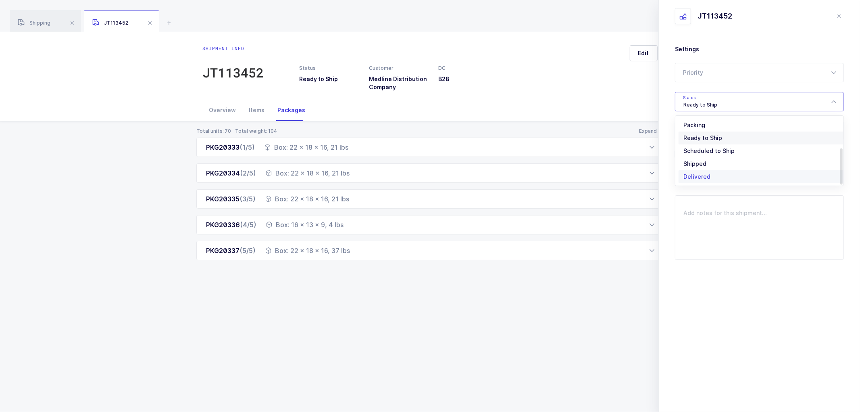
type input "Shipped"
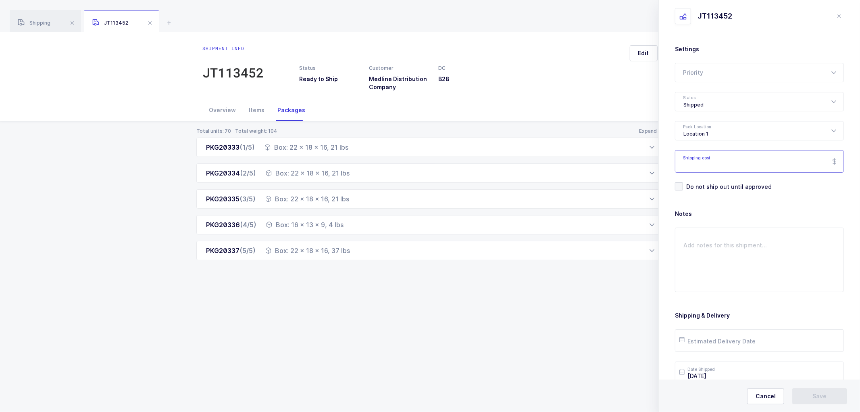
click at [712, 160] on input "Shipping cost" at bounding box center [759, 161] width 169 height 23
paste input "158.88"
type input "158.88"
click at [718, 340] on input "text" at bounding box center [759, 340] width 169 height 23
click at [722, 281] on span "23" at bounding box center [723, 280] width 10 height 10
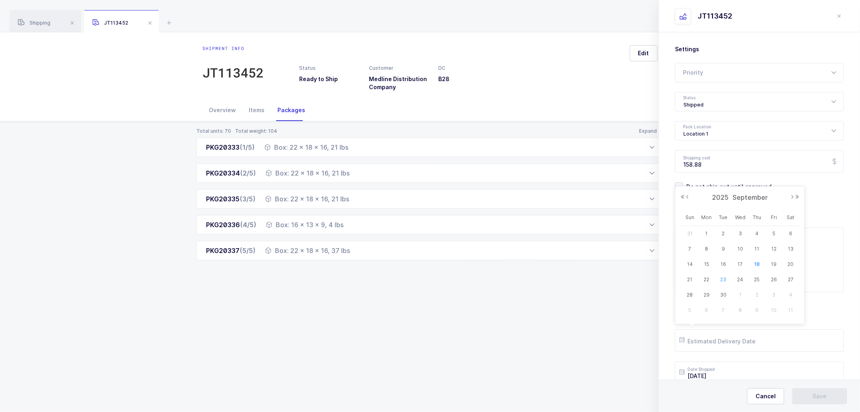
type input "2025-09-23"
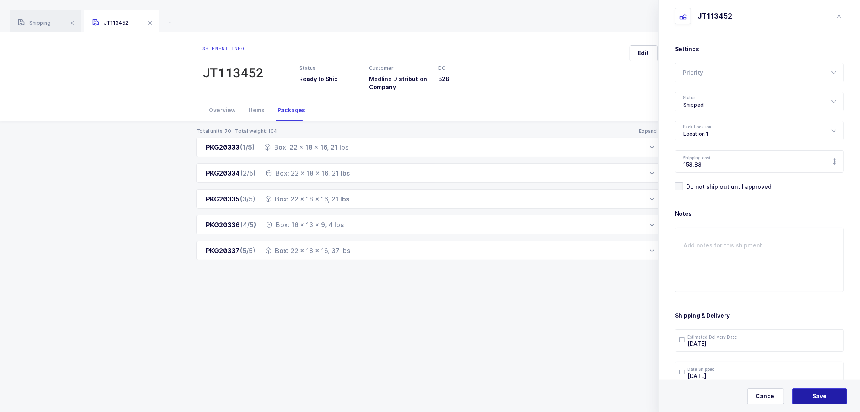
click at [812, 392] on button "Save" at bounding box center [819, 396] width 55 height 16
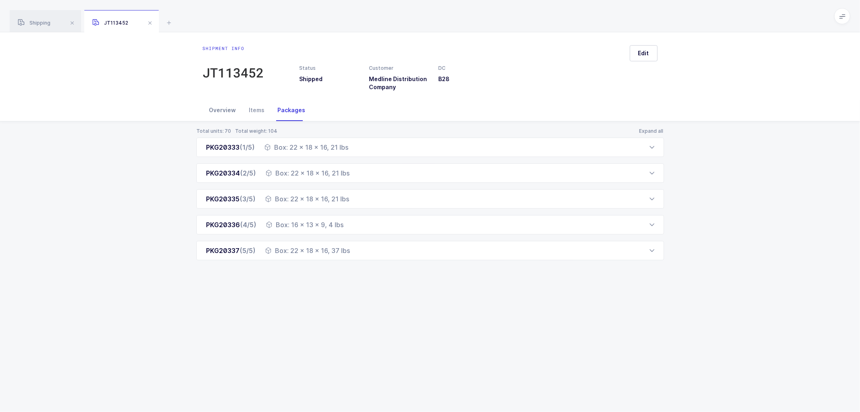
click at [219, 107] on div "Overview" at bounding box center [223, 110] width 40 height 22
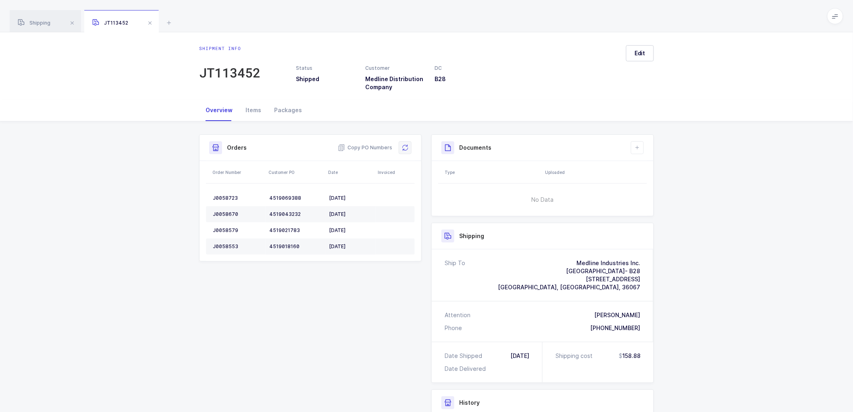
click at [408, 145] on icon at bounding box center [405, 147] width 6 height 6
drag, startPoint x: 636, startPoint y: 148, endPoint x: 637, endPoint y: 160, distance: 12.6
click at [636, 148] on icon at bounding box center [637, 147] width 6 height 6
click at [650, 167] on li "Create Document" at bounding box center [665, 170] width 60 height 13
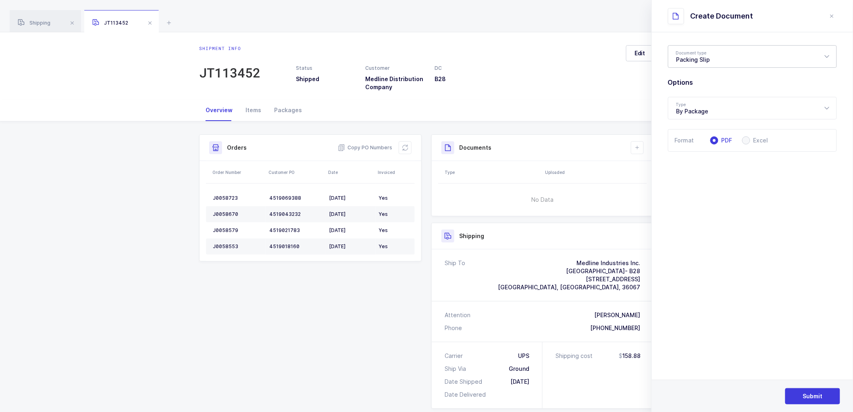
click at [682, 49] on div "Packing Slip" at bounding box center [752, 56] width 169 height 23
click at [716, 94] on span "Package Contents Label" at bounding box center [710, 96] width 68 height 7
type input "Package Contents Label"
click at [834, 13] on icon "close drawer" at bounding box center [832, 16] width 6 height 6
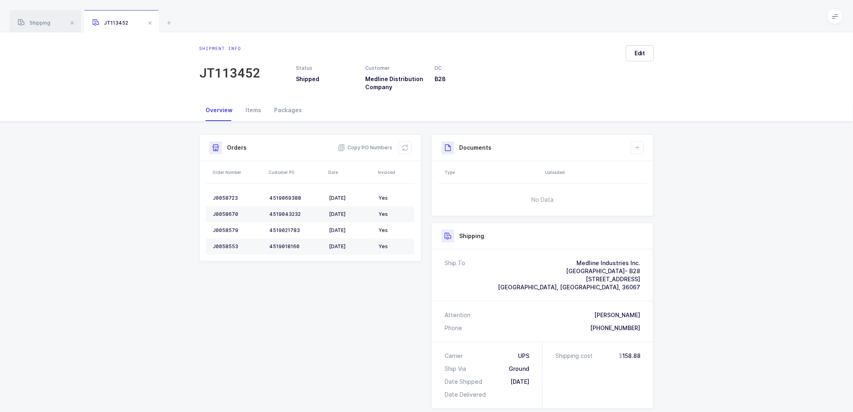
drag, startPoint x: 534, startPoint y: 61, endPoint x: 732, endPoint y: 191, distance: 236.9
click at [732, 191] on div "Shipment Info Shipment Number JT113452 Status Shipped Customer Medline Distribu…" at bounding box center [426, 345] width 853 height 449
click at [708, 168] on div "Shipment Info Shipment Number JT113452 Status Shipped Customer Medline Distribu…" at bounding box center [426, 345] width 853 height 449
click at [640, 146] on icon at bounding box center [637, 147] width 6 height 6
click at [657, 170] on li "Create Document" at bounding box center [665, 170] width 60 height 13
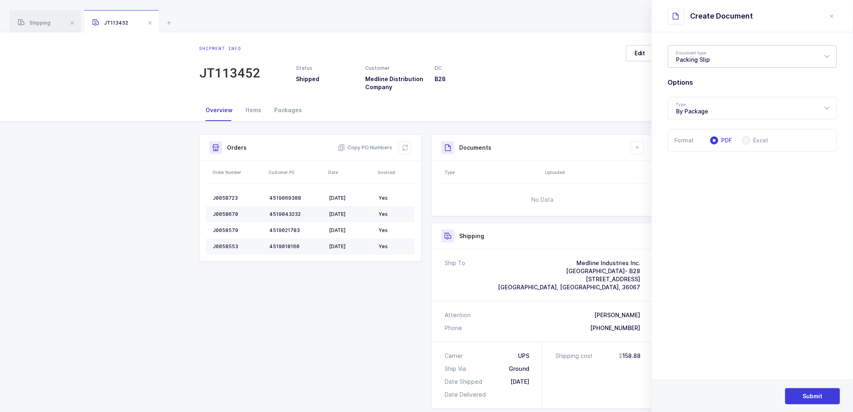
click at [699, 56] on div "Packing Slip" at bounding box center [752, 56] width 169 height 23
click at [835, 17] on icon "close drawer" at bounding box center [832, 16] width 6 height 6
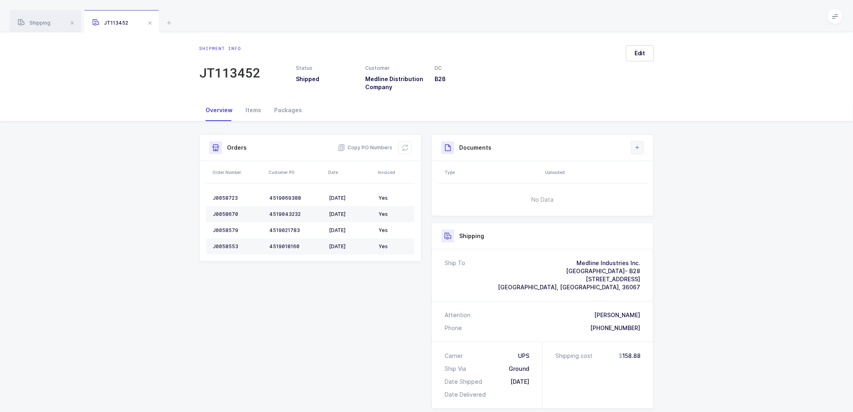
click at [639, 150] on icon at bounding box center [637, 147] width 6 height 6
click at [667, 168] on li "Create Document" at bounding box center [665, 170] width 60 height 13
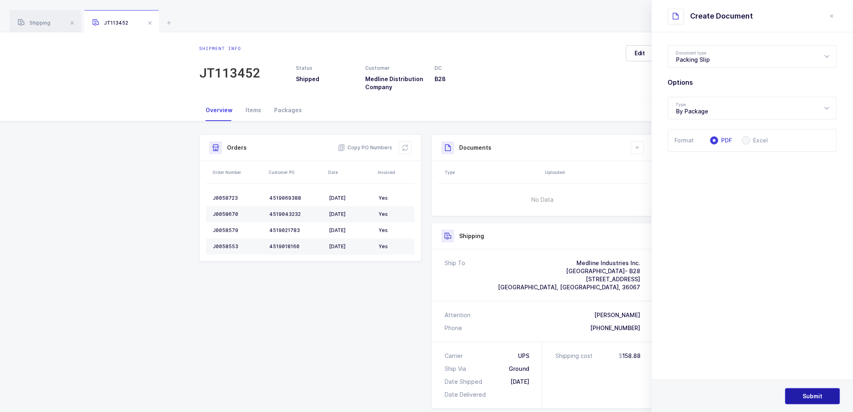
click at [807, 396] on span "Submit" at bounding box center [813, 396] width 20 height 8
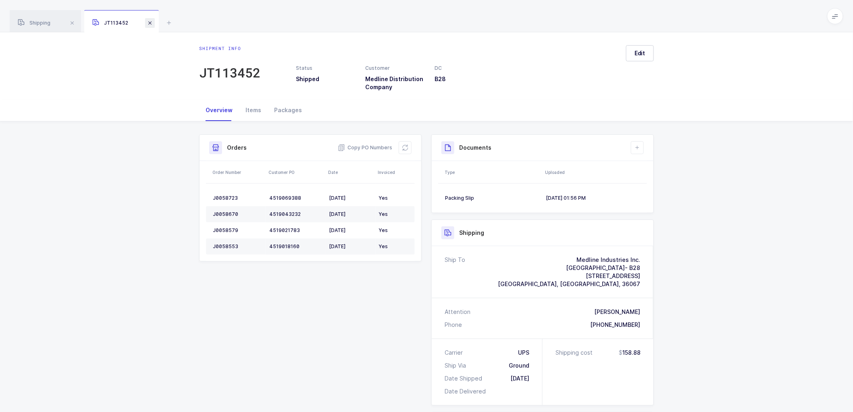
click at [148, 21] on span at bounding box center [150, 23] width 10 height 10
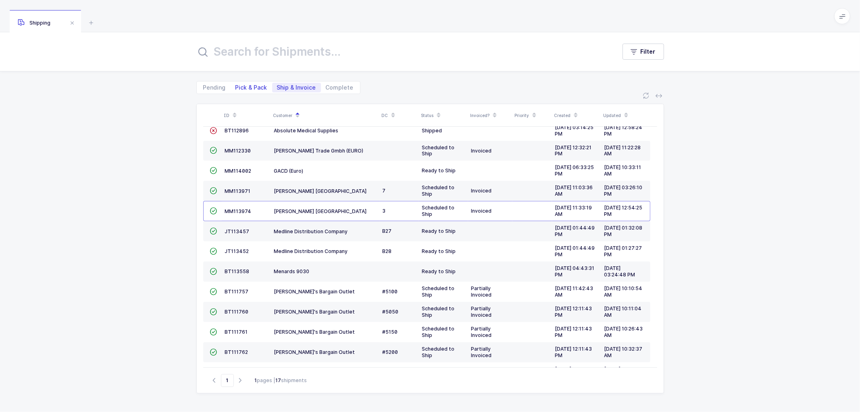
click at [241, 86] on span "Pick & Pack" at bounding box center [251, 88] width 32 height 6
click at [236, 86] on input "Pick & Pack" at bounding box center [233, 85] width 5 height 5
radio input "true"
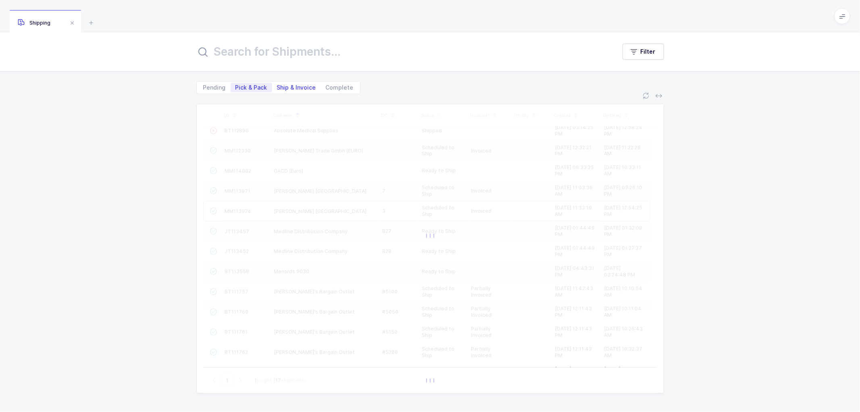
scroll to position [75, 0]
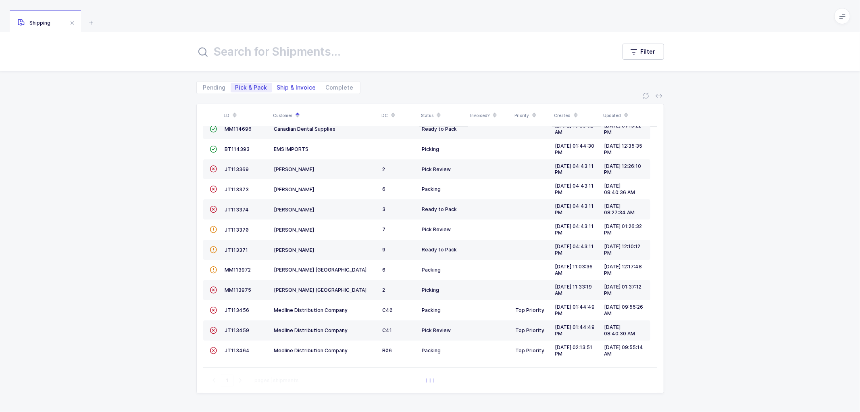
click at [291, 86] on span "Ship & Invoice" at bounding box center [296, 88] width 39 height 6
click at [277, 86] on input "Ship & Invoice" at bounding box center [274, 85] width 5 height 5
radio input "true"
radio input "false"
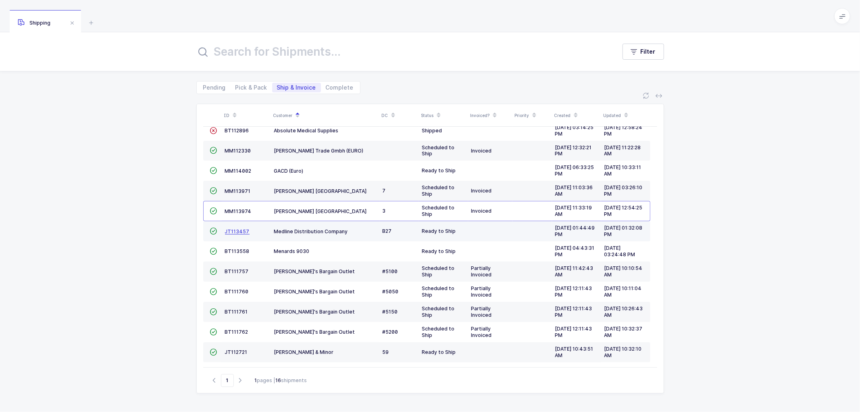
click at [234, 228] on span "JT113457" at bounding box center [237, 231] width 25 height 6
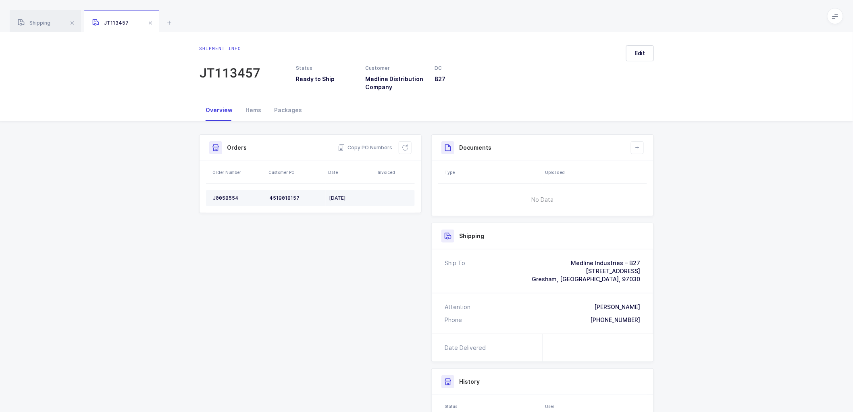
click at [227, 196] on div "J0058554" at bounding box center [238, 198] width 50 height 6
click at [369, 145] on span "Copy PO Numbers" at bounding box center [365, 148] width 54 height 8
click at [284, 109] on div "Packages" at bounding box center [288, 110] width 41 height 22
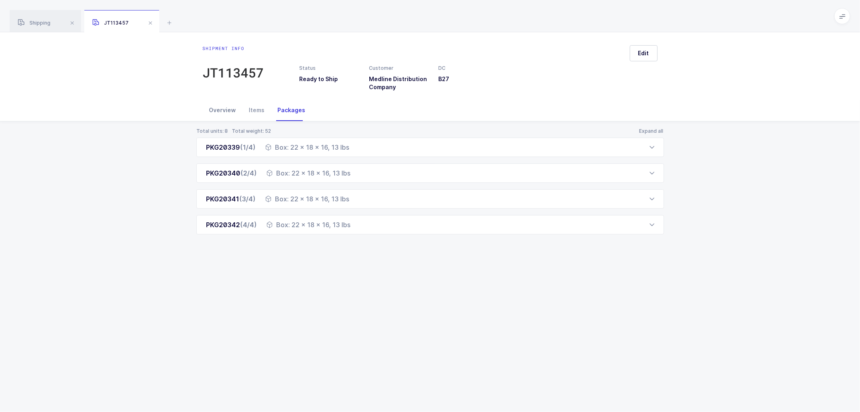
click at [223, 109] on div "Overview" at bounding box center [223, 110] width 40 height 22
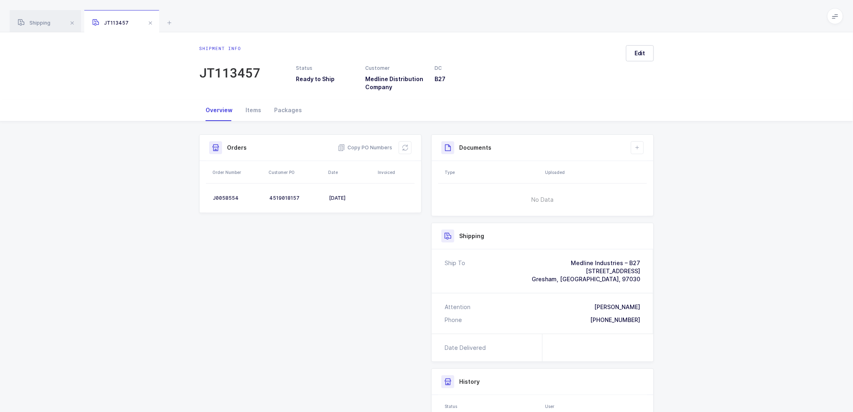
click at [643, 280] on div "Ship To Medline Industries – B27 92 Southeast 223rd Avenue Gresham, OR, 97030" at bounding box center [543, 271] width 222 height 44
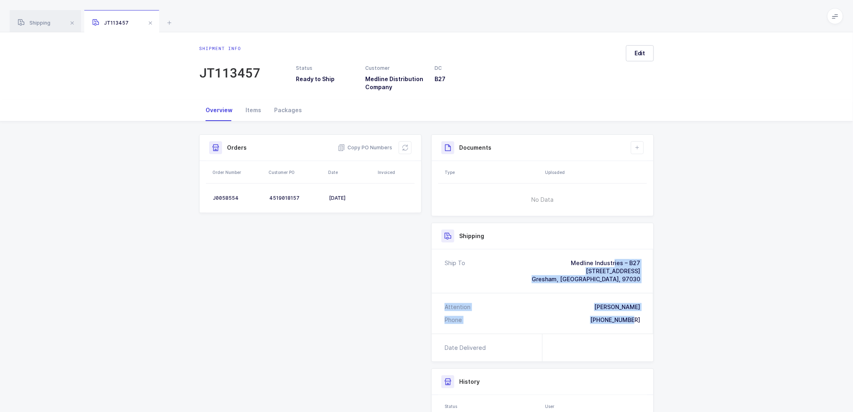
drag, startPoint x: 643, startPoint y: 320, endPoint x: 556, endPoint y: 258, distance: 106.3
click at [556, 258] on div "Ship To Medline Industries – B27 92 Southeast 223rd Avenue Gresham, OR, 97030 A…" at bounding box center [543, 291] width 222 height 84
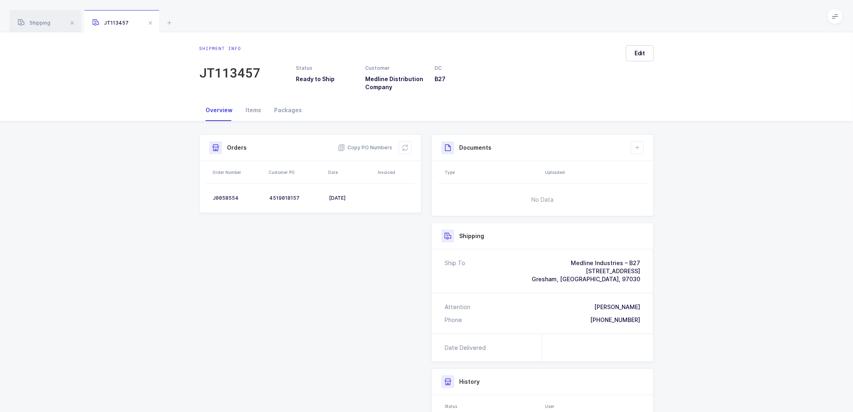
drag, startPoint x: 36, startPoint y: 19, endPoint x: 83, endPoint y: 29, distance: 47.3
click at [37, 19] on div "Shipping" at bounding box center [45, 21] width 71 height 23
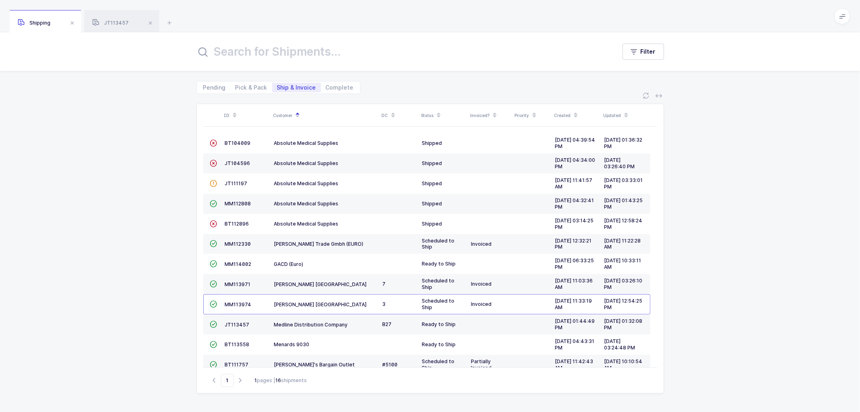
click at [175, 144] on div "ID Customer DC Status Invoiced? Priority Created Updated  BT104009 Absolute Me…" at bounding box center [430, 253] width 860 height 318
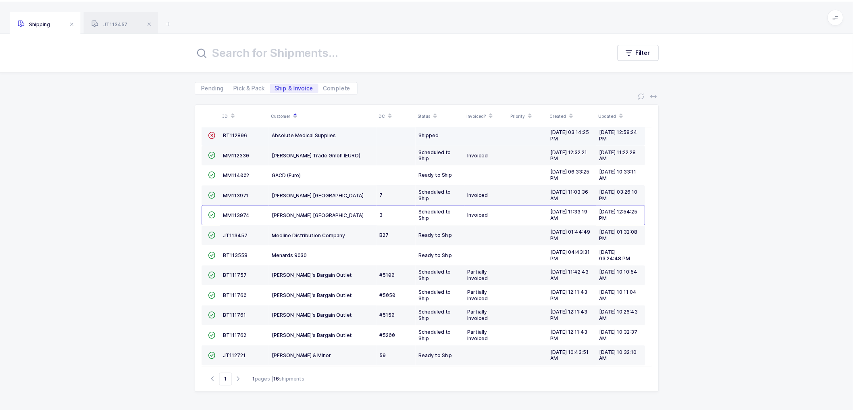
scroll to position [96, 0]
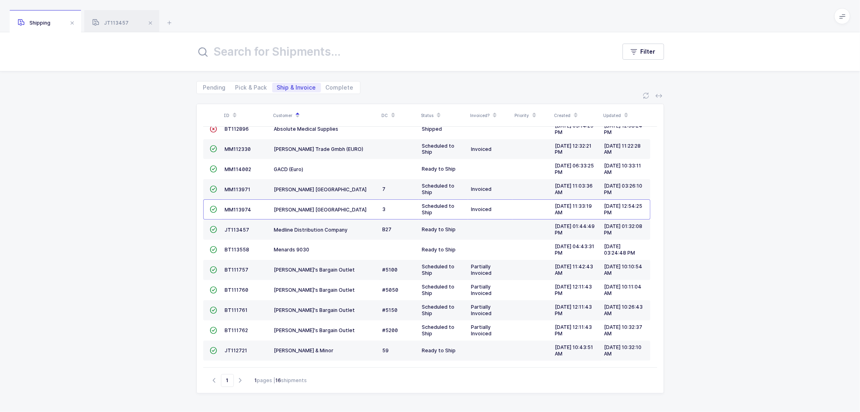
click at [705, 191] on div "ID Customer DC Status Invoiced? Priority Created Updated  BT104009 Absolute Me…" at bounding box center [430, 253] width 860 height 318
click at [117, 21] on span "JT113457" at bounding box center [110, 23] width 36 height 6
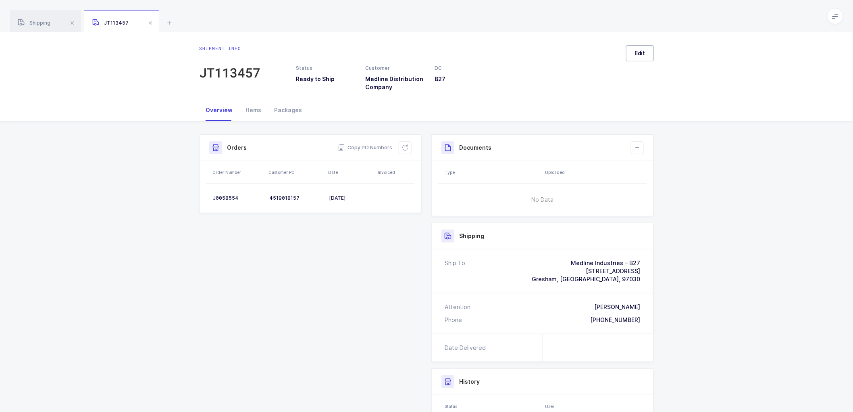
click at [644, 50] on span "Edit" at bounding box center [640, 53] width 11 height 8
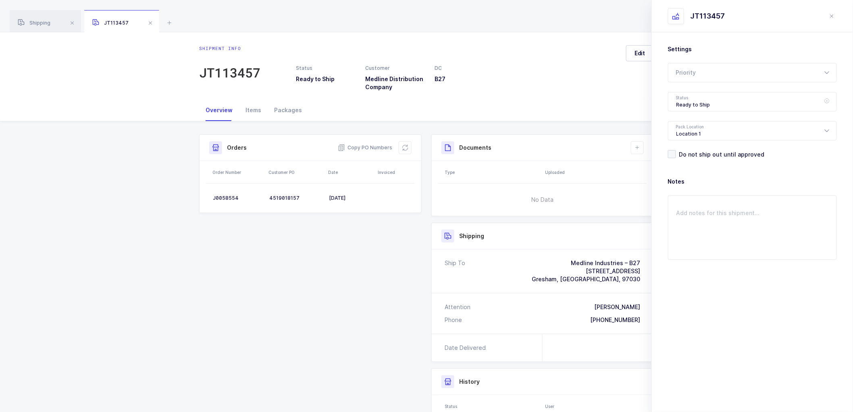
drag, startPoint x: 676, startPoint y: 93, endPoint x: 707, endPoint y: 114, distance: 38.2
click at [678, 93] on div "Ready to Ship" at bounding box center [752, 101] width 169 height 19
click at [692, 160] on span "Shipped" at bounding box center [687, 163] width 23 height 7
type input "Shipped"
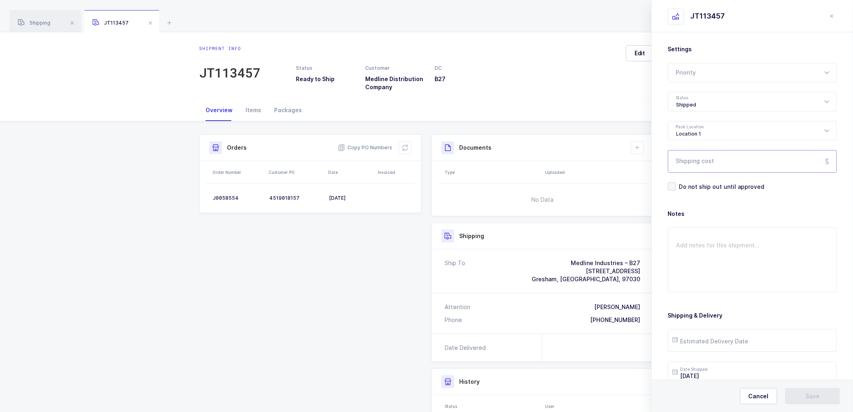
click at [668, 160] on div "Settings Priority Rush Overnight Top Priority Status Shipped Pending Ready to P…" at bounding box center [752, 240] width 201 height 416
click at [684, 158] on input "Shipping cost" at bounding box center [752, 161] width 169 height 23
paste input "210.48"
type input "210.48"
click at [698, 342] on input "text" at bounding box center [752, 340] width 169 height 23
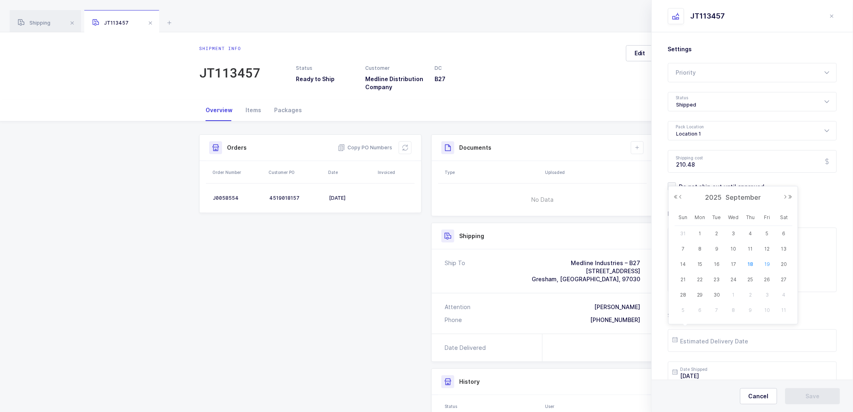
click at [765, 262] on span "19" at bounding box center [767, 264] width 10 height 10
drag, startPoint x: 703, startPoint y: 337, endPoint x: 723, endPoint y: 325, distance: 23.7
click at [703, 337] on input "2025-09-19" at bounding box center [752, 340] width 169 height 23
click at [749, 277] on span "25" at bounding box center [751, 280] width 10 height 10
type input "2025-09-25"
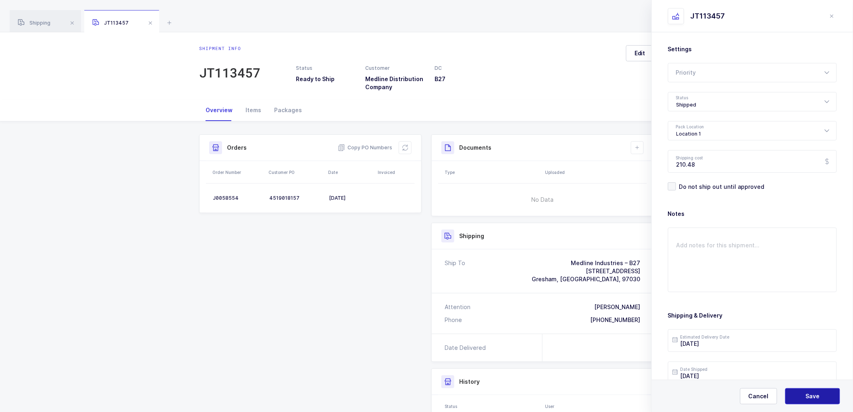
drag, startPoint x: 811, startPoint y: 393, endPoint x: 820, endPoint y: 382, distance: 14.4
click at [811, 393] on span "Save" at bounding box center [813, 396] width 14 height 8
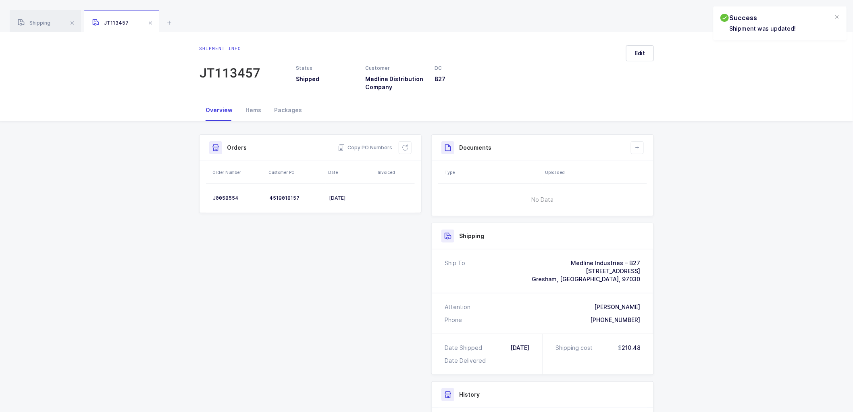
drag, startPoint x: 405, startPoint y: 146, endPoint x: 565, endPoint y: 131, distance: 161.1
click at [405, 146] on icon at bounding box center [405, 147] width 6 height 6
drag, startPoint x: 378, startPoint y: 114, endPoint x: 731, endPoint y: 163, distance: 356.5
click at [731, 163] on div "Shipment Info Shipment Number JT113457 Status Shipped Customer Medline Distribu…" at bounding box center [426, 328] width 853 height 415
click at [638, 50] on span "Edit" at bounding box center [640, 53] width 11 height 8
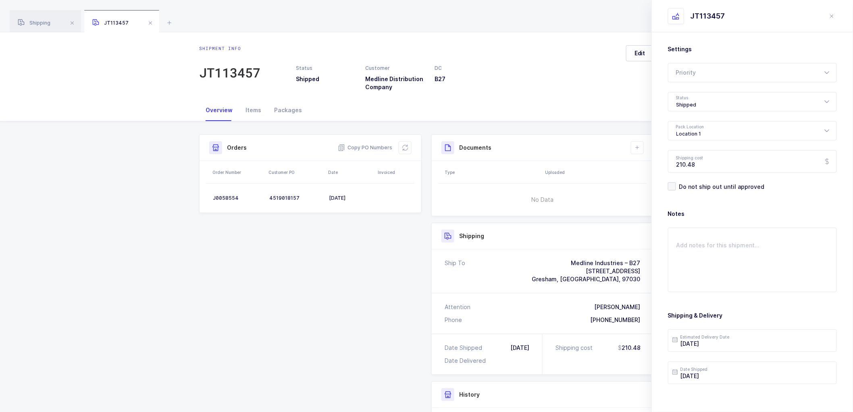
click at [373, 264] on div "Shipment Info Shipment Number JT113457 Status Shipped Customer Medline Distribu…" at bounding box center [426, 325] width 464 height 383
click at [257, 108] on div "Items" at bounding box center [253, 110] width 29 height 22
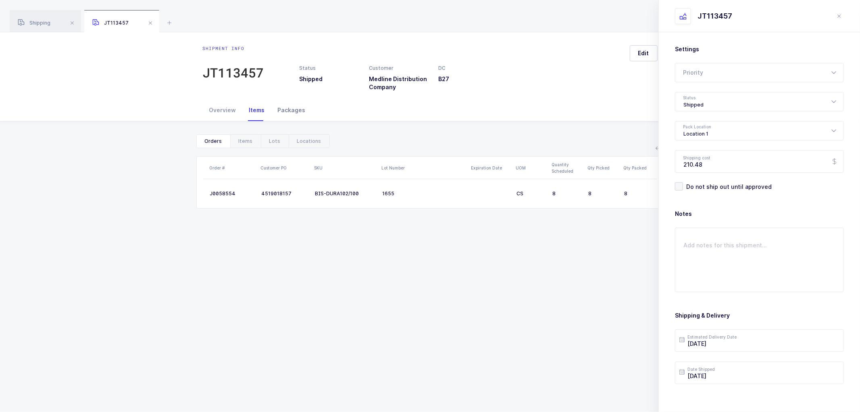
click at [305, 111] on div "Packages" at bounding box center [291, 110] width 41 height 22
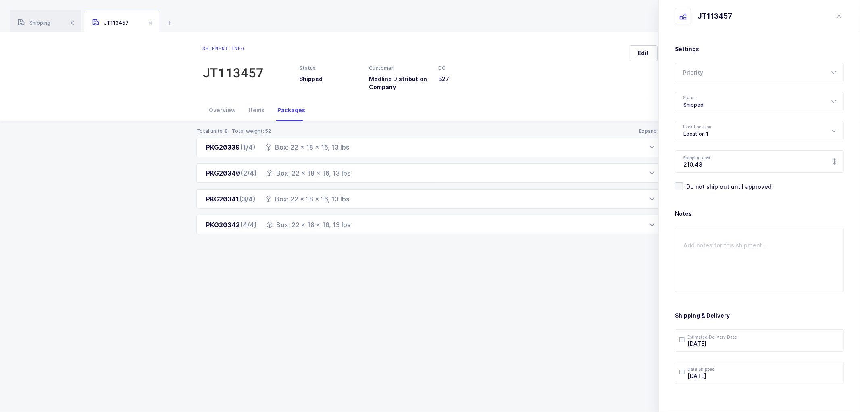
click at [390, 312] on div "Shipment info JT113457 Status Shipped Customer Medline Distribution Company DC …" at bounding box center [430, 221] width 860 height 379
click at [213, 107] on div "Overview" at bounding box center [223, 110] width 40 height 22
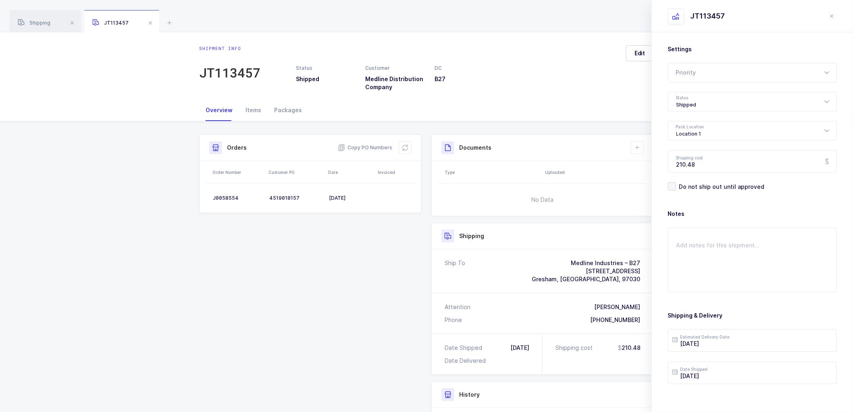
drag, startPoint x: 306, startPoint y: 116, endPoint x: 154, endPoint y: 191, distance: 170.0
click at [154, 191] on div "Shipment Info Shipment Number JT113457 Status Shipped Customer Medline Distribu…" at bounding box center [426, 328] width 853 height 415
click at [835, 11] on button "close drawer" at bounding box center [832, 16] width 10 height 10
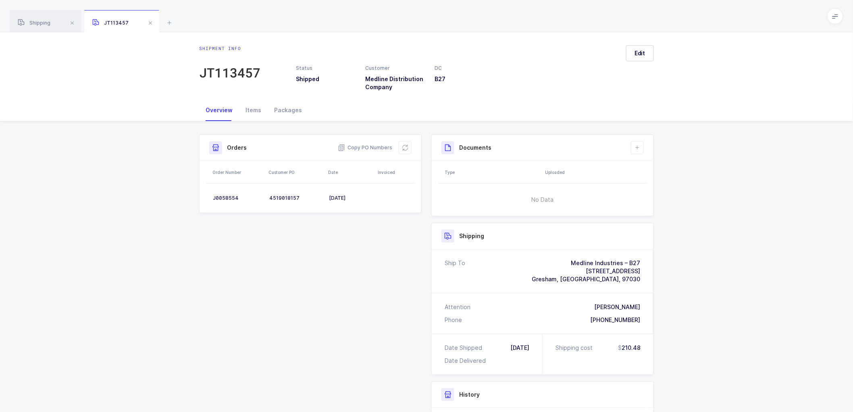
click at [545, 58] on div "Status Shipped Customer Medline Distribution Company DC B27" at bounding box center [439, 68] width 359 height 46
click at [148, 20] on span at bounding box center [151, 23] width 10 height 10
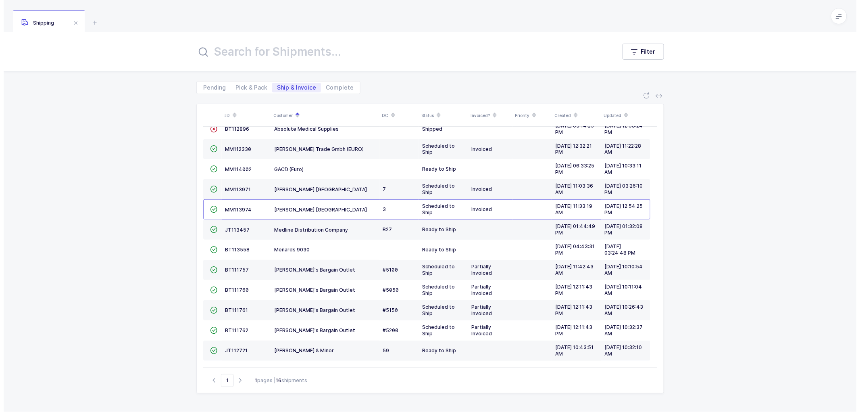
scroll to position [73, 0]
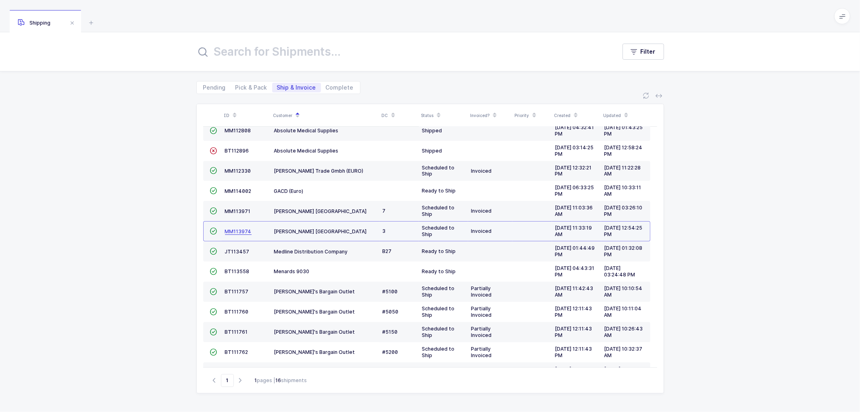
click at [231, 230] on span "MM113974" at bounding box center [238, 231] width 27 height 6
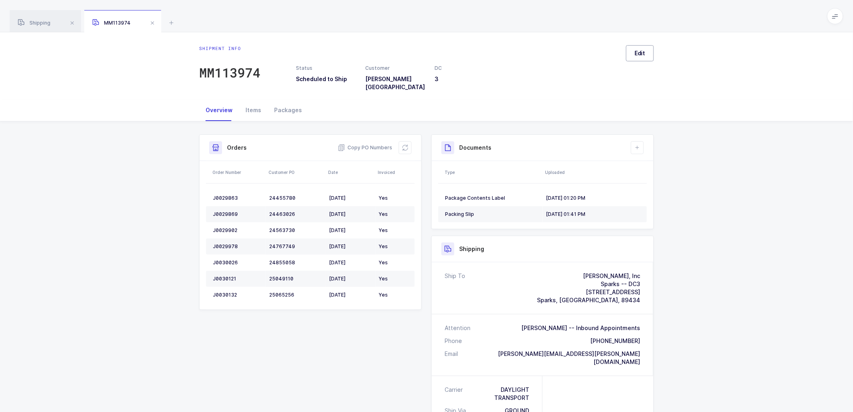
click at [644, 48] on button "Edit" at bounding box center [640, 53] width 28 height 16
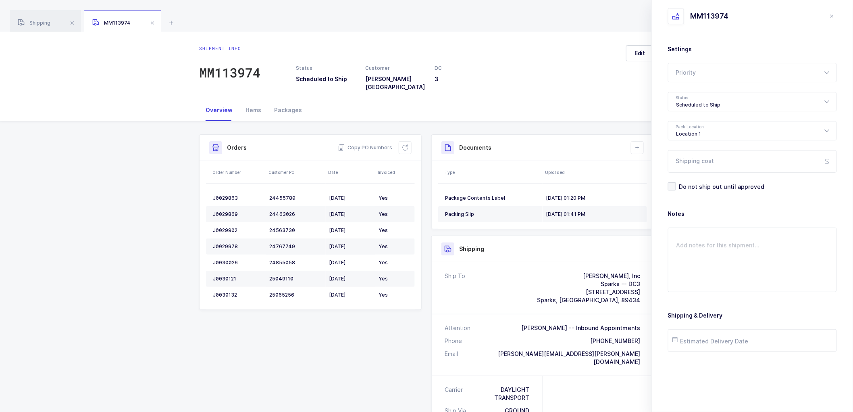
click at [610, 92] on div "Shipment info MM113974 Status Scheduled to Ship Customer Henry Schein USA DC 3 …" at bounding box center [426, 65] width 853 height 67
click at [570, 99] on div "Overview Items Packages" at bounding box center [426, 110] width 455 height 22
drag, startPoint x: 39, startPoint y: 18, endPoint x: 73, endPoint y: 29, distance: 35.7
click at [39, 17] on div "Shipping" at bounding box center [45, 21] width 71 height 23
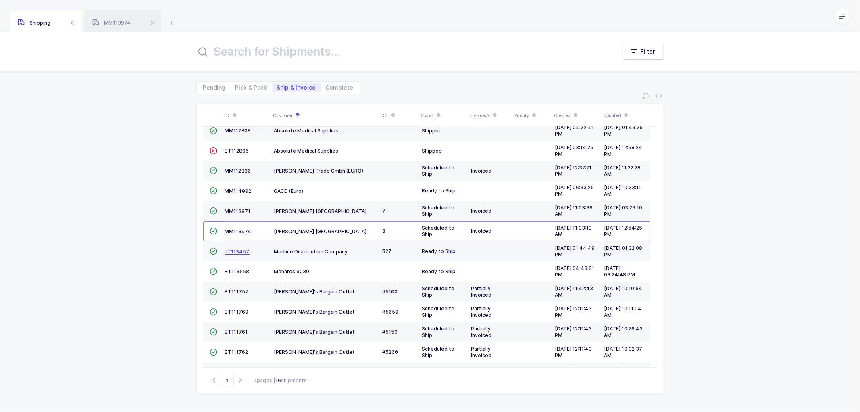
click at [236, 250] on span "JT113457" at bounding box center [237, 251] width 25 height 6
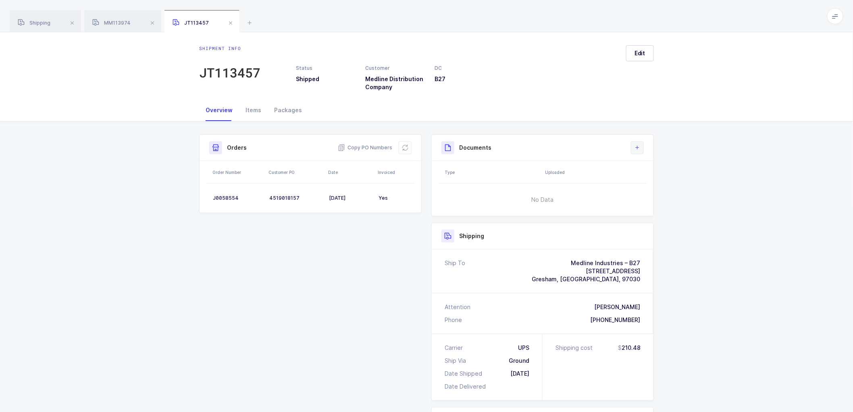
click at [638, 150] on icon at bounding box center [637, 147] width 6 height 6
click at [653, 171] on li "Create Document" at bounding box center [665, 170] width 60 height 13
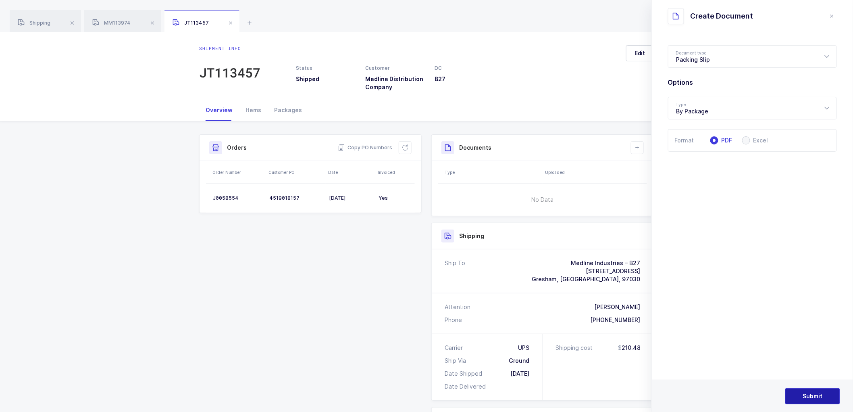
click at [817, 394] on span "Submit" at bounding box center [813, 396] width 20 height 8
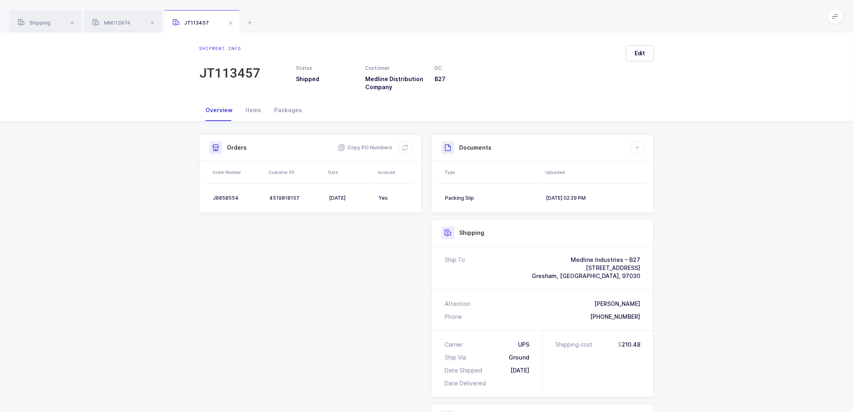
click at [41, 98] on div "Shipment info JT113457 Status Shipped Customer Medline Distribution Company DC …" at bounding box center [426, 65] width 853 height 67
click at [46, 25] on span "Shipping" at bounding box center [34, 23] width 33 height 6
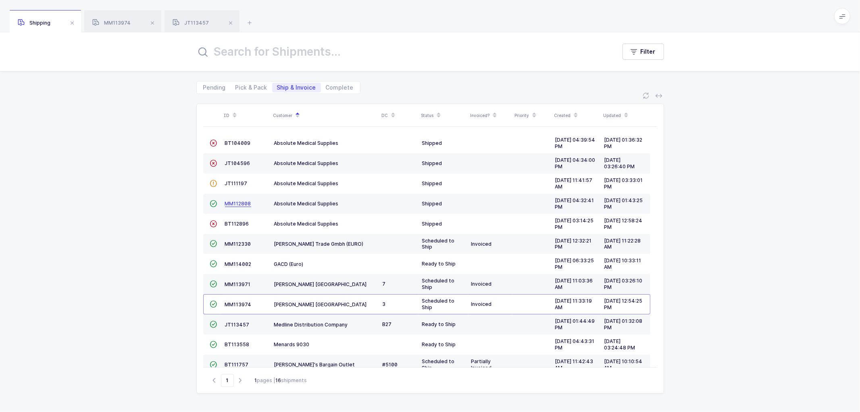
click at [233, 201] on span "MM112808" at bounding box center [238, 203] width 26 height 6
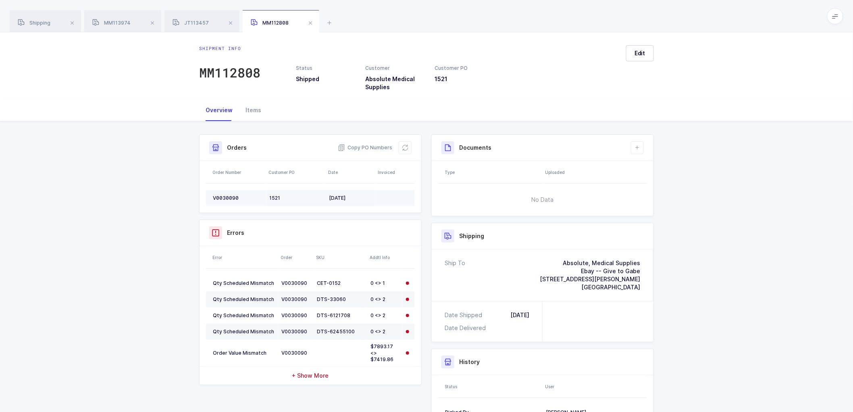
click at [231, 198] on div "V0030090" at bounding box center [238, 198] width 50 height 6
drag, startPoint x: 704, startPoint y: 193, endPoint x: 557, endPoint y: 166, distance: 149.8
click at [704, 193] on div "Shipment Info Shipment Number MM112808 Status Shipped Customer Absolute Medical…" at bounding box center [426, 303] width 853 height 364
click at [406, 147] on icon at bounding box center [405, 147] width 6 height 6
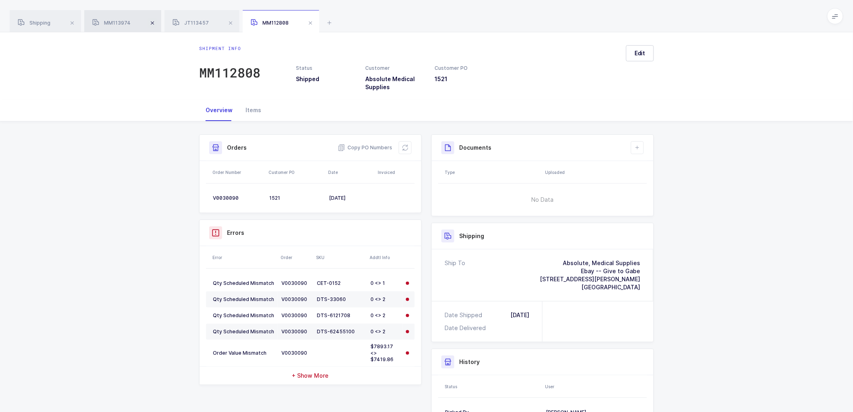
click at [154, 21] on span at bounding box center [153, 23] width 10 height 10
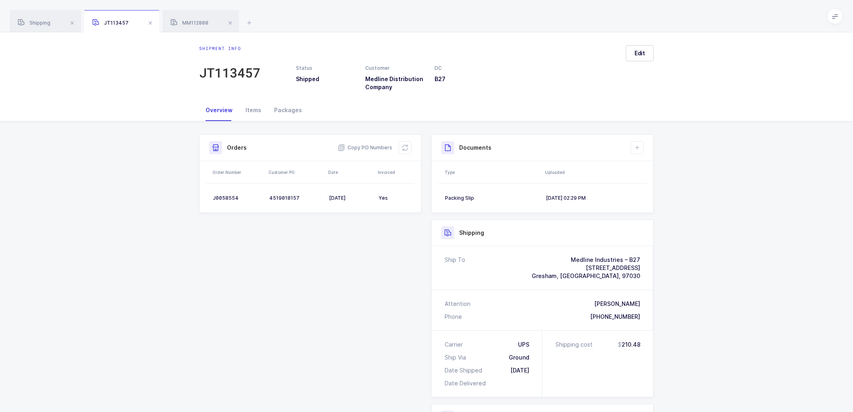
drag, startPoint x: 149, startPoint y: 22, endPoint x: 162, endPoint y: 23, distance: 13.3
click at [149, 21] on span at bounding box center [151, 23] width 10 height 10
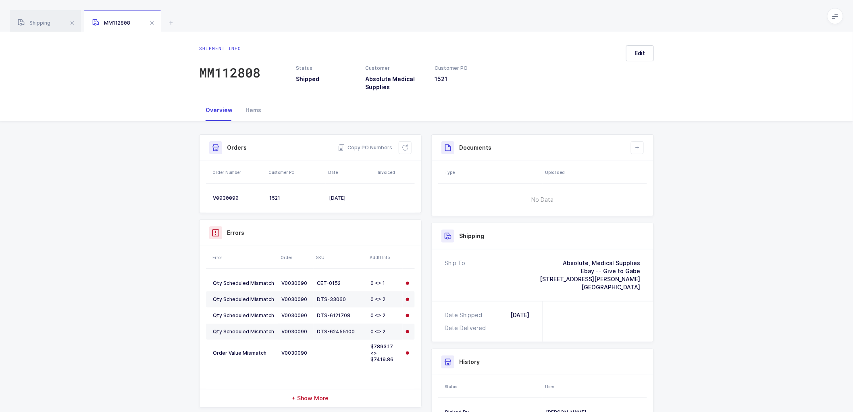
click at [132, 122] on div "Shipment Info Shipment Number MM112808 Status Shipped Customer Absolute Medical…" at bounding box center [426, 312] width 853 height 382
drag, startPoint x: 38, startPoint y: 19, endPoint x: 150, endPoint y: 41, distance: 114.3
click at [38, 19] on div "Shipping" at bounding box center [45, 21] width 71 height 23
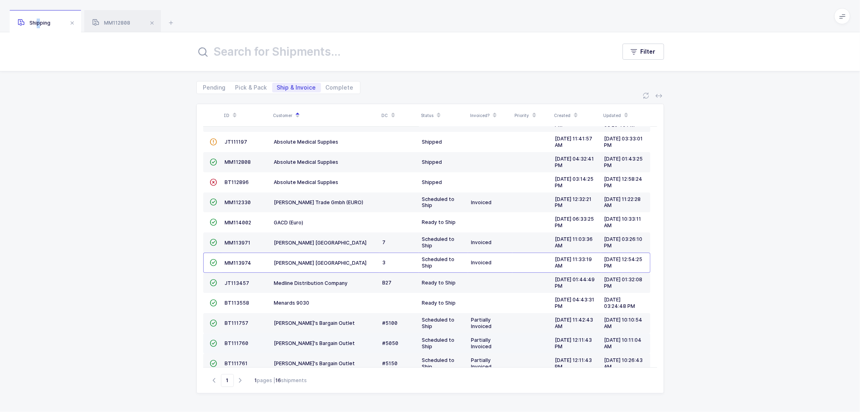
scroll to position [96, 0]
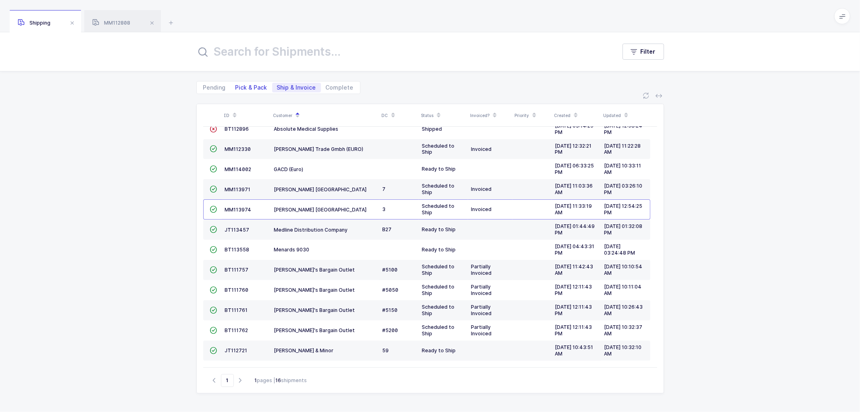
drag, startPoint x: 238, startPoint y: 84, endPoint x: 260, endPoint y: 92, distance: 23.8
click at [239, 85] on span "Pick & Pack" at bounding box center [251, 88] width 32 height 6
click at [236, 85] on input "Pick & Pack" at bounding box center [233, 85] width 5 height 5
radio input "true"
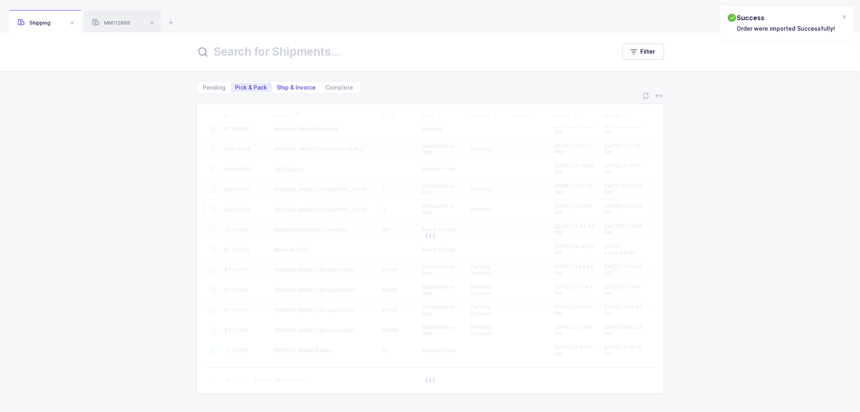
scroll to position [55, 0]
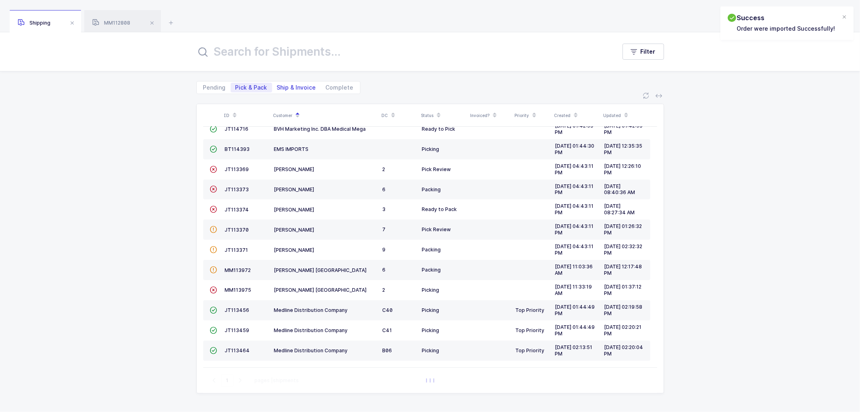
click at [294, 85] on span "Ship & Invoice" at bounding box center [296, 88] width 39 height 6
click at [277, 83] on input "Ship & Invoice" at bounding box center [274, 85] width 5 height 5
radio input "true"
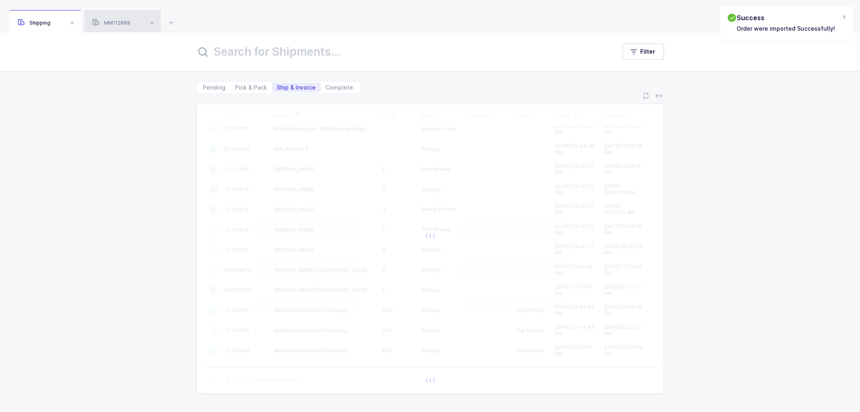
click at [110, 18] on div "MM112808" at bounding box center [122, 21] width 77 height 23
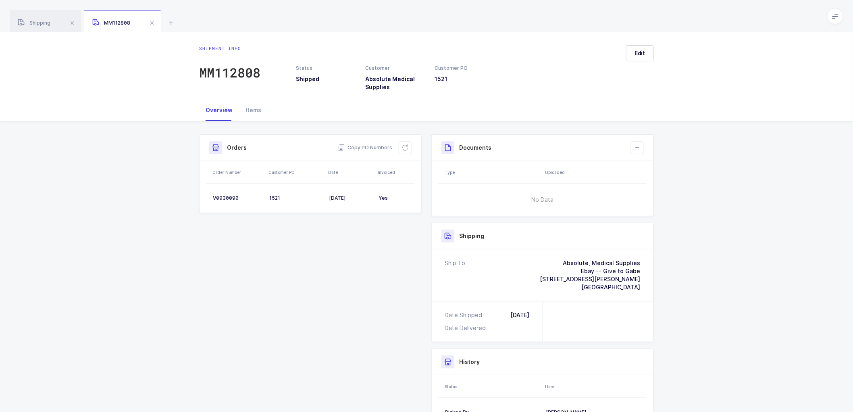
click at [155, 21] on span at bounding box center [152, 23] width 10 height 10
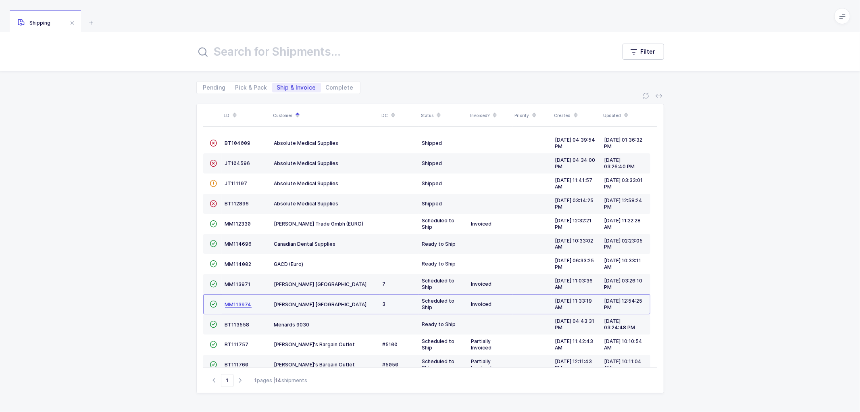
click at [241, 303] on span "MM113974" at bounding box center [238, 304] width 27 height 6
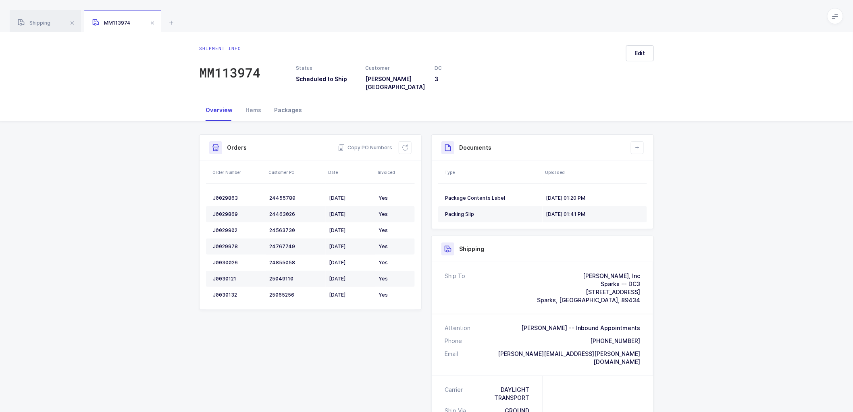
click at [292, 102] on div "Packages" at bounding box center [288, 110] width 41 height 22
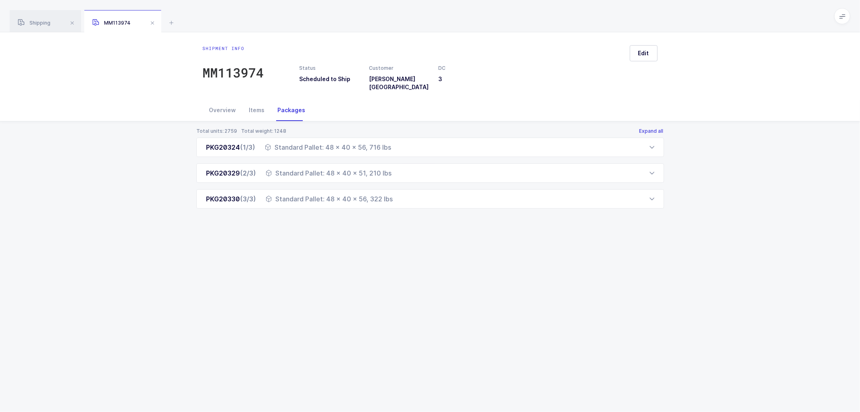
click at [652, 128] on button "Expand all" at bounding box center [651, 131] width 25 height 6
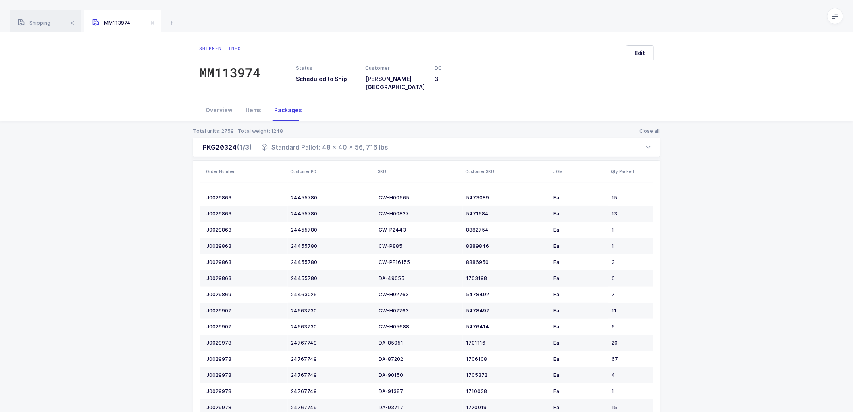
click at [453, 102] on div "Overview Items Packages" at bounding box center [426, 110] width 455 height 22
click at [152, 22] on span at bounding box center [153, 23] width 10 height 10
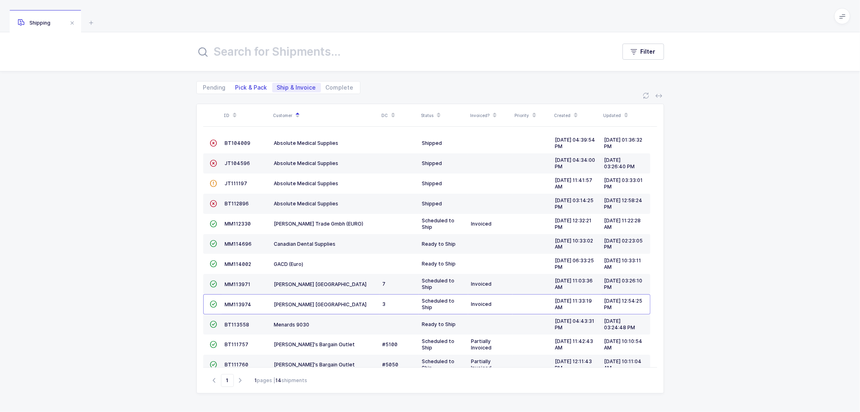
click at [245, 86] on span "Pick & Pack" at bounding box center [251, 88] width 32 height 6
click at [236, 86] on input "Pick & Pack" at bounding box center [233, 85] width 5 height 5
radio input "true"
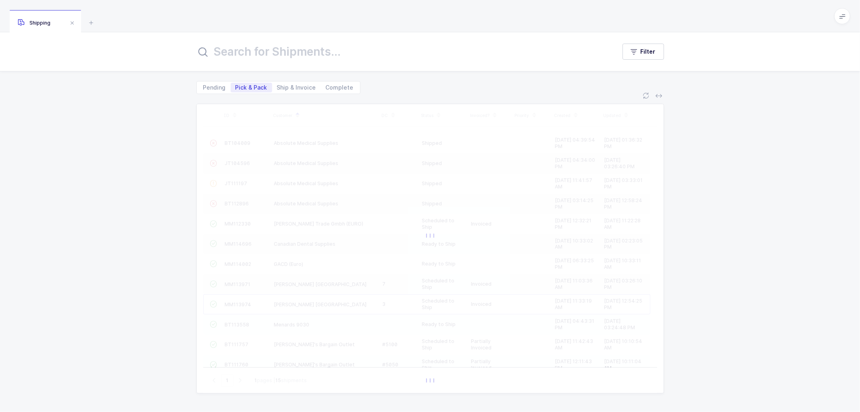
drag, startPoint x: 291, startPoint y: 85, endPoint x: 294, endPoint y: 139, distance: 53.7
click at [291, 85] on span "Ship & Invoice" at bounding box center [296, 88] width 39 height 6
click at [277, 85] on input "Ship & Invoice" at bounding box center [274, 85] width 5 height 5
radio input "true"
radio input "false"
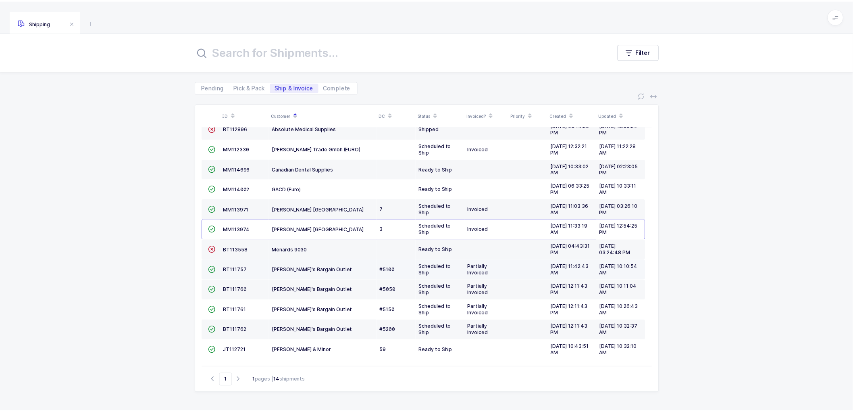
scroll to position [75, 0]
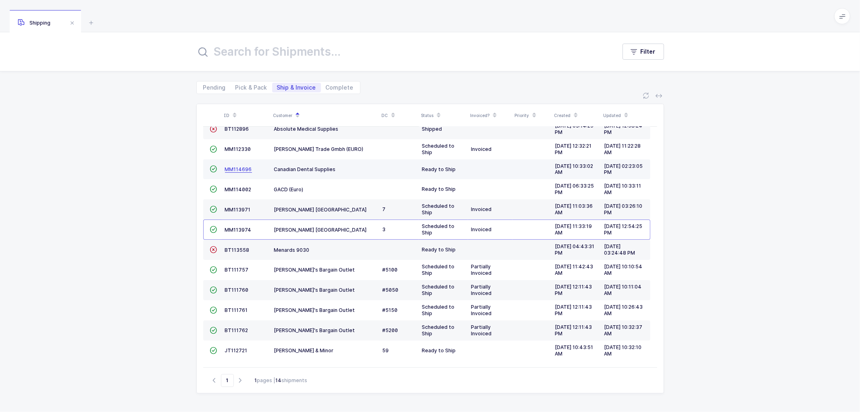
click at [235, 168] on span "MM114696" at bounding box center [238, 169] width 27 height 6
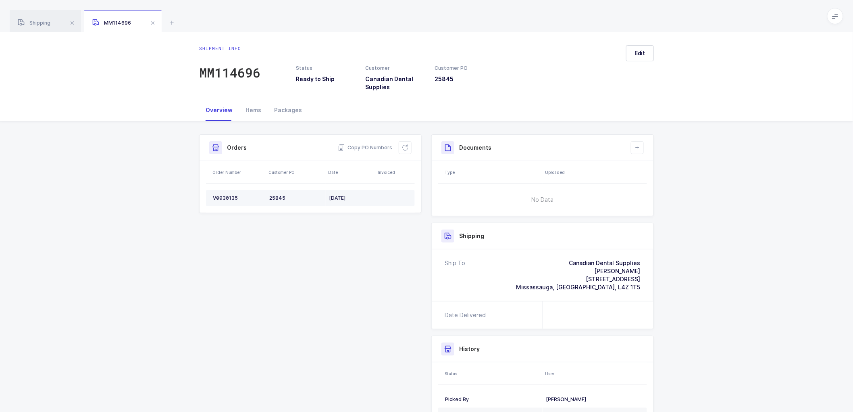
click at [221, 195] on div "V0030135" at bounding box center [238, 198] width 50 height 6
click at [229, 196] on div "V0030135" at bounding box center [238, 198] width 50 height 6
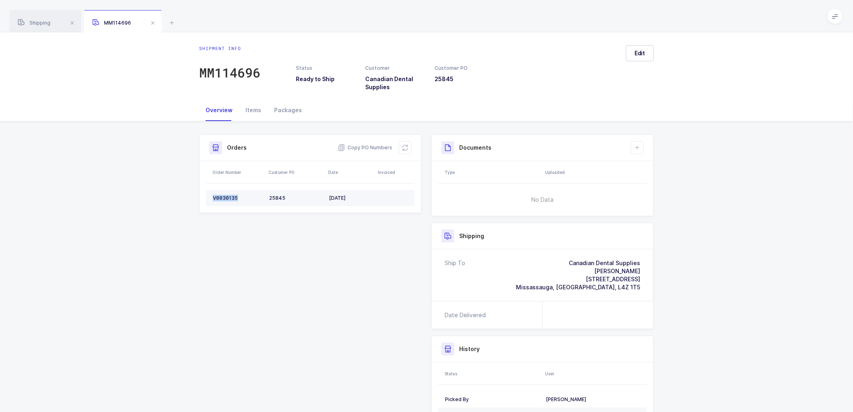
click at [229, 196] on div "V0030135" at bounding box center [238, 198] width 50 height 6
click at [249, 110] on div "Items" at bounding box center [253, 110] width 29 height 22
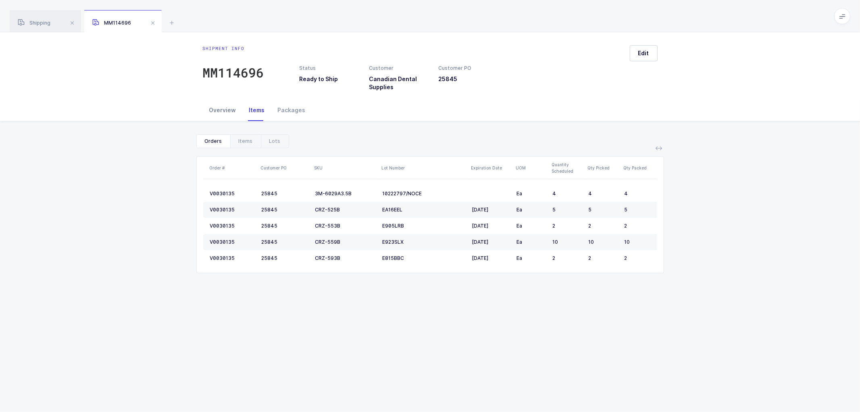
drag, startPoint x: 221, startPoint y: 110, endPoint x: 266, endPoint y: 105, distance: 45.9
click at [221, 110] on div "Overview" at bounding box center [223, 110] width 40 height 22
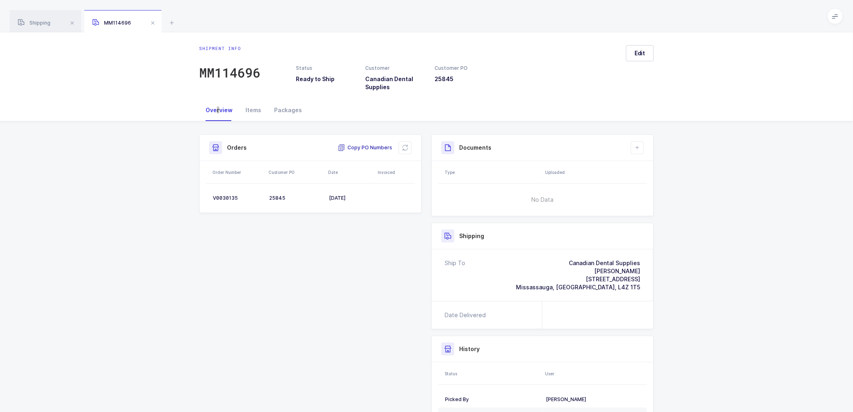
click at [357, 146] on span "Copy PO Numbers" at bounding box center [365, 148] width 54 height 8
click at [291, 108] on div "Packages" at bounding box center [288, 110] width 41 height 22
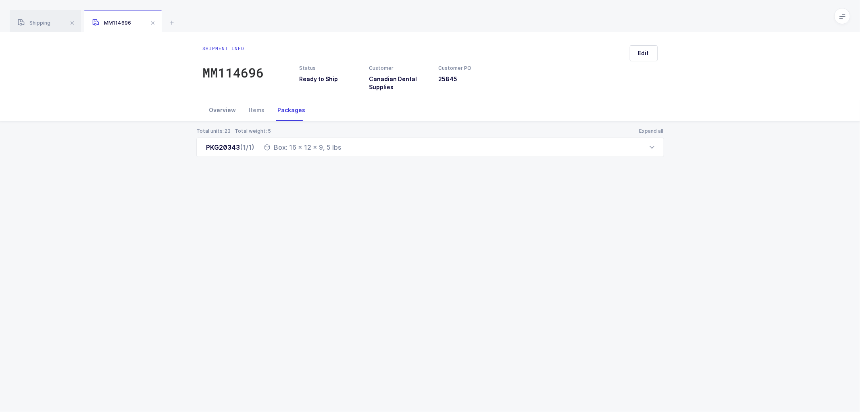
click at [220, 106] on div "Overview" at bounding box center [223, 110] width 40 height 22
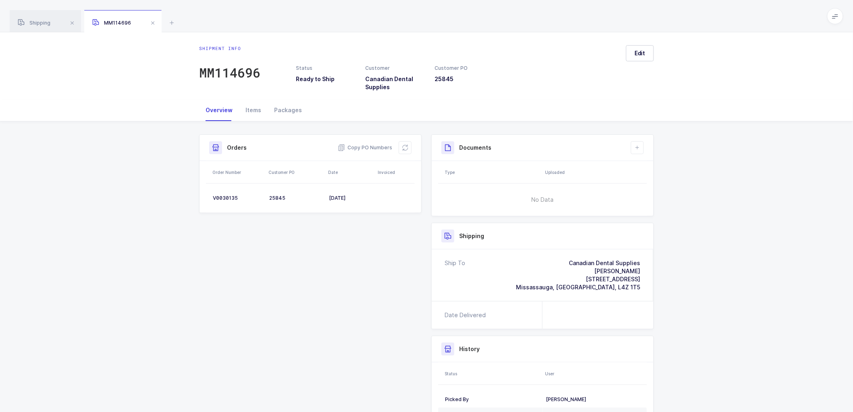
drag, startPoint x: 280, startPoint y: 109, endPoint x: 343, endPoint y: 109, distance: 63.3
click at [281, 109] on div "Packages" at bounding box center [288, 110] width 41 height 22
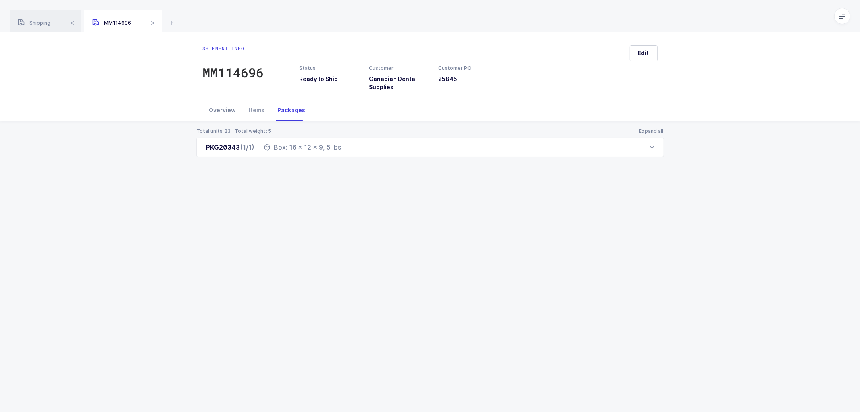
click at [220, 108] on div "Overview" at bounding box center [223, 110] width 40 height 22
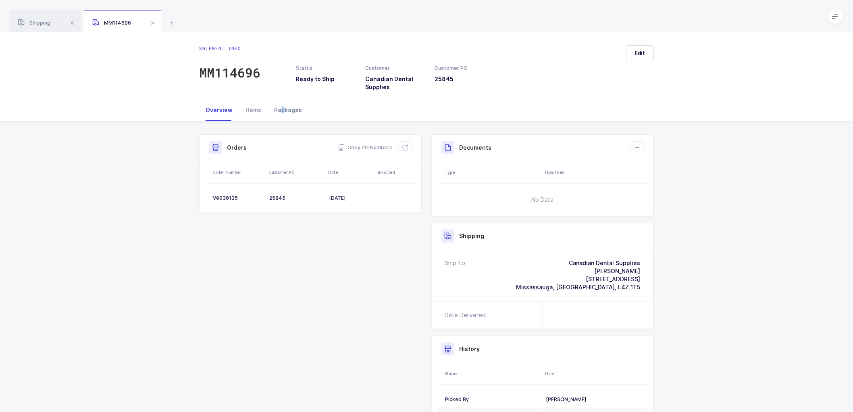
click at [281, 107] on div "Packages" at bounding box center [288, 110] width 41 height 22
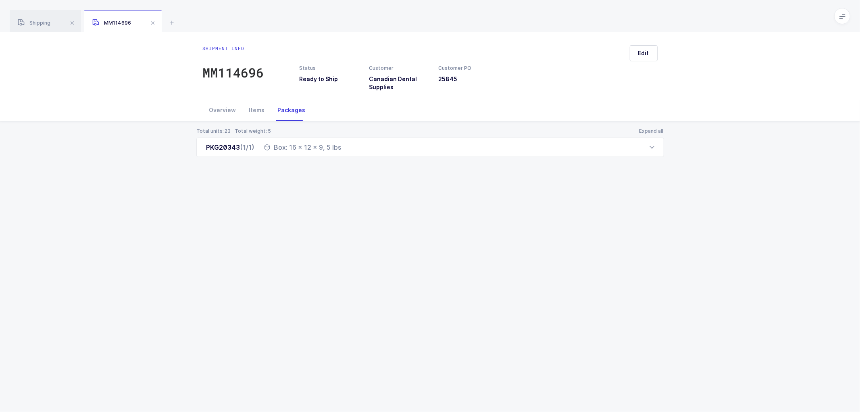
drag, startPoint x: 219, startPoint y: 106, endPoint x: 337, endPoint y: 111, distance: 117.8
click at [221, 106] on div "Overview" at bounding box center [223, 110] width 40 height 22
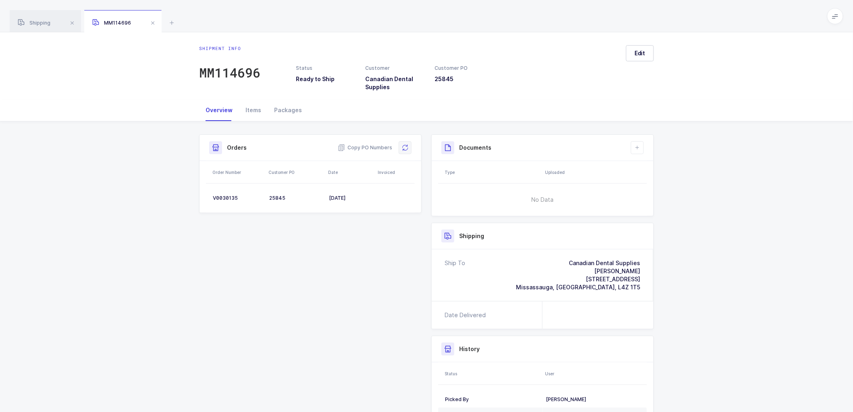
click at [405, 148] on icon at bounding box center [405, 147] width 6 height 6
click at [646, 47] on button "Edit" at bounding box center [640, 53] width 28 height 16
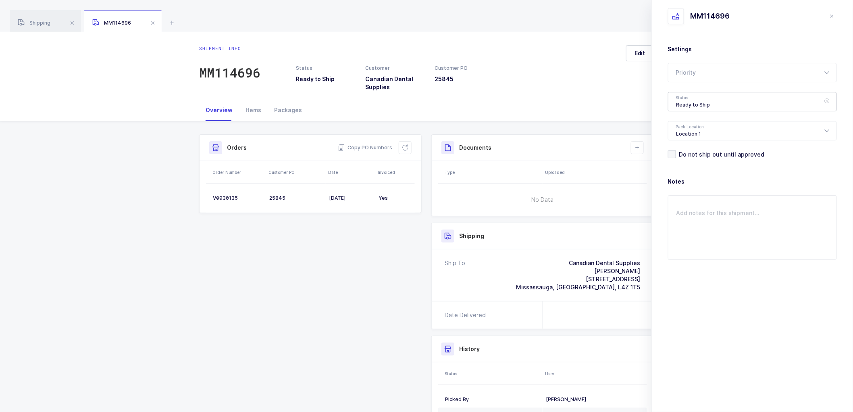
click at [696, 97] on div "Ready to Ship" at bounding box center [752, 101] width 169 height 19
click at [699, 160] on li "Shipped" at bounding box center [756, 163] width 169 height 13
type input "Shipped"
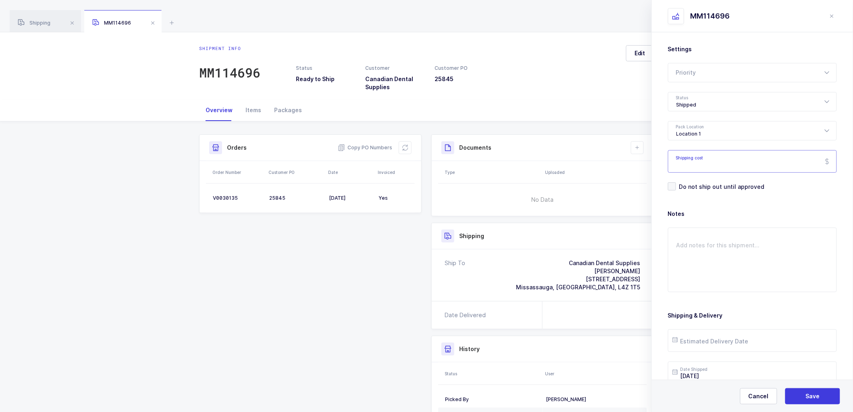
click at [703, 162] on input "Shipping cost" at bounding box center [752, 161] width 169 height 23
click at [711, 163] on input "Shipping cost" at bounding box center [752, 161] width 169 height 23
type input "40.68"
click at [801, 395] on button "Save" at bounding box center [812, 396] width 55 height 16
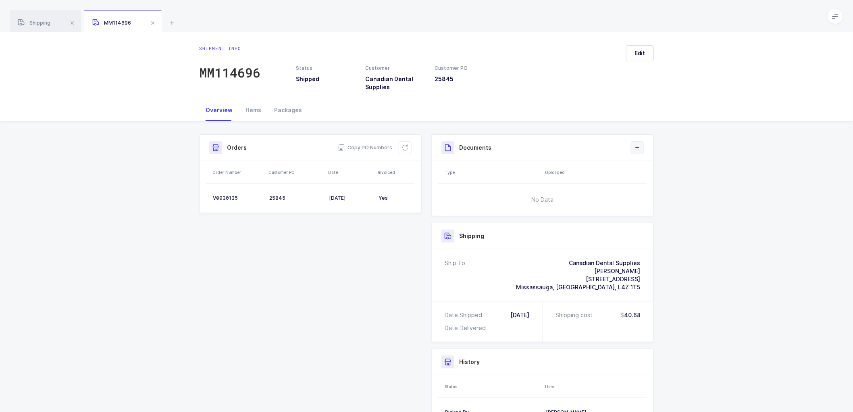
click at [640, 146] on icon at bounding box center [637, 147] width 6 height 6
click at [658, 167] on li "Create Document" at bounding box center [665, 170] width 60 height 13
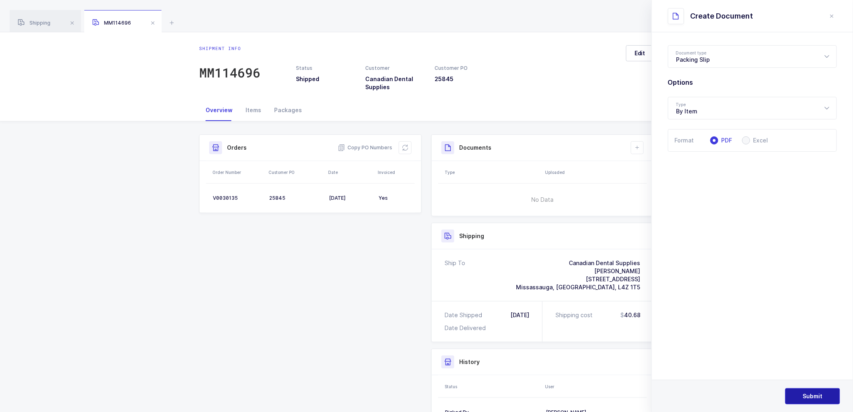
click at [807, 391] on button "Submit" at bounding box center [812, 396] width 55 height 16
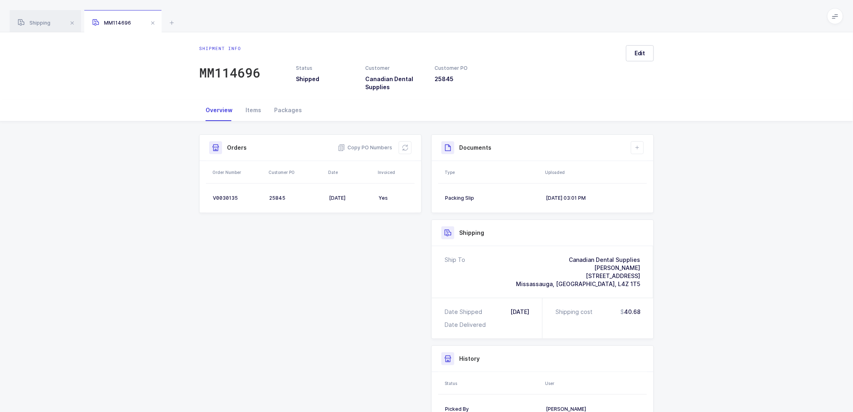
click at [151, 22] on span at bounding box center [153, 23] width 10 height 10
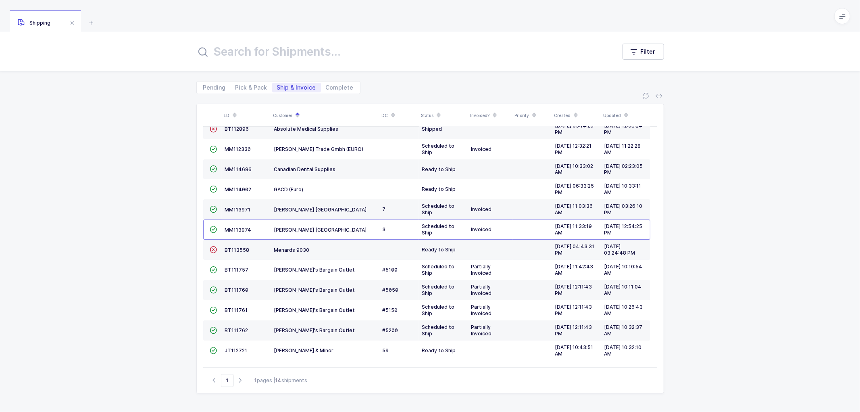
scroll to position [53, 0]
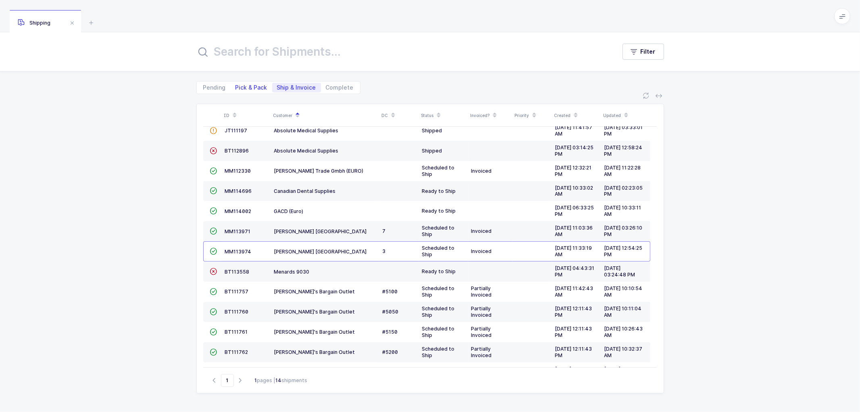
click at [248, 85] on span "Pick & Pack" at bounding box center [251, 88] width 32 height 6
click at [236, 85] on input "Pick & Pack" at bounding box center [233, 85] width 5 height 5
radio input "true"
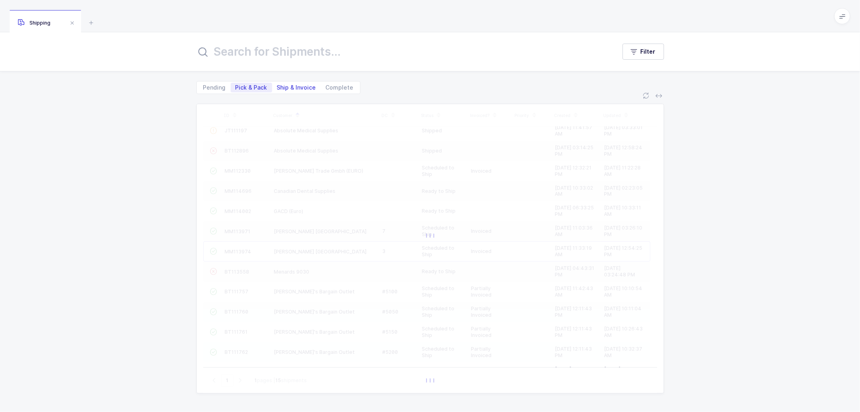
scroll to position [35, 0]
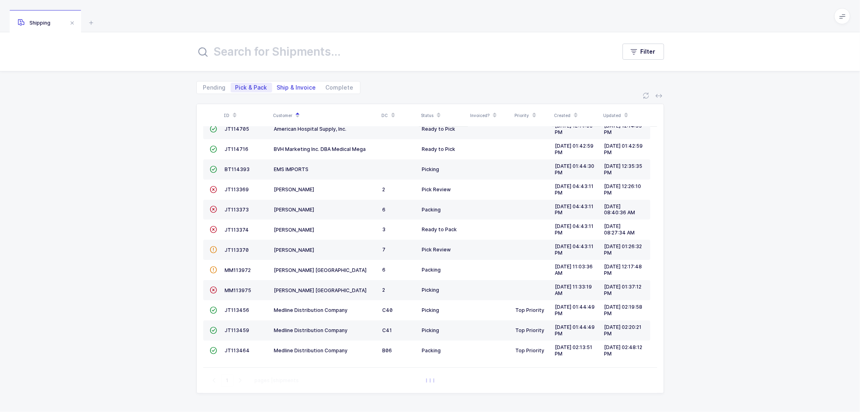
click at [300, 87] on span "Ship & Invoice" at bounding box center [296, 88] width 39 height 6
click at [277, 87] on input "Ship & Invoice" at bounding box center [274, 85] width 5 height 5
radio input "true"
radio input "false"
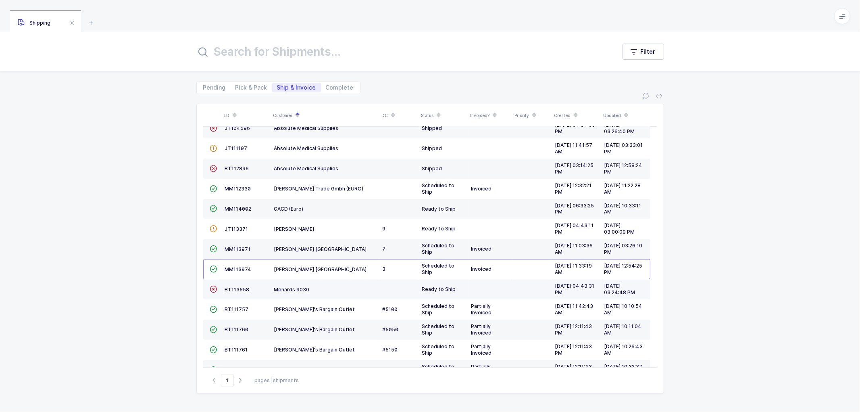
scroll to position [53, 0]
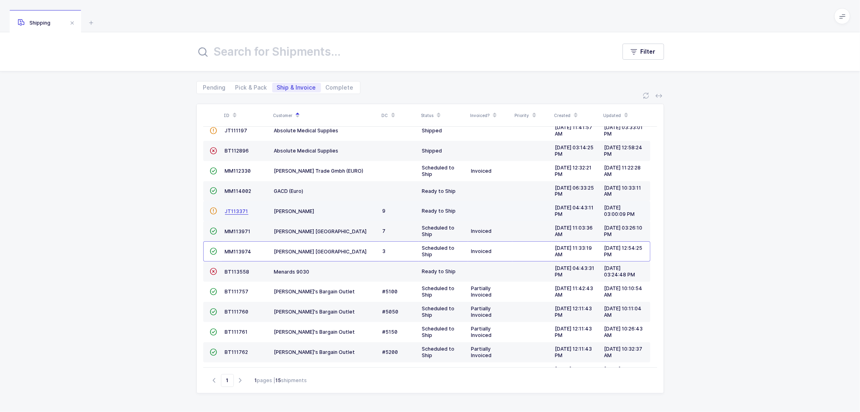
click at [235, 210] on span "JT113371" at bounding box center [236, 211] width 23 height 6
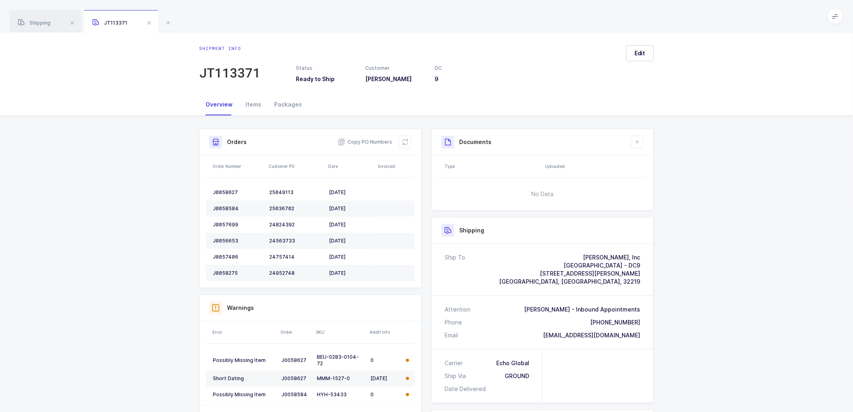
drag, startPoint x: 643, startPoint y: 337, endPoint x: 539, endPoint y: 249, distance: 136.5
click at [539, 249] on div "Ship To Henry Schein, Inc Jacksonville - DC9 8691 Jesse B Smith Ct Jacksonville…" at bounding box center [543, 295] width 222 height 105
drag, startPoint x: 367, startPoint y: 138, endPoint x: 611, endPoint y: 191, distance: 249.1
click at [370, 138] on span "Copy PO Numbers" at bounding box center [365, 142] width 54 height 8
click at [284, 104] on div "Packages" at bounding box center [288, 105] width 41 height 22
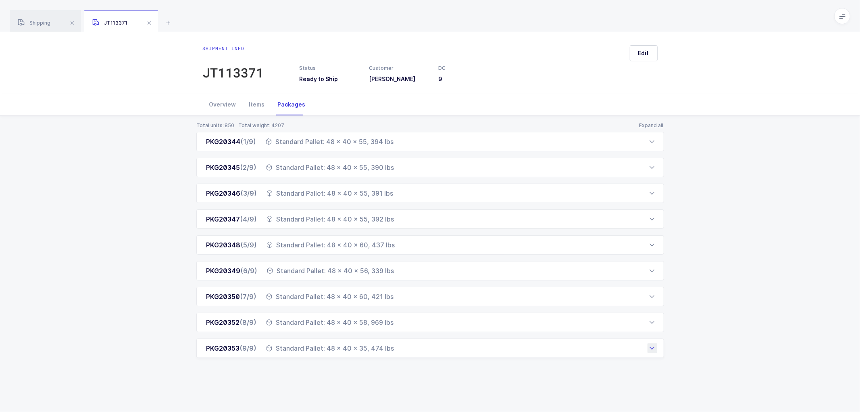
drag, startPoint x: 202, startPoint y: 140, endPoint x: 401, endPoint y: 356, distance: 293.5
click at [401, 356] on div "PKG20344 (1/9) Standard Pallet: 48 x 40 x 55, 394 lbs Order Number Customer PO …" at bounding box center [430, 245] width 468 height 226
click at [640, 52] on span "Edit" at bounding box center [643, 53] width 11 height 8
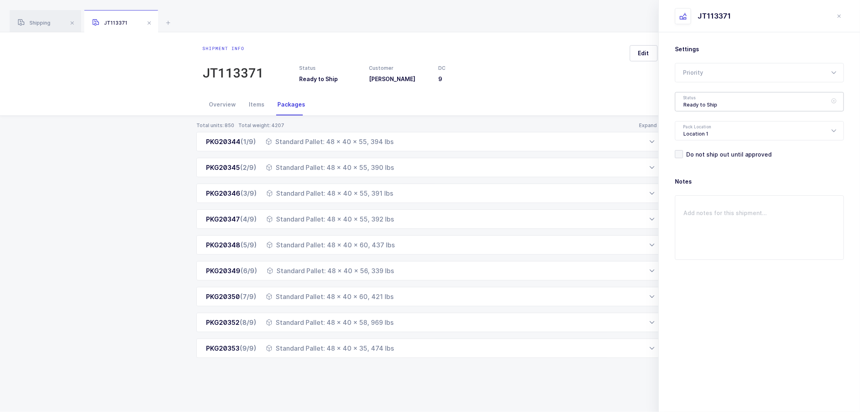
click at [692, 101] on div "Ready to Ship" at bounding box center [759, 101] width 169 height 19
click at [701, 149] on span "Scheduled to Ship" at bounding box center [708, 150] width 51 height 7
type input "Scheduled to Ship"
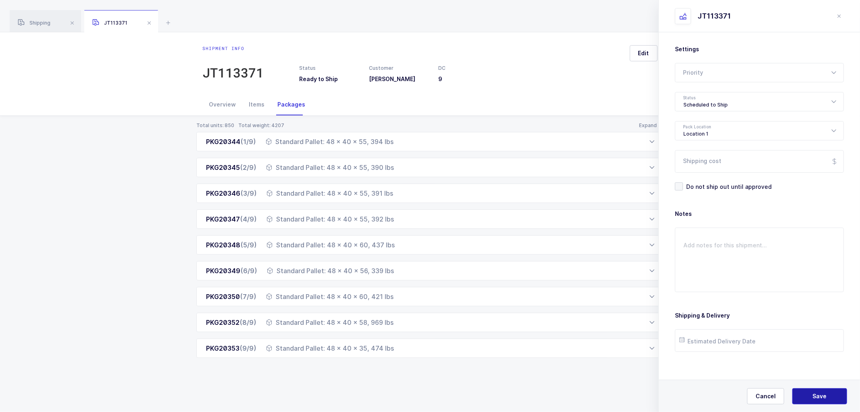
click at [811, 391] on button "Save" at bounding box center [819, 396] width 55 height 16
drag, startPoint x: 149, startPoint y: 148, endPoint x: 135, endPoint y: 120, distance: 31.0
click at [148, 148] on div "Total units: 850 Total weight: 4207 Expand all PKG20344 (1/9) Standard Pallet: …" at bounding box center [429, 250] width 847 height 268
drag, startPoint x: 40, startPoint y: 25, endPoint x: 45, endPoint y: 15, distance: 10.8
click at [40, 25] on span "Shipping" at bounding box center [34, 23] width 33 height 6
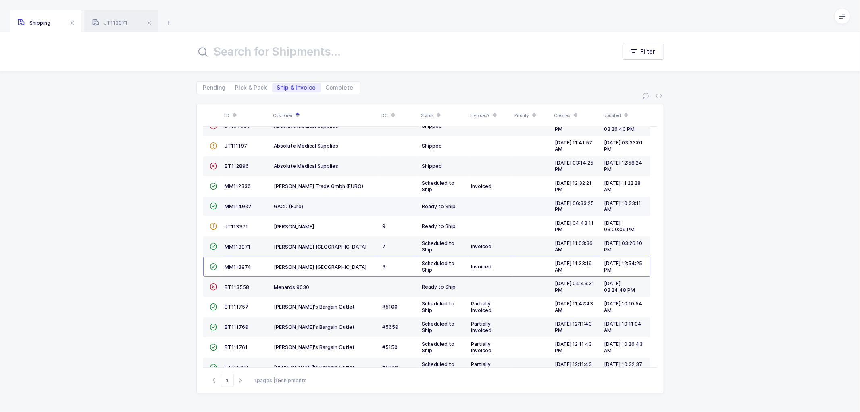
scroll to position [75, 0]
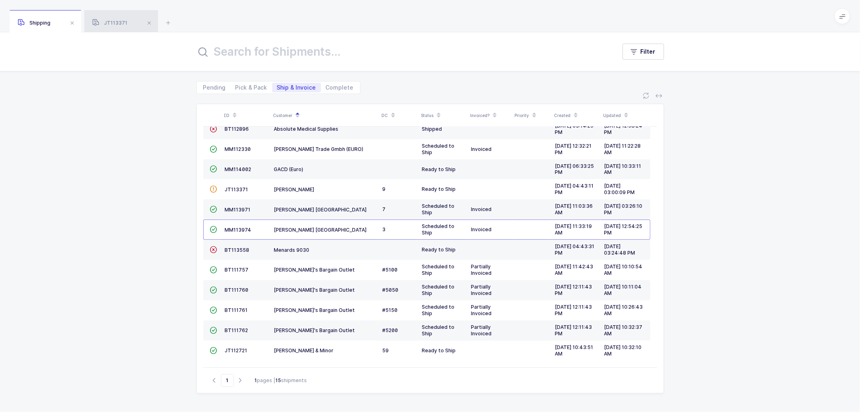
click at [110, 22] on span "JT113371" at bounding box center [109, 23] width 35 height 6
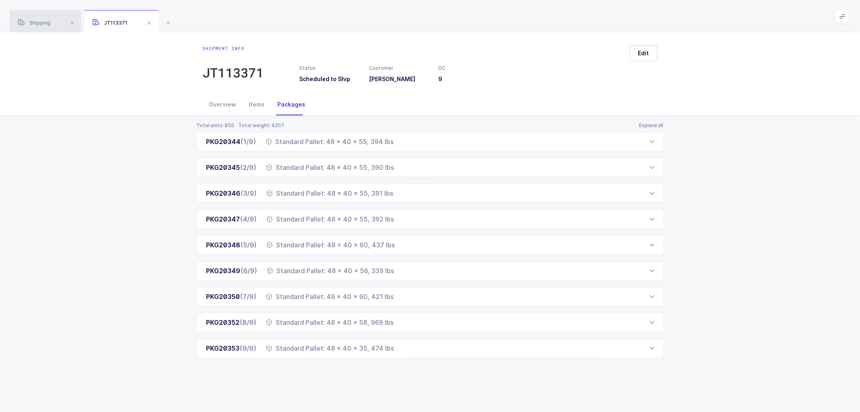
click at [34, 21] on span "Shipping" at bounding box center [34, 23] width 33 height 6
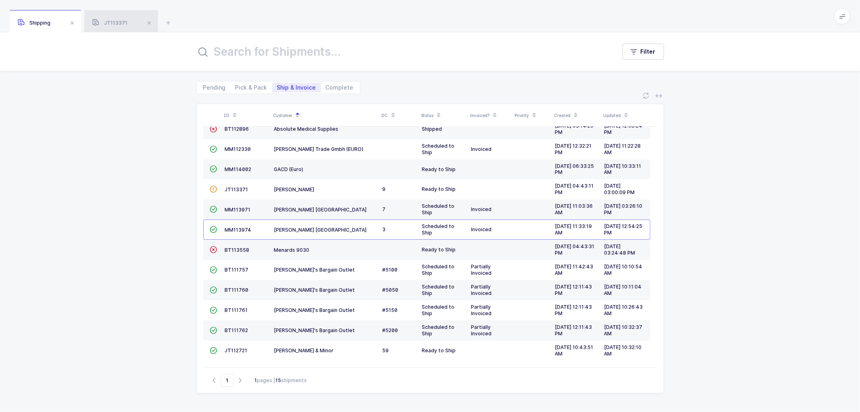
scroll to position [53, 0]
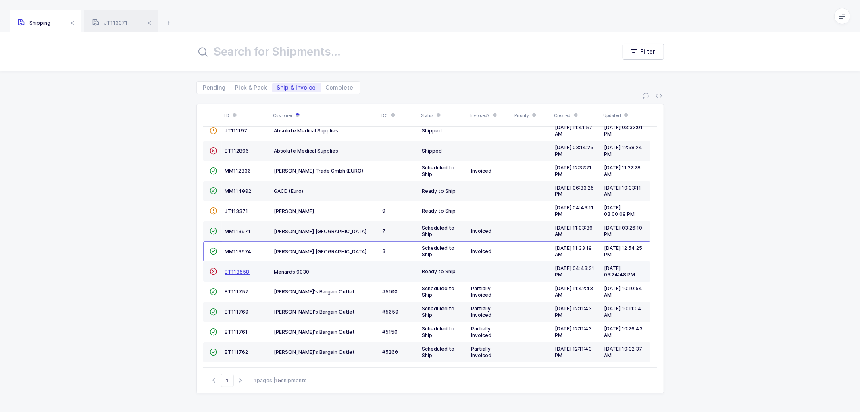
click at [232, 271] on span "BT113558" at bounding box center [237, 271] width 25 height 6
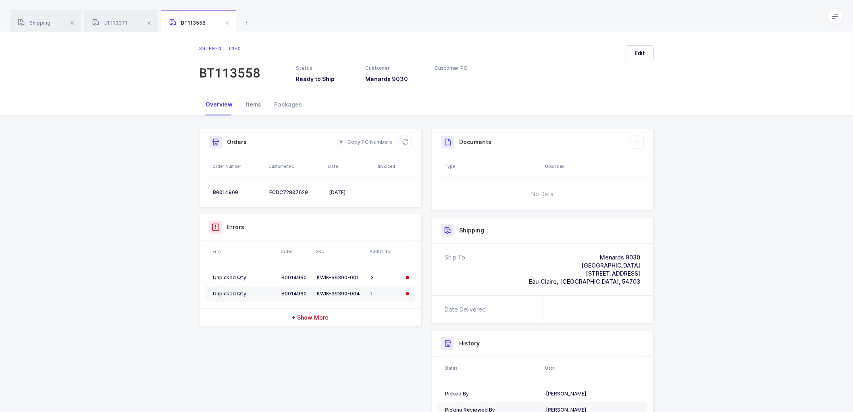
click at [257, 104] on div "Items" at bounding box center [253, 105] width 29 height 22
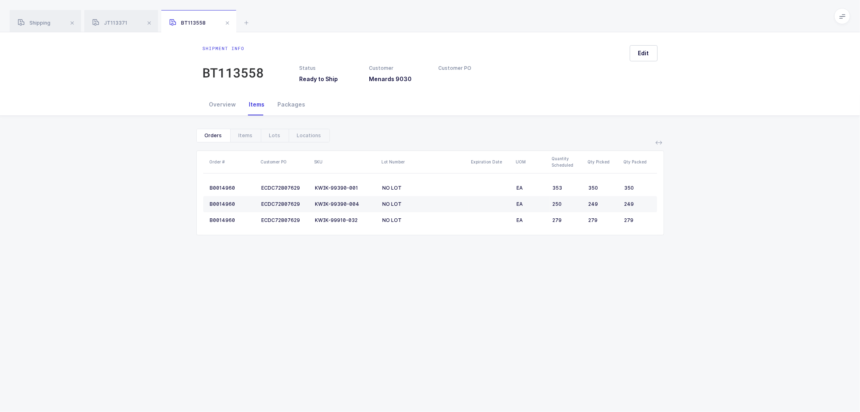
drag, startPoint x: 39, startPoint y: 21, endPoint x: 190, endPoint y: 39, distance: 152.2
click at [40, 21] on span "Shipping" at bounding box center [34, 23] width 33 height 6
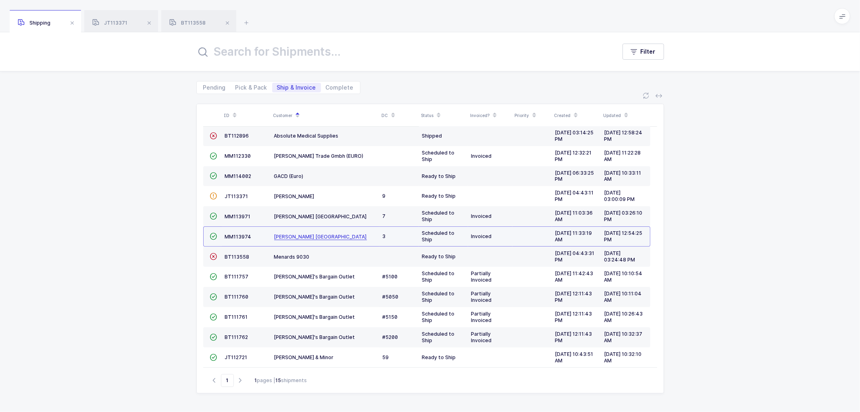
scroll to position [75, 0]
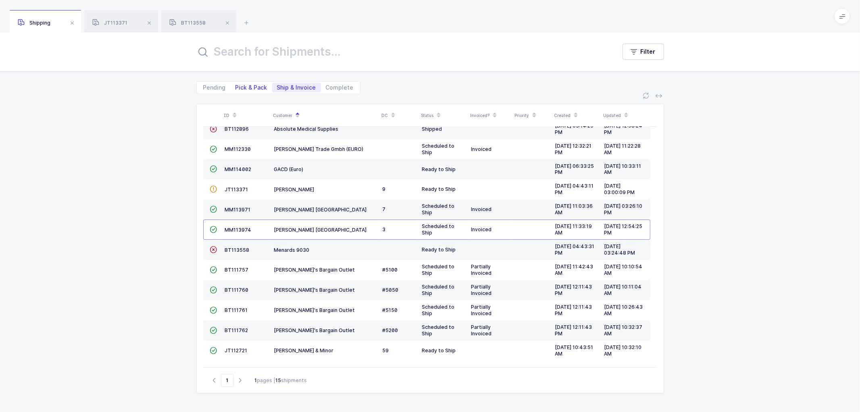
click at [243, 85] on span "Pick & Pack" at bounding box center [251, 88] width 32 height 6
click at [236, 84] on input "Pick & Pack" at bounding box center [233, 85] width 5 height 5
radio input "true"
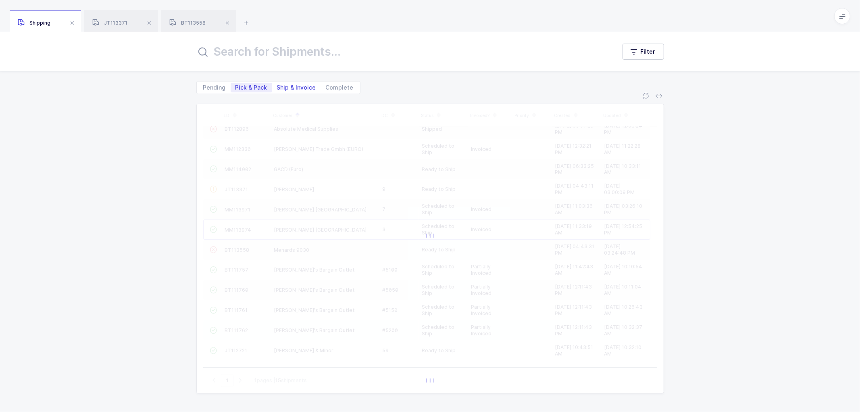
click at [287, 85] on span "Ship & Invoice" at bounding box center [296, 88] width 39 height 6
click at [277, 84] on input "Ship & Invoice" at bounding box center [274, 85] width 5 height 5
radio input "true"
click at [366, 91] on div "Pending Pick & Pack Ship & Invoice Complete" at bounding box center [430, 82] width 468 height 23
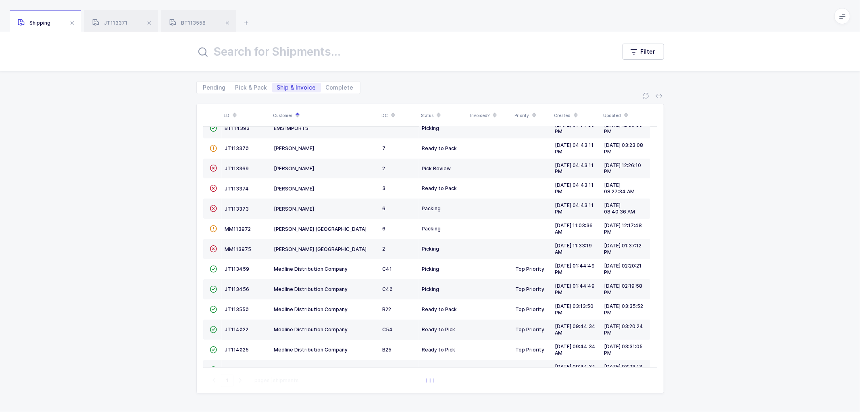
click at [294, 86] on span "Ship & Invoice" at bounding box center [296, 88] width 39 height 6
click at [277, 86] on input "Ship & Invoice" at bounding box center [274, 85] width 5 height 5
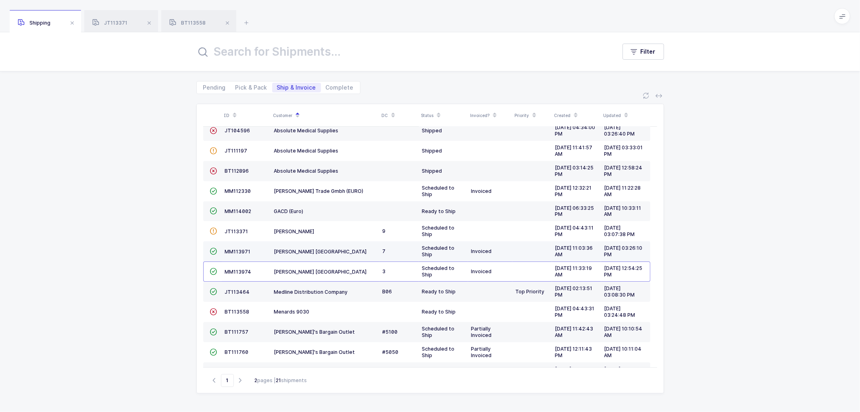
scroll to position [45, 0]
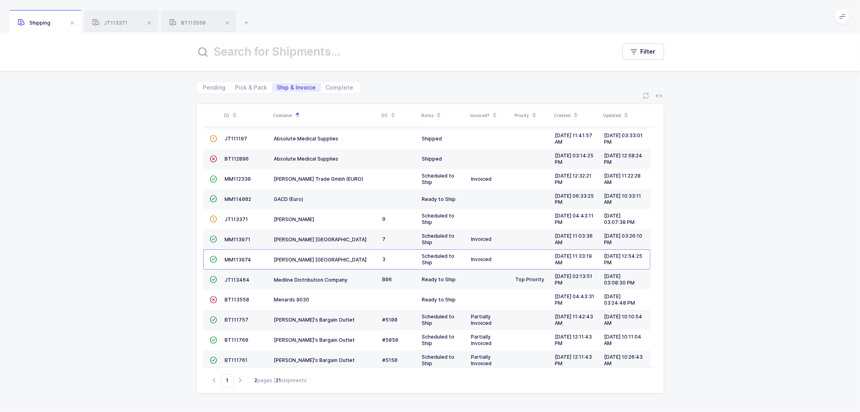
click at [142, 210] on div "ID Customer DC Status Invoiced? Priority Created Updated  BT104009 Absolute Me…" at bounding box center [430, 253] width 860 height 318
click at [179, 279] on div "ID Customer DC Status Invoiced? Priority Created Updated  BT104009 Absolute Me…" at bounding box center [430, 253] width 860 height 318
click at [235, 277] on span "JT113464" at bounding box center [237, 280] width 25 height 6
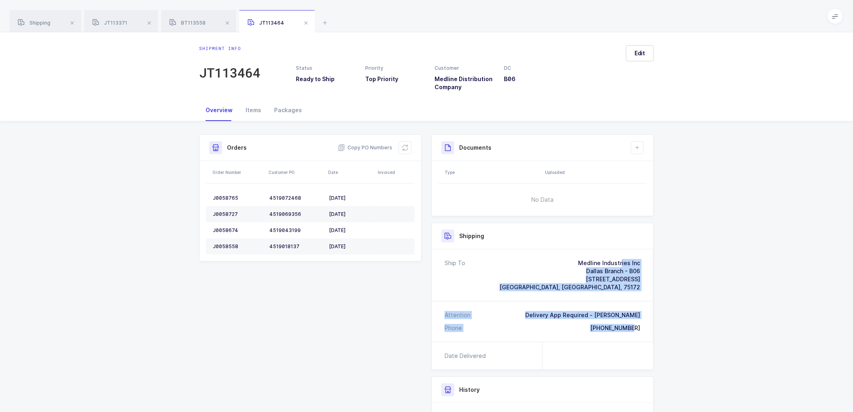
drag, startPoint x: 642, startPoint y: 329, endPoint x: 557, endPoint y: 261, distance: 109.0
click at [557, 261] on div "Ship To Medline Industries Inc Dallas Branch - B06 1 Medline Drive Wilmer, TX, …" at bounding box center [543, 295] width 222 height 92
click at [365, 145] on span "Copy PO Numbers" at bounding box center [365, 148] width 54 height 8
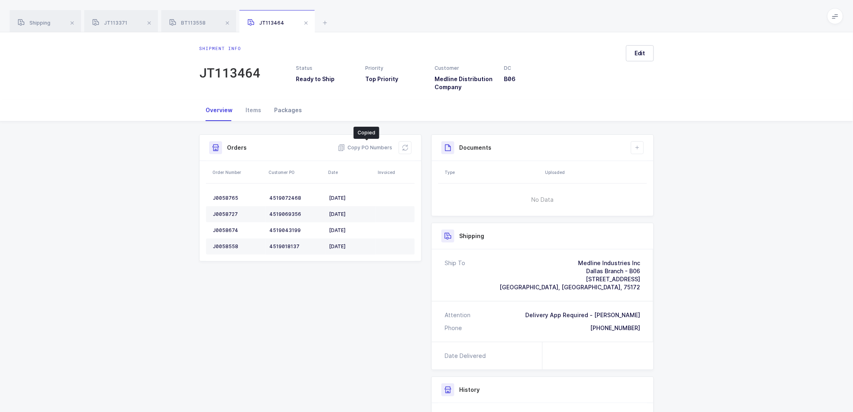
click at [280, 107] on div "Packages" at bounding box center [288, 110] width 41 height 22
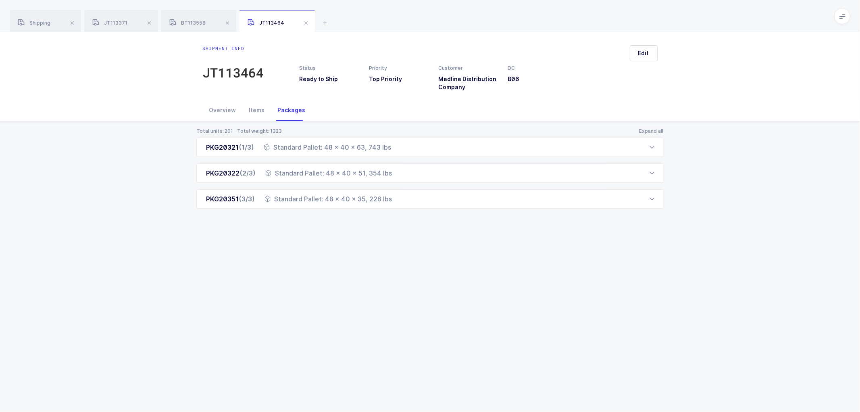
drag, startPoint x: 200, startPoint y: 148, endPoint x: 402, endPoint y: 215, distance: 213.3
click at [402, 215] on div "Total units: 201 Total weight: 1323 Expand all PKG20321 (1/3) Standard Pallet: …" at bounding box center [429, 177] width 847 height 113
click at [45, 21] on span "Shipping" at bounding box center [34, 23] width 33 height 6
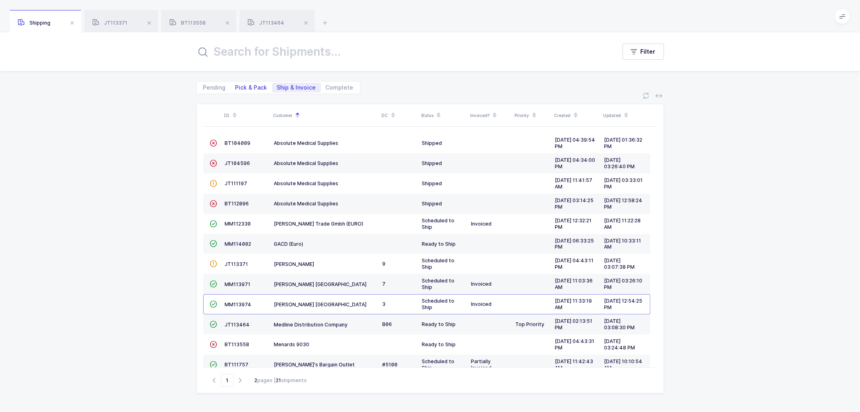
click at [244, 85] on span "Pick & Pack" at bounding box center [251, 88] width 32 height 6
click at [236, 83] on input "Pick & Pack" at bounding box center [233, 85] width 5 height 5
radio input "true"
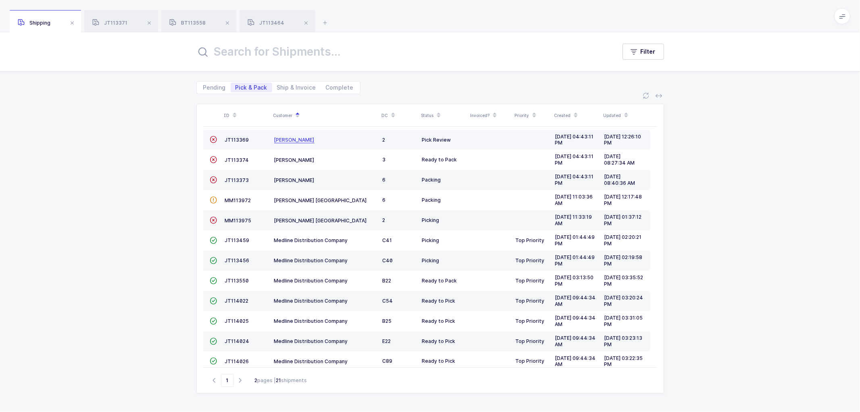
scroll to position [134, 0]
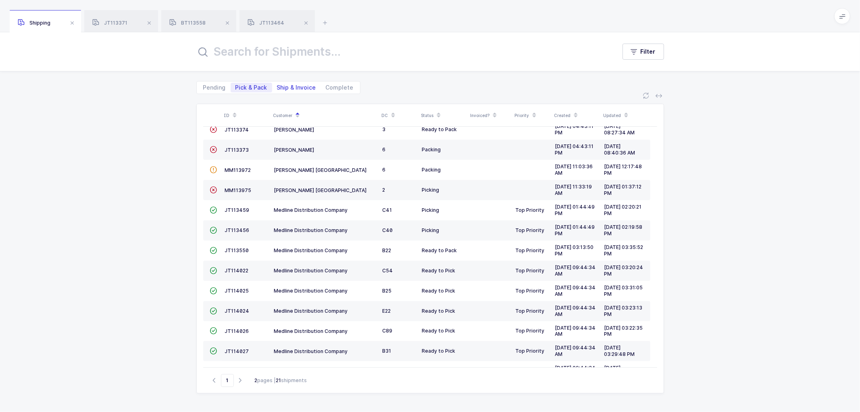
click at [291, 85] on span "Ship & Invoice" at bounding box center [296, 88] width 39 height 6
click at [277, 85] on input "Ship & Invoice" at bounding box center [274, 85] width 5 height 5
radio input "true"
radio input "false"
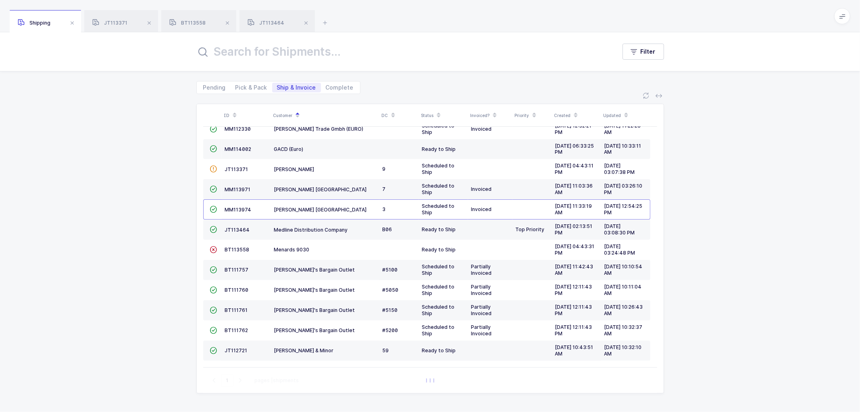
scroll to position [96, 0]
click at [235, 227] on span "JT113464" at bounding box center [237, 230] width 25 height 6
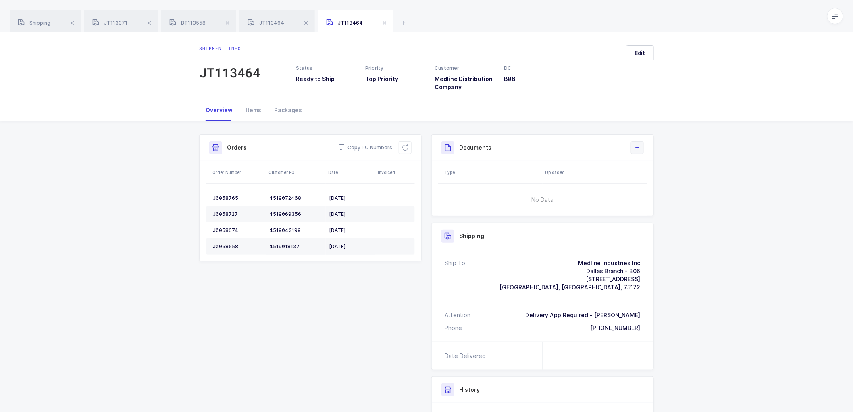
click at [636, 146] on icon at bounding box center [637, 147] width 6 height 6
click at [651, 168] on li "Create Document" at bounding box center [665, 170] width 60 height 13
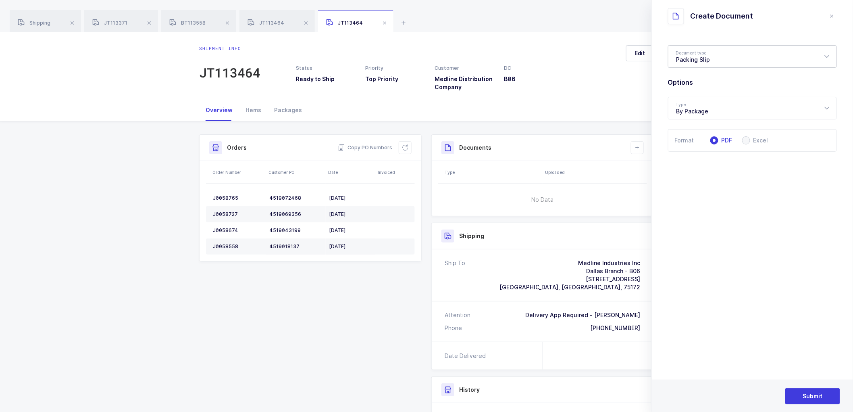
click at [688, 56] on div "Packing Slip" at bounding box center [752, 56] width 169 height 23
click at [694, 84] on span "Packing Slip" at bounding box center [693, 83] width 34 height 7
click at [821, 393] on span "Submit" at bounding box center [813, 396] width 20 height 8
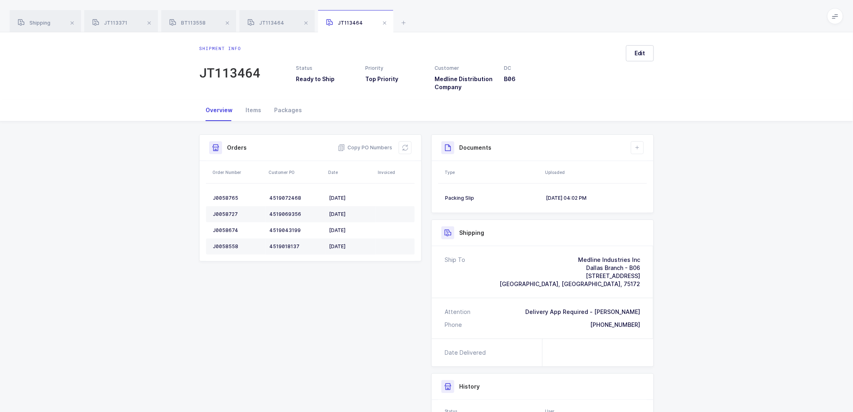
click at [732, 221] on div "Shipment Info Shipment Number JT113464 Status Ready to Ship Priority Top Priori…" at bounding box center [426, 315] width 853 height 388
click at [33, 16] on div "Shipping" at bounding box center [45, 21] width 71 height 23
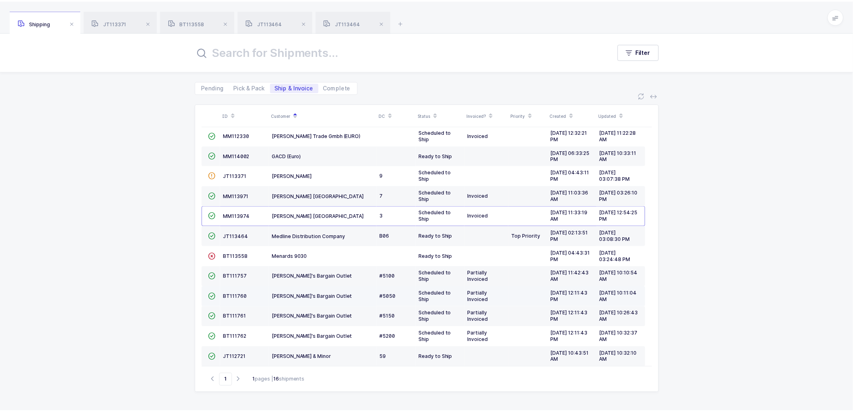
scroll to position [96, 0]
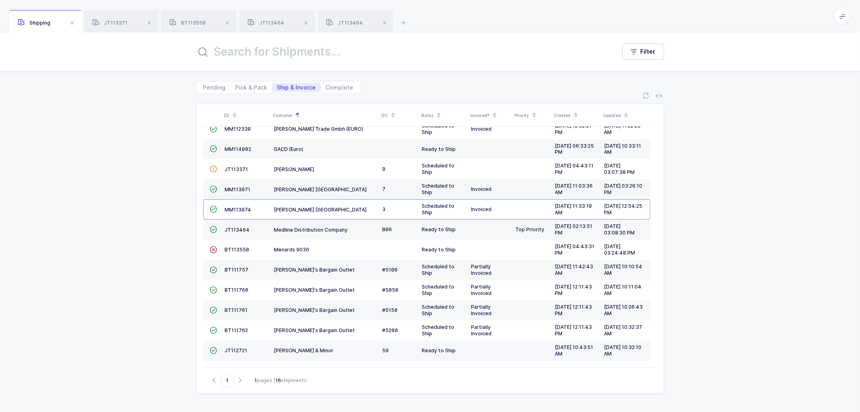
click at [235, 346] on td "JT112721" at bounding box center [246, 350] width 49 height 20
click at [232, 349] on span "JT112721" at bounding box center [236, 350] width 23 height 6
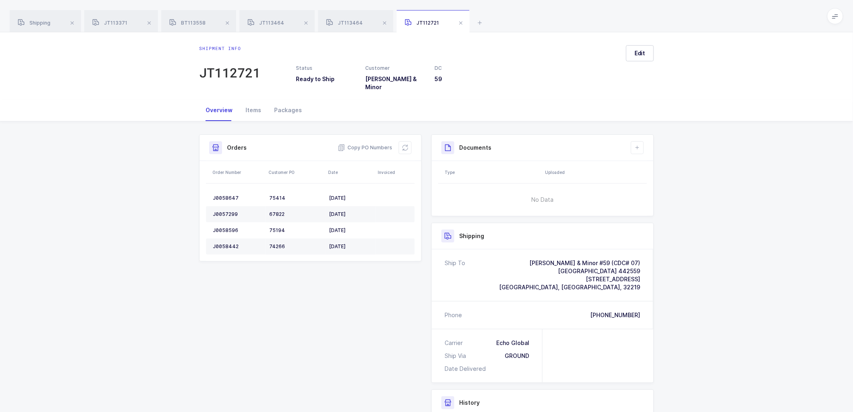
click at [676, 184] on div "Shipment Info Shipment Number JT112721 Status Ready to Ship Customer Owens & Mi…" at bounding box center [426, 323] width 853 height 404
click at [682, 245] on div "Shipment Info Shipment Number JT112721 Status Ready to Ship Customer Owens & Mi…" at bounding box center [426, 323] width 853 height 404
click at [682, 187] on div "Shipment Info Shipment Number JT112721 Status Ready to Ship Customer Owens & Mi…" at bounding box center [426, 323] width 853 height 404
click at [178, 174] on div "Shipment Info Shipment Number JT112721 Status Ready to Ship Customer Owens & Mi…" at bounding box center [426, 323] width 853 height 404
click at [352, 24] on span "JT113464" at bounding box center [344, 23] width 37 height 6
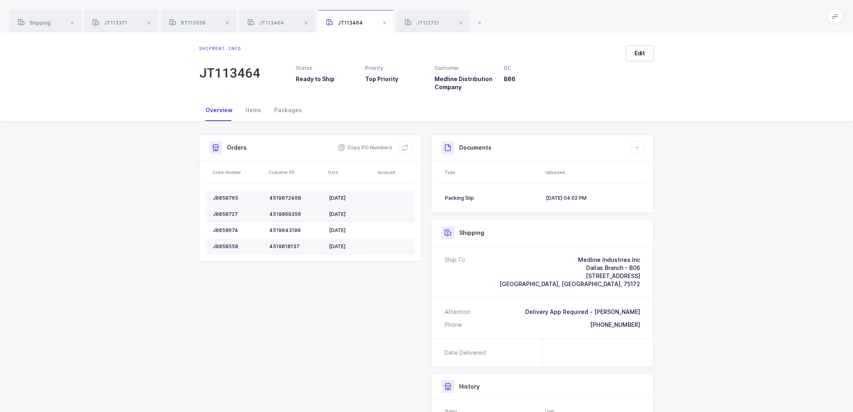
click at [227, 195] on div "J0058765" at bounding box center [238, 198] width 50 height 6
click at [227, 196] on div "J0058765" at bounding box center [238, 198] width 50 height 6
click at [226, 196] on div "J0058765" at bounding box center [238, 198] width 50 height 6
click at [223, 212] on div "J0058727" at bounding box center [238, 214] width 50 height 6
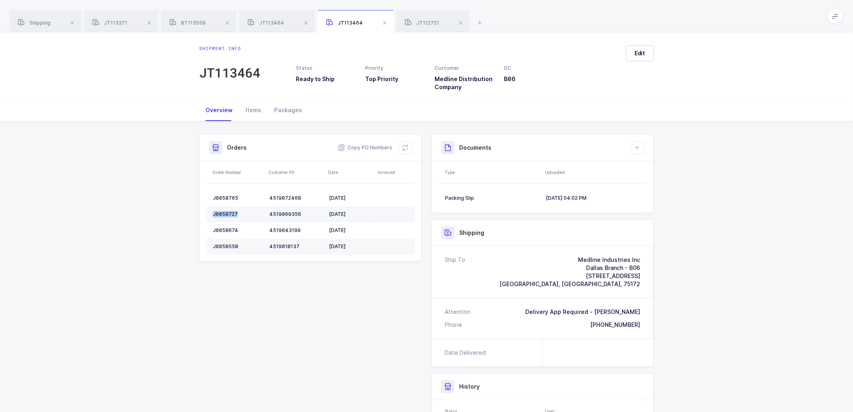
click at [223, 212] on div "J0058727" at bounding box center [238, 214] width 50 height 6
click at [224, 227] on div "J0058674" at bounding box center [238, 230] width 50 height 6
click at [222, 244] on div "J0058558" at bounding box center [238, 246] width 50 height 6
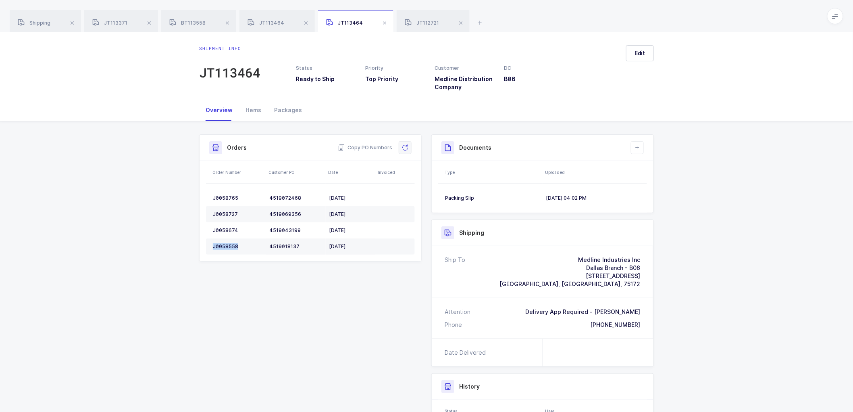
click at [408, 150] on button at bounding box center [405, 147] width 13 height 13
click at [634, 51] on button "Edit" at bounding box center [640, 53] width 28 height 16
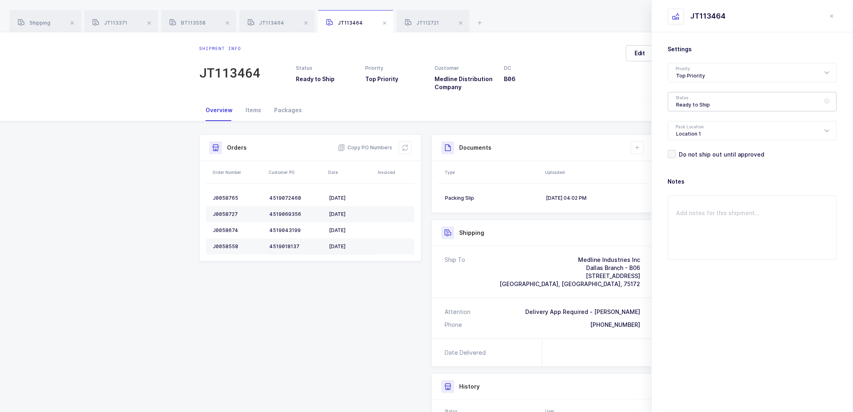
click at [683, 95] on div "Ready to Ship" at bounding box center [752, 101] width 169 height 19
click at [689, 161] on span "Shipped" at bounding box center [687, 163] width 23 height 7
type input "Shipped"
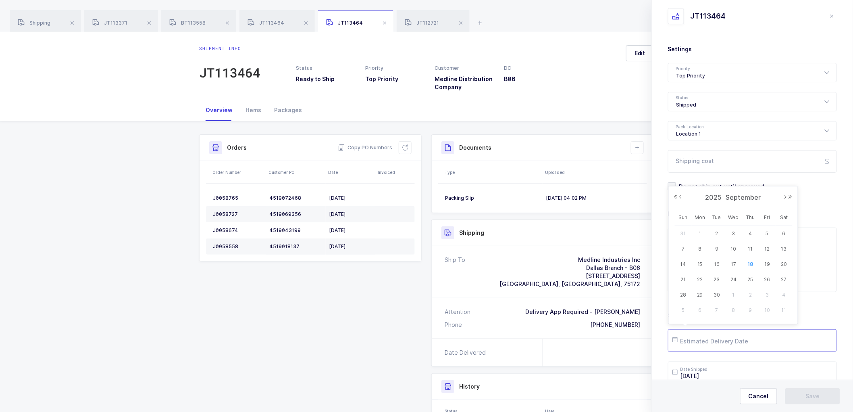
click at [707, 343] on input "text" at bounding box center [752, 340] width 169 height 23
click at [715, 276] on span "23" at bounding box center [717, 280] width 10 height 10
type input "2025-09-23"
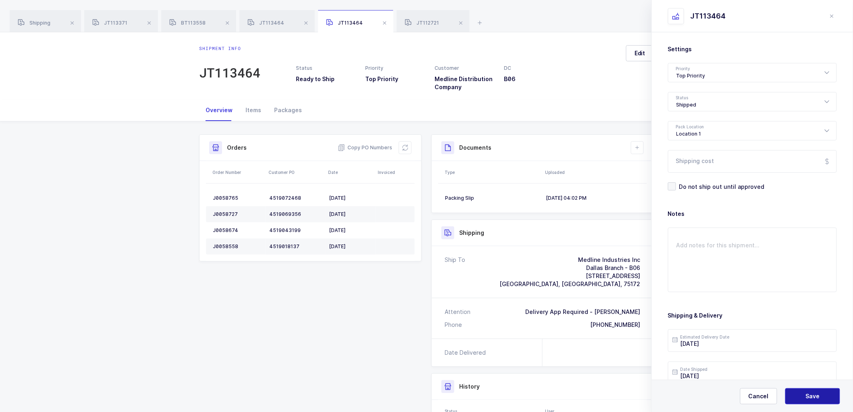
click at [810, 393] on span "Save" at bounding box center [813, 396] width 14 height 8
click at [357, 378] on div "Shipment Info Shipment Number JT113464 Status Ready to Ship Priority Top Priori…" at bounding box center [426, 321] width 464 height 374
drag, startPoint x: 109, startPoint y: 287, endPoint x: 272, endPoint y: 280, distance: 162.6
click at [111, 287] on div "Shipment Info Shipment Number JT113464 Status Ready to Ship Priority Top Priori…" at bounding box center [426, 341] width 853 height 441
click at [803, 392] on button "Save" at bounding box center [812, 396] width 55 height 16
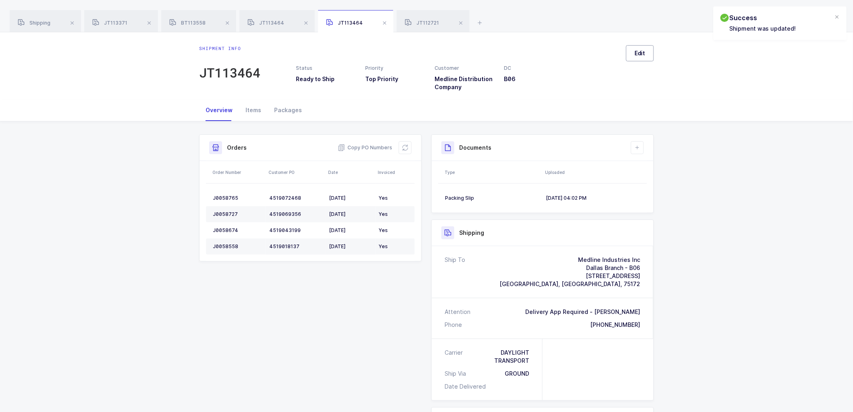
click at [642, 52] on span "Edit" at bounding box center [640, 53] width 11 height 8
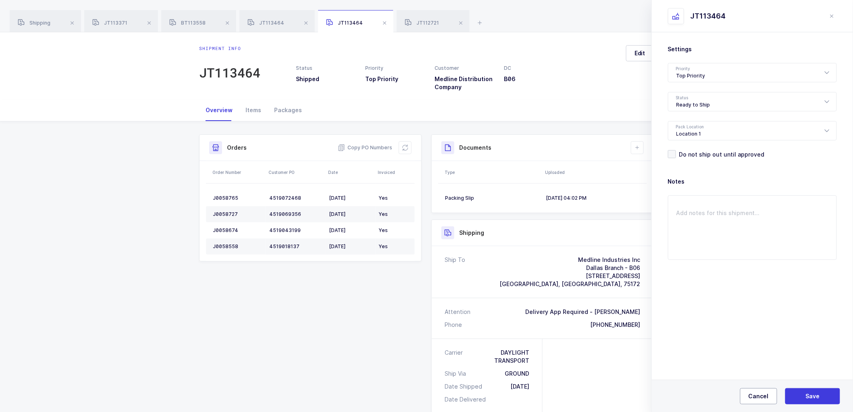
click at [760, 396] on span "Cancel" at bounding box center [759, 396] width 20 height 8
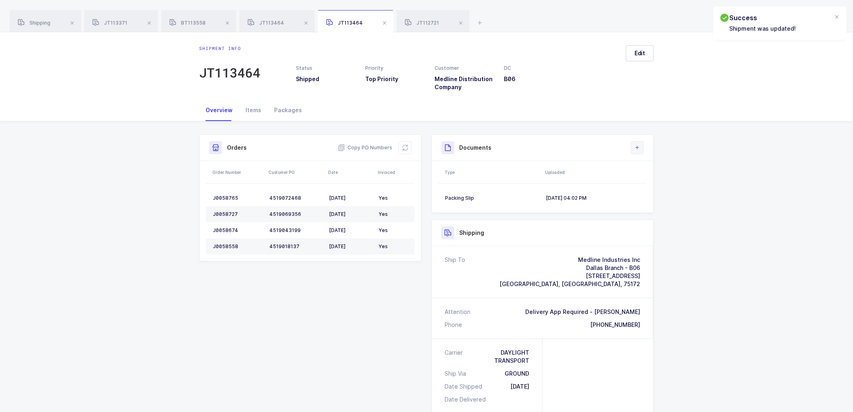
click at [639, 151] on button at bounding box center [637, 147] width 13 height 13
click at [652, 181] on li "Upload Document" at bounding box center [665, 183] width 60 height 13
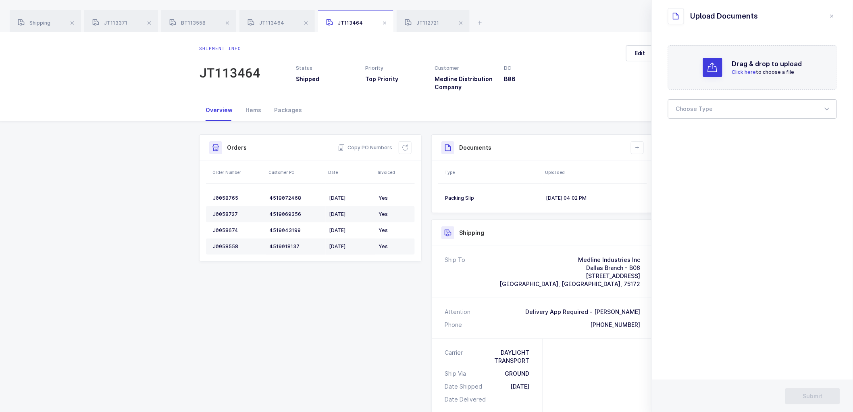
drag, startPoint x: 680, startPoint y: 103, endPoint x: 700, endPoint y: 131, distance: 34.9
click at [680, 103] on div at bounding box center [752, 108] width 169 height 19
click at [695, 126] on ul "Bill of Lading Packing Slip Package Images Proof of Delivery Customer Provided …" at bounding box center [755, 162] width 175 height 79
click at [695, 131] on span "Bill of Lading" at bounding box center [694, 134] width 36 height 7
type input "Bill of Lading"
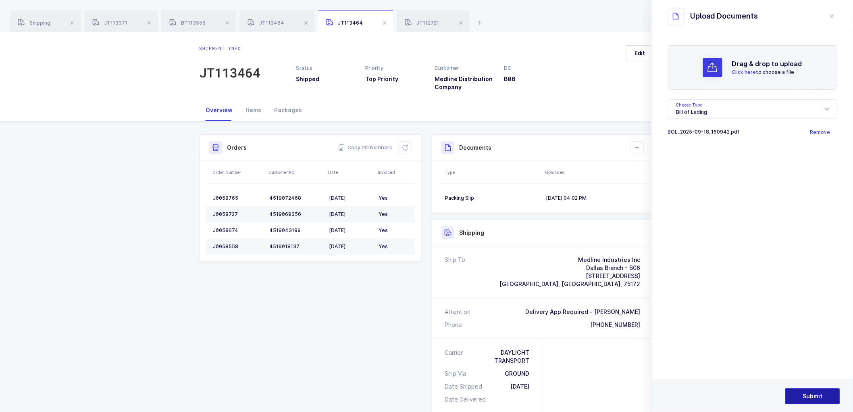
drag, startPoint x: 805, startPoint y: 393, endPoint x: 772, endPoint y: 373, distance: 38.2
click at [804, 391] on button "Submit" at bounding box center [812, 396] width 55 height 16
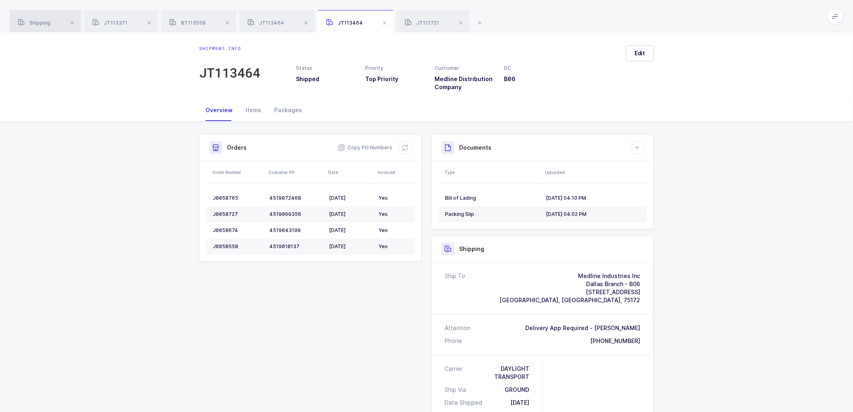
click at [37, 23] on span "Shipping" at bounding box center [34, 23] width 33 height 6
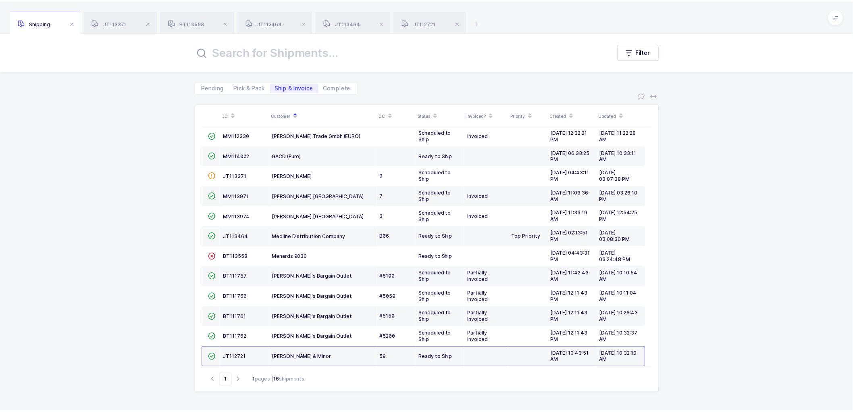
scroll to position [96, 0]
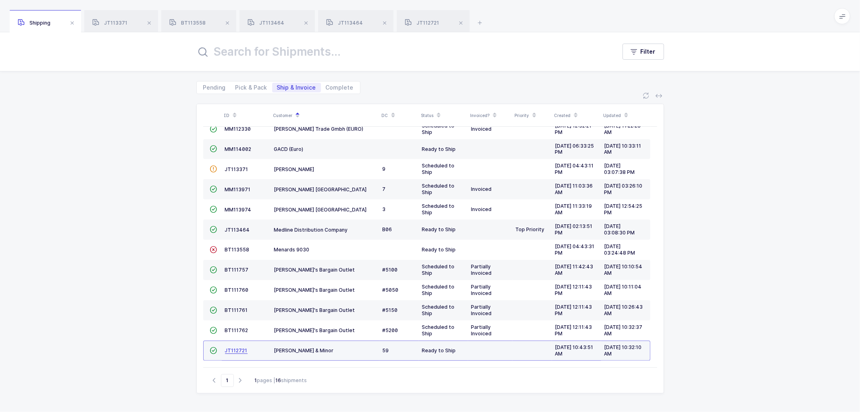
click at [235, 349] on span "JT112721" at bounding box center [236, 350] width 23 height 6
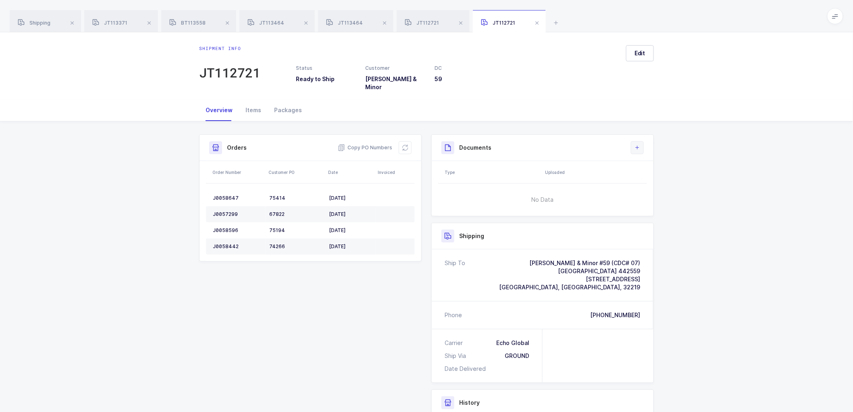
click at [633, 141] on button at bounding box center [637, 147] width 13 height 13
drag, startPoint x: 647, startPoint y: 162, endPoint x: 651, endPoint y: 151, distance: 11.6
click at [647, 162] on li "Create Document" at bounding box center [665, 164] width 60 height 13
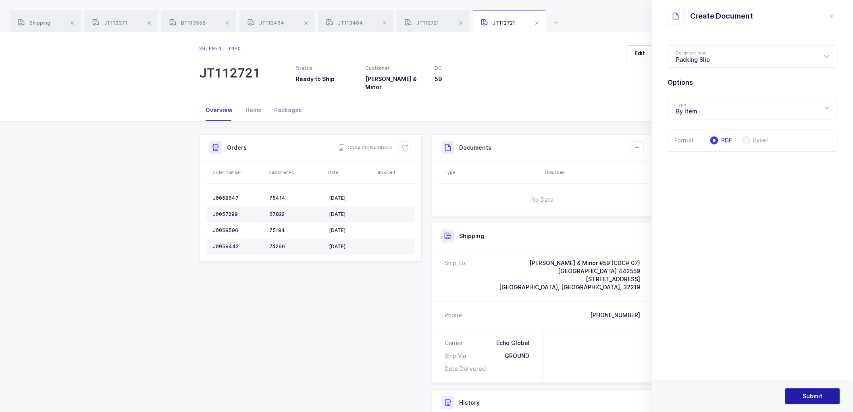
click at [813, 393] on span "Submit" at bounding box center [813, 396] width 20 height 8
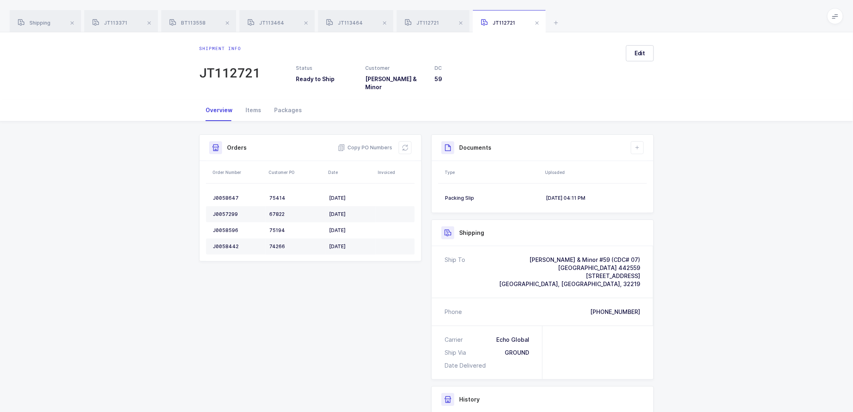
drag, startPoint x: 736, startPoint y: 262, endPoint x: 701, endPoint y: 198, distance: 73.1
click at [736, 260] on div "Shipment Info Shipment Number JT112721 Status Ready to Ship Customer Owens & Mi…" at bounding box center [426, 321] width 853 height 401
click at [639, 144] on icon at bounding box center [637, 147] width 6 height 6
click at [652, 162] on li "Create Document" at bounding box center [665, 164] width 60 height 13
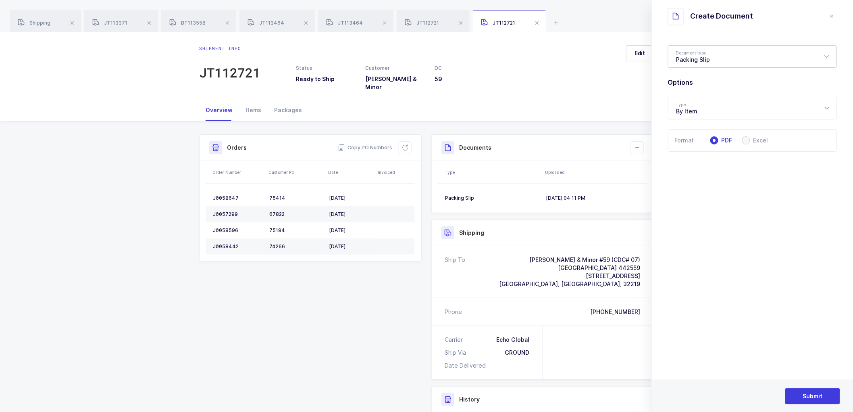
click at [699, 59] on div "Packing Slip" at bounding box center [752, 56] width 169 height 23
click at [707, 97] on span "Package Contents Label" at bounding box center [710, 96] width 68 height 7
type input "Package Contents Label"
click at [809, 393] on span "Submit" at bounding box center [813, 396] width 20 height 8
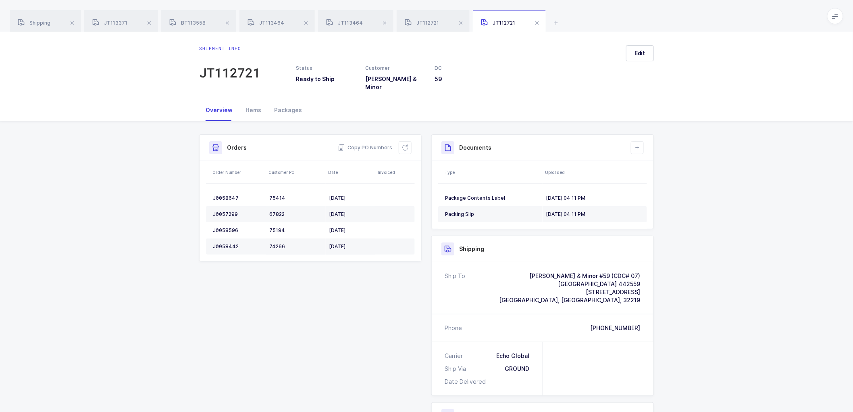
drag, startPoint x: 702, startPoint y: 212, endPoint x: 650, endPoint y: 244, distance: 61.1
click at [704, 213] on div "Shipment Info Shipment Number JT112721 Status Ready to Ship Customer Owens & Mi…" at bounding box center [426, 329] width 853 height 417
click at [226, 195] on div "J0058647" at bounding box center [238, 198] width 50 height 6
click at [229, 211] on div "J0057299" at bounding box center [238, 214] width 50 height 6
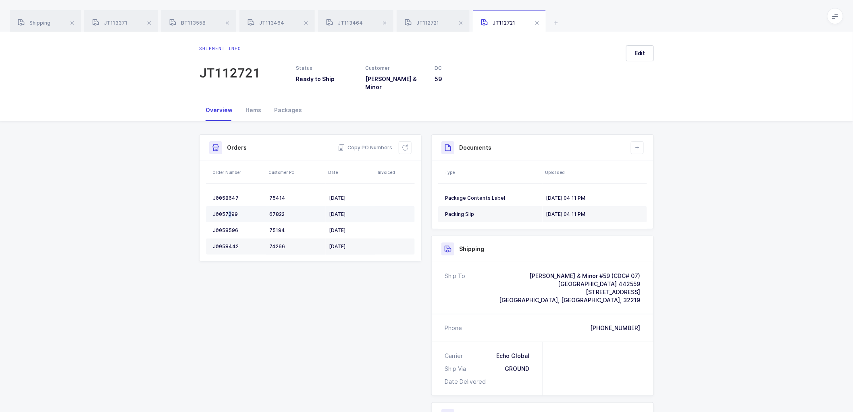
click at [229, 211] on div "J0057299" at bounding box center [238, 214] width 50 height 6
click at [228, 211] on div "J0057299" at bounding box center [238, 214] width 50 height 6
click at [227, 227] on div "J0058596" at bounding box center [238, 230] width 50 height 6
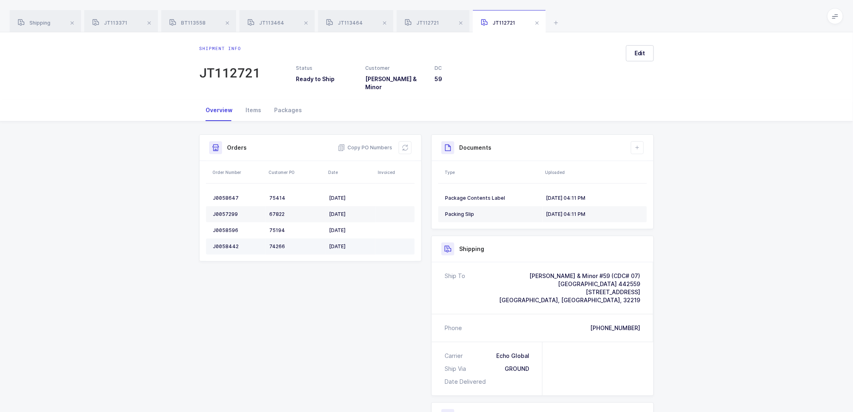
click at [228, 243] on div "J0058442" at bounding box center [238, 246] width 50 height 6
drag, startPoint x: 406, startPoint y: 143, endPoint x: 422, endPoint y: 127, distance: 23.1
click at [404, 144] on icon at bounding box center [405, 147] width 6 height 6
click at [639, 52] on span "Edit" at bounding box center [640, 53] width 11 height 8
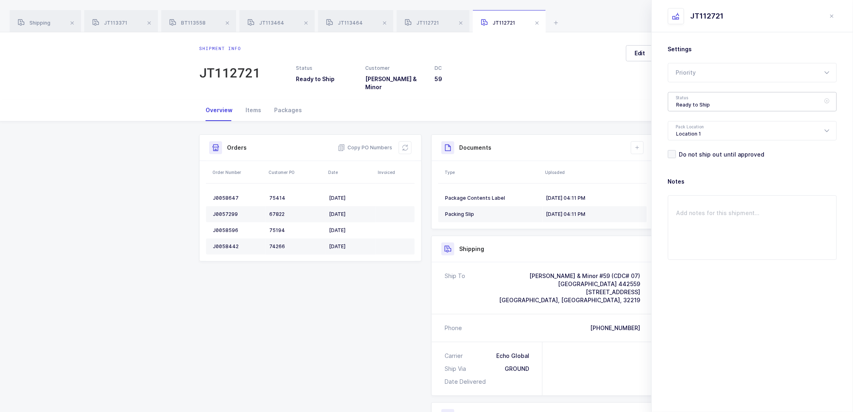
drag, startPoint x: 684, startPoint y: 101, endPoint x: 696, endPoint y: 115, distance: 18.0
click at [684, 101] on div "Ready to Ship" at bounding box center [752, 101] width 169 height 19
click at [687, 160] on span "Shipped" at bounding box center [687, 163] width 23 height 7
type input "Shipped"
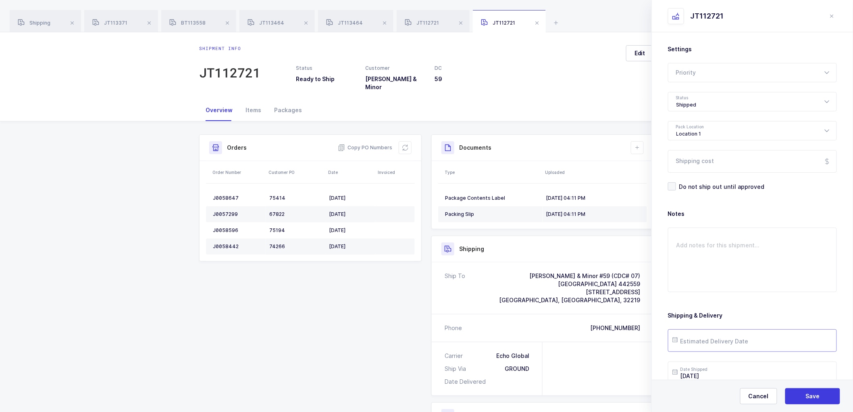
drag, startPoint x: 711, startPoint y: 346, endPoint x: 711, endPoint y: 338, distance: 8.1
click at [711, 345] on input "text" at bounding box center [752, 340] width 169 height 23
drag, startPoint x: 700, startPoint y: 280, endPoint x: 719, endPoint y: 292, distance: 22.5
click at [700, 279] on span "22" at bounding box center [700, 280] width 10 height 10
type input "2025-09-22"
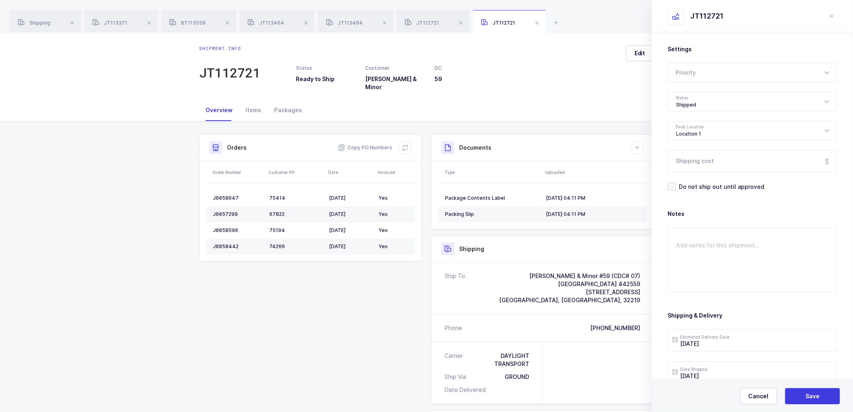
drag, startPoint x: 398, startPoint y: 351, endPoint x: 404, endPoint y: 343, distance: 9.4
click at [398, 349] on div "Shipment Info Shipment Number JT112721 Status Ready to Ship Customer Owens & Mi…" at bounding box center [426, 330] width 464 height 393
drag, startPoint x: 815, startPoint y: 399, endPoint x: 774, endPoint y: 311, distance: 97.2
click at [815, 398] on span "Save" at bounding box center [813, 396] width 14 height 8
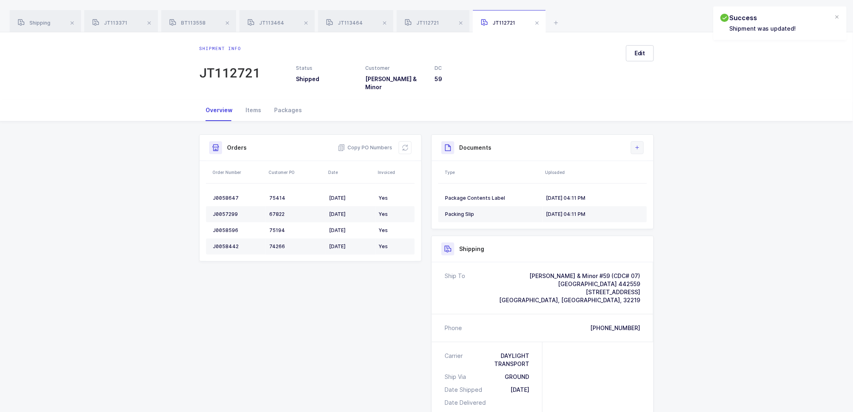
click at [637, 144] on icon at bounding box center [637, 147] width 6 height 6
click at [661, 176] on li "Upload Document" at bounding box center [665, 177] width 60 height 13
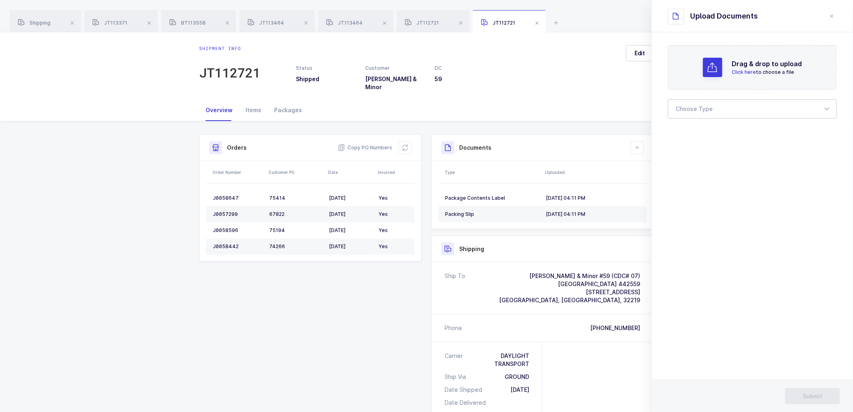
click at [702, 110] on div at bounding box center [752, 108] width 169 height 19
click at [695, 133] on span "Bill of Lading" at bounding box center [694, 134] width 36 height 7
type input "Bill of Lading"
click at [804, 393] on span "Submit" at bounding box center [813, 396] width 20 height 8
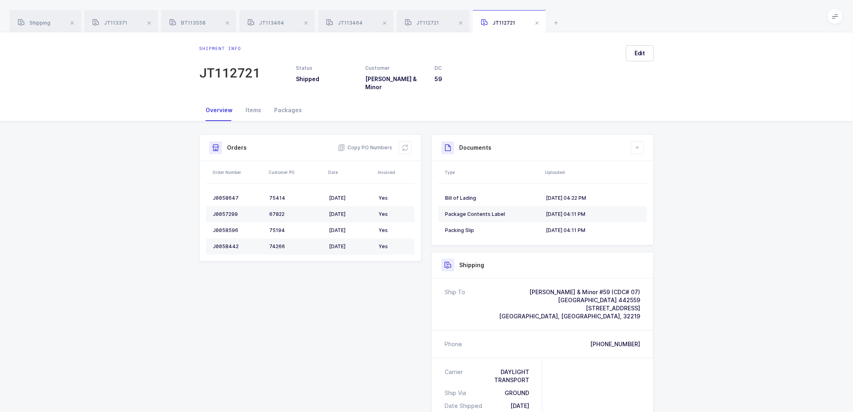
drag, startPoint x: 693, startPoint y: 199, endPoint x: 698, endPoint y: 199, distance: 5.7
click at [698, 199] on div "Shipment Info Shipment Number JT112721 Status Shipped Customer Owens & Minor DC…" at bounding box center [426, 348] width 853 height 454
click at [778, 258] on div "Shipment Info Shipment Number JT112721 Status Shipped Customer Owens & Minor DC…" at bounding box center [426, 348] width 853 height 454
drag, startPoint x: 37, startPoint y: 23, endPoint x: 83, endPoint y: 25, distance: 46.4
click at [37, 22] on span "Shipping" at bounding box center [34, 23] width 33 height 6
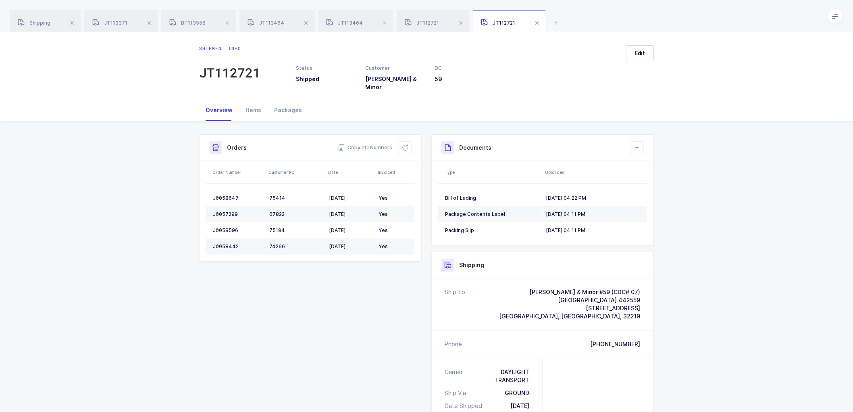
scroll to position [73, 0]
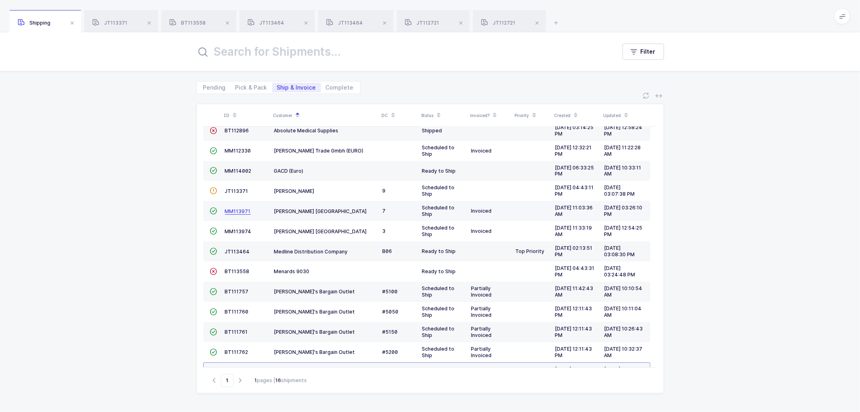
click at [238, 210] on span "MM113971" at bounding box center [238, 211] width 26 height 6
